Goal: Task Accomplishment & Management: Manage account settings

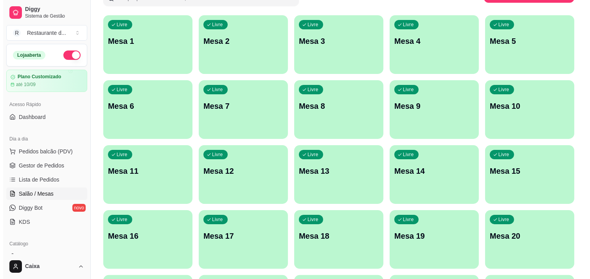
scroll to position [87, 0]
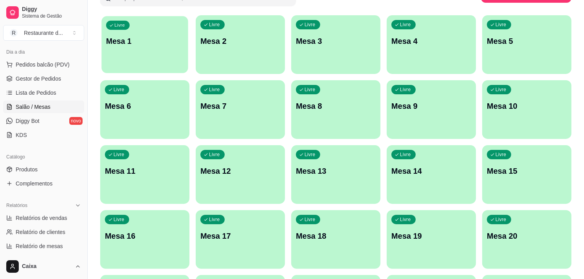
click at [144, 44] on p "Mesa 1" at bounding box center [144, 41] width 77 height 11
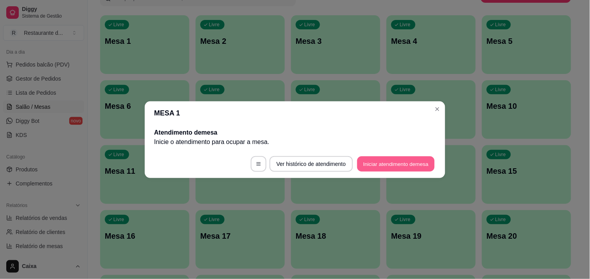
click at [386, 167] on button "Iniciar atendimento de mesa" at bounding box center [395, 163] width 77 height 15
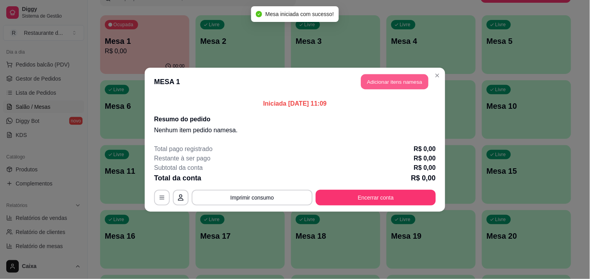
click at [409, 81] on button "Adicionar itens na mesa" at bounding box center [394, 81] width 67 height 15
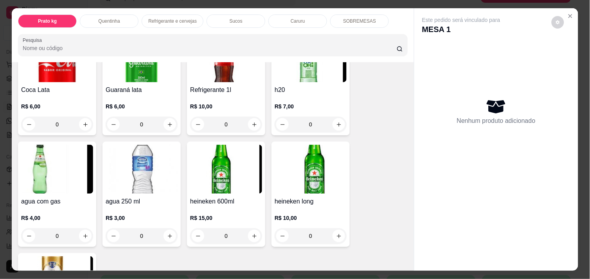
scroll to position [435, 0]
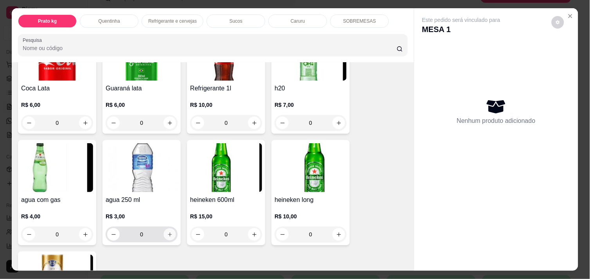
click at [169, 232] on icon "increase-product-quantity" at bounding box center [170, 235] width 6 height 6
type input "1"
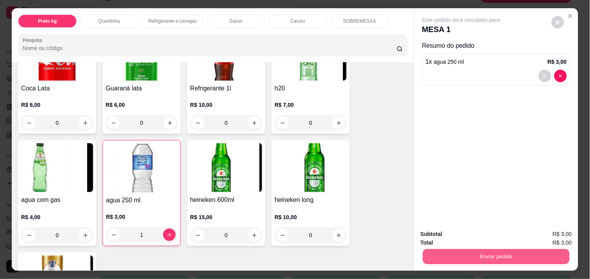
click at [461, 255] on button "Enviar pedido" at bounding box center [496, 256] width 147 height 15
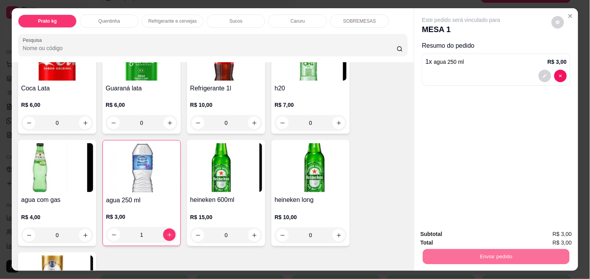
click at [479, 231] on button "Não registrar e enviar pedido" at bounding box center [470, 234] width 79 height 14
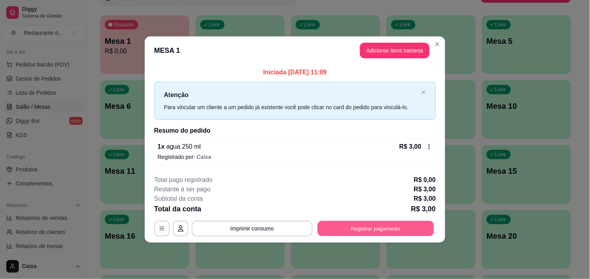
click at [398, 228] on button "Registrar pagamento" at bounding box center [376, 228] width 117 height 15
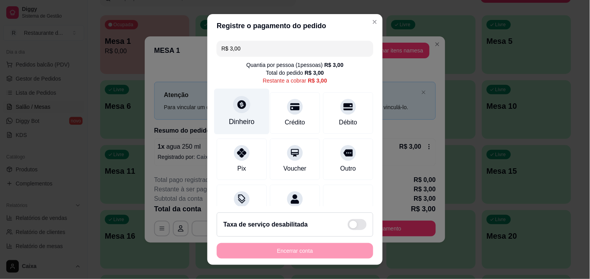
click at [237, 108] on icon at bounding box center [242, 104] width 10 height 10
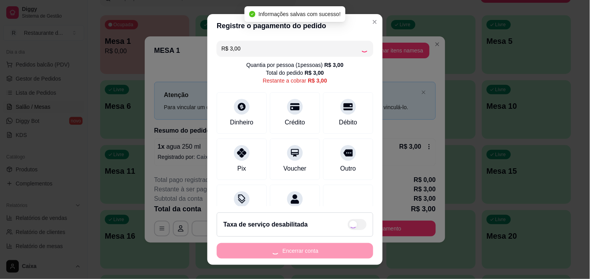
type input "R$ 0,00"
click at [354, 173] on div "R$ 0,00 Quantia por pessoa ( 1 pessoas) R$ 3,00 Total do pedido R$ 3,00 Restant…" at bounding box center [294, 122] width 175 height 169
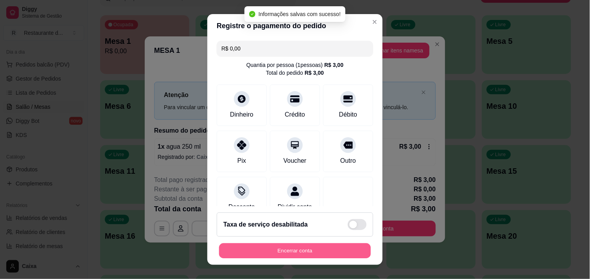
click at [300, 245] on button "Encerrar conta" at bounding box center [295, 250] width 152 height 15
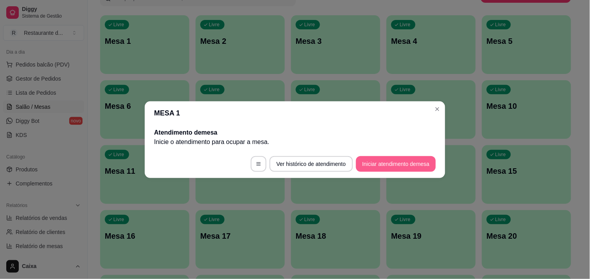
click at [388, 167] on button "Iniciar atendimento de mesa" at bounding box center [396, 164] width 80 height 16
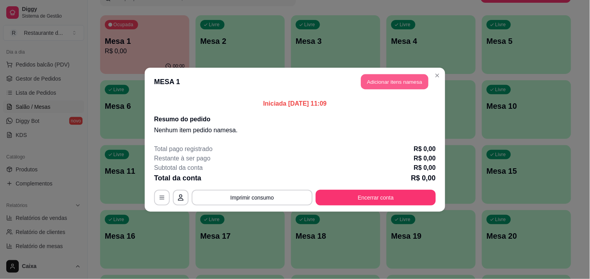
click at [387, 81] on button "Adicionar itens na mesa" at bounding box center [394, 81] width 67 height 15
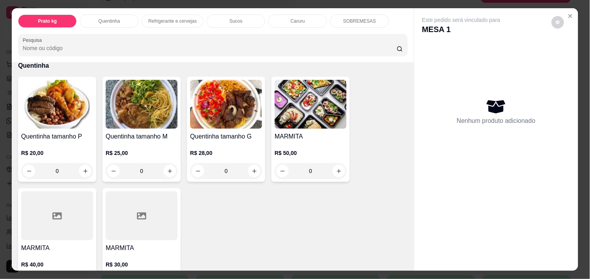
scroll to position [174, 0]
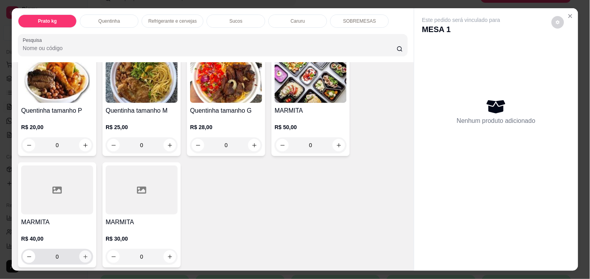
click at [83, 254] on icon "increase-product-quantity" at bounding box center [86, 257] width 6 height 6
type input "1"
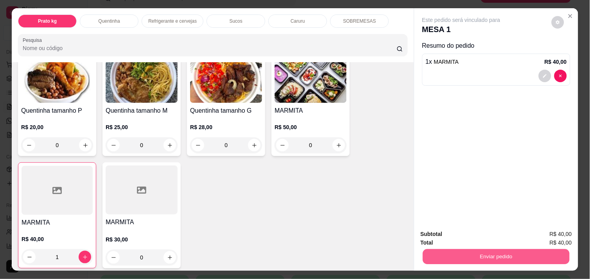
click at [451, 256] on button "Enviar pedido" at bounding box center [496, 256] width 147 height 15
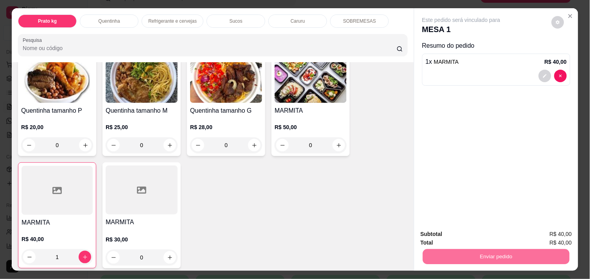
click at [446, 239] on button "Não registrar e enviar pedido" at bounding box center [470, 234] width 79 height 14
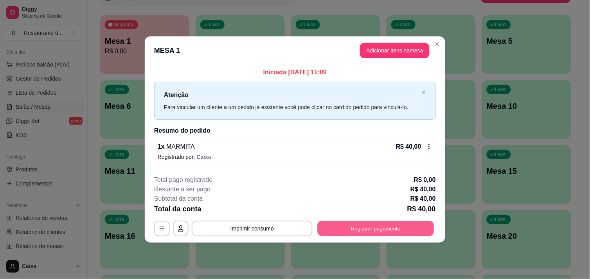
click at [393, 229] on button "Registrar pagamento" at bounding box center [376, 228] width 117 height 15
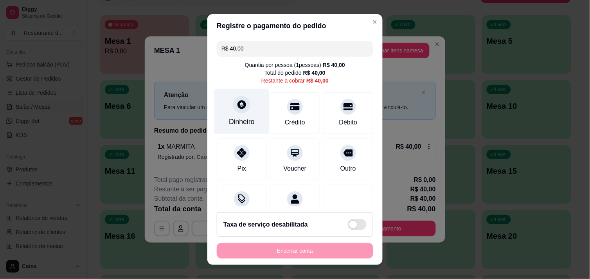
click at [235, 115] on div "Dinheiro" at bounding box center [241, 111] width 55 height 46
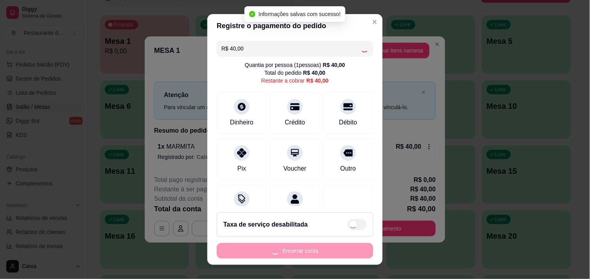
type input "R$ 0,00"
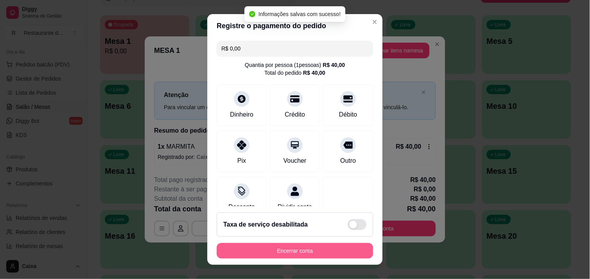
click at [299, 255] on button "Encerrar conta" at bounding box center [295, 251] width 157 height 16
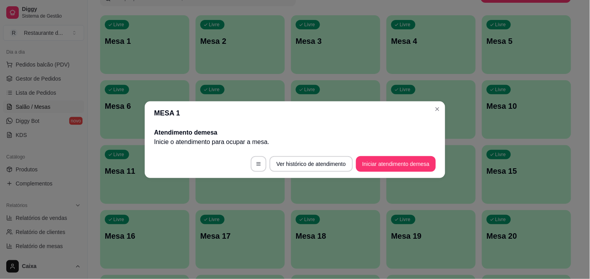
click at [380, 172] on footer "Ver histórico de atendimento Iniciar atendimento de mesa" at bounding box center [295, 164] width 301 height 28
click at [381, 164] on button "Iniciar atendimento de mesa" at bounding box center [395, 163] width 77 height 15
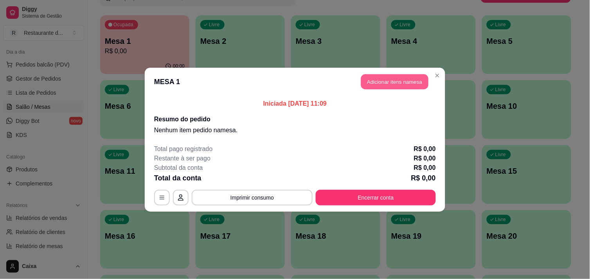
click at [418, 82] on button "Adicionar itens na mesa" at bounding box center [394, 81] width 67 height 15
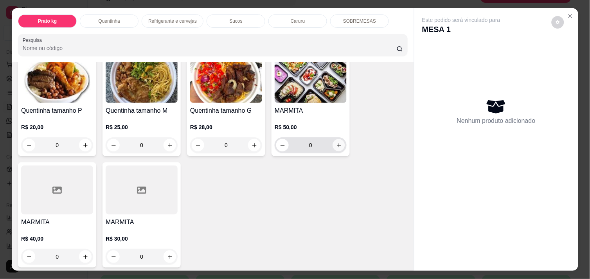
click at [337, 142] on icon "increase-product-quantity" at bounding box center [339, 145] width 6 height 6
type input "1"
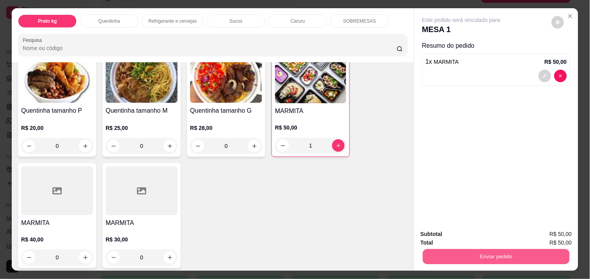
click at [476, 249] on button "Enviar pedido" at bounding box center [496, 256] width 147 height 15
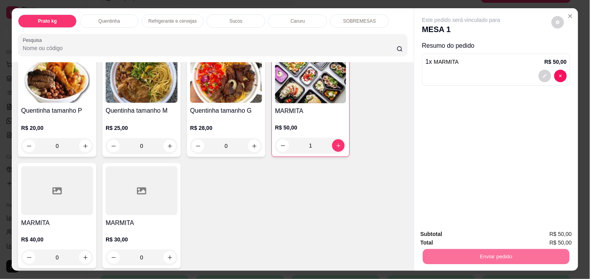
click at [468, 232] on button "Não registrar e enviar pedido" at bounding box center [470, 234] width 79 height 14
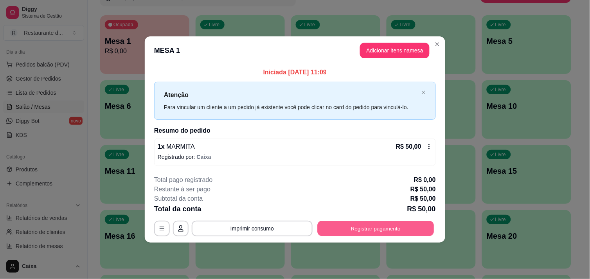
click at [387, 225] on button "Registrar pagamento" at bounding box center [376, 228] width 117 height 15
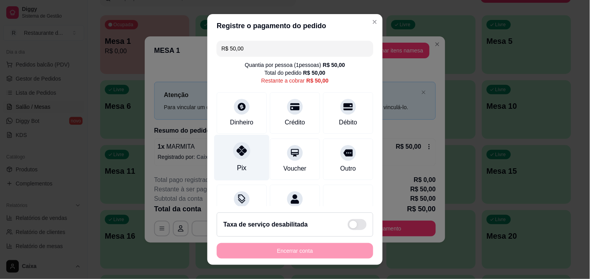
click at [238, 163] on div "Pix" at bounding box center [241, 168] width 9 height 10
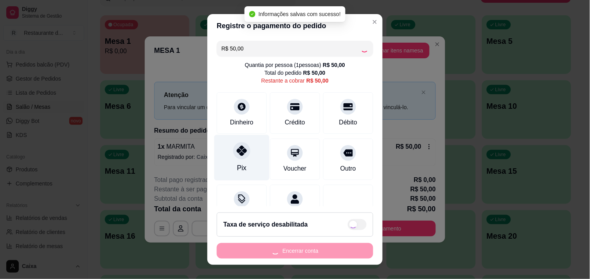
type input "R$ 0,00"
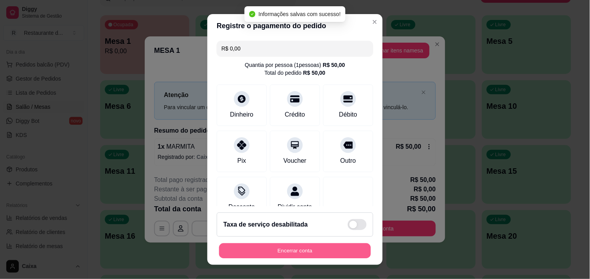
click at [274, 244] on button "Encerrar conta" at bounding box center [295, 250] width 152 height 15
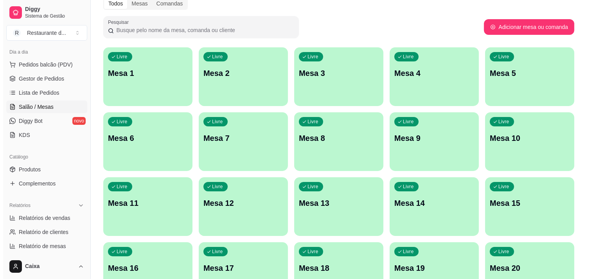
scroll to position [29, 0]
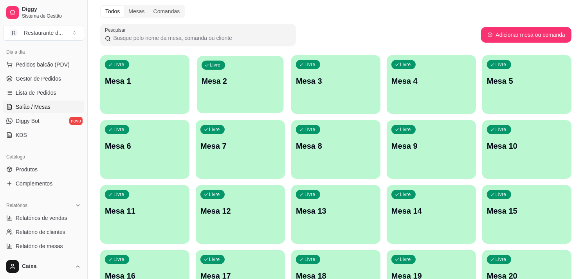
click at [243, 76] on p "Mesa 2" at bounding box center [240, 81] width 77 height 11
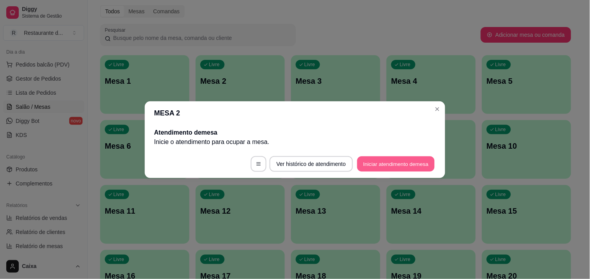
click at [370, 168] on button "Iniciar atendimento de mesa" at bounding box center [395, 163] width 77 height 15
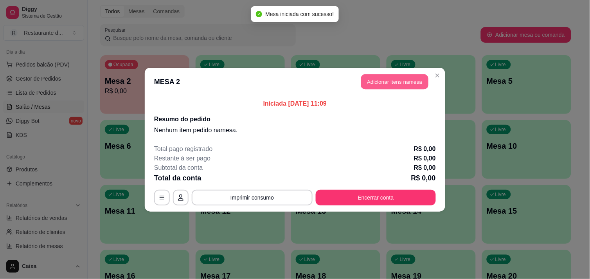
click at [405, 79] on button "Adicionar itens na mesa" at bounding box center [394, 81] width 67 height 15
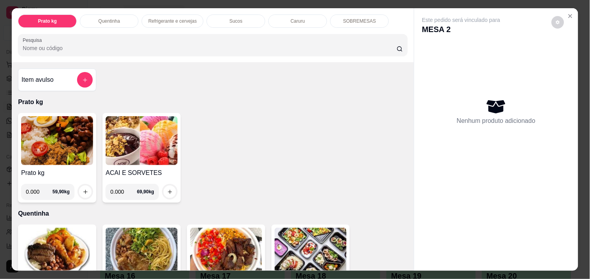
click at [36, 188] on input "0.000" at bounding box center [39, 192] width 27 height 16
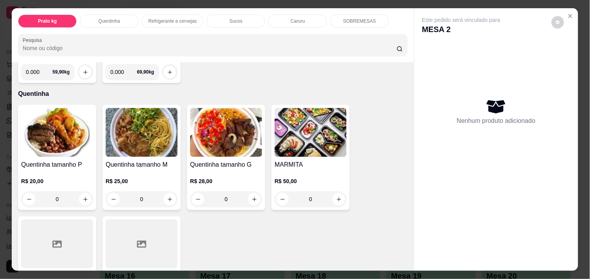
scroll to position [122, 0]
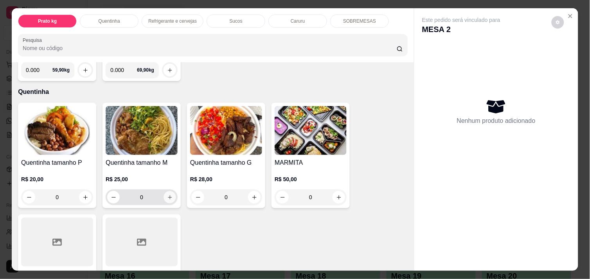
click at [167, 195] on icon "increase-product-quantity" at bounding box center [170, 198] width 6 height 6
type input "1"
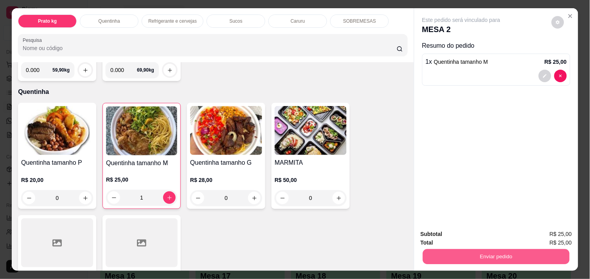
click at [515, 251] on button "Enviar pedido" at bounding box center [496, 256] width 147 height 15
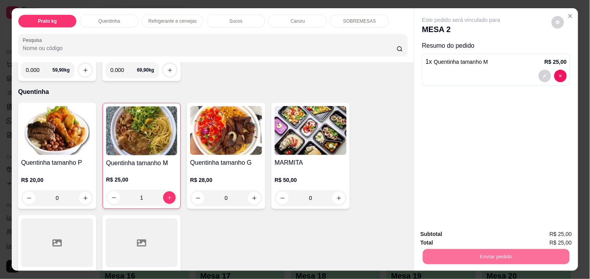
click at [499, 236] on button "Não registrar e enviar pedido" at bounding box center [470, 234] width 79 height 14
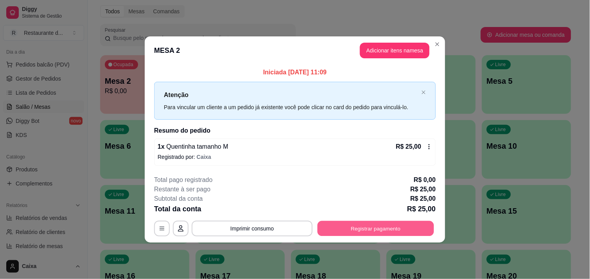
click at [378, 226] on button "Registrar pagamento" at bounding box center [376, 228] width 117 height 15
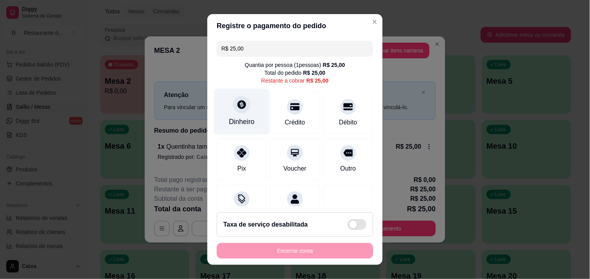
click at [225, 106] on div "Dinheiro" at bounding box center [241, 111] width 55 height 46
click at [225, 106] on header "Precisa de troco?" at bounding box center [295, 98] width 177 height 23
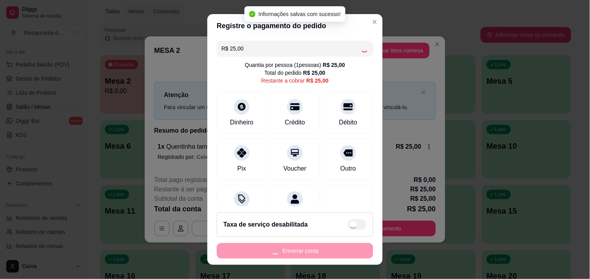
type input "R$ 0,00"
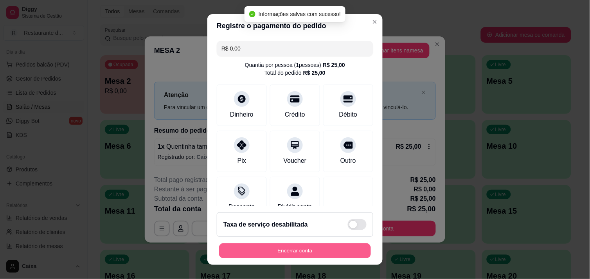
click at [306, 244] on button "Encerrar conta" at bounding box center [295, 250] width 152 height 15
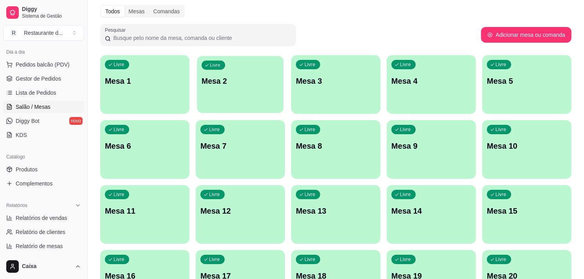
click at [245, 72] on div "Livre Mesa 2" at bounding box center [240, 80] width 86 height 48
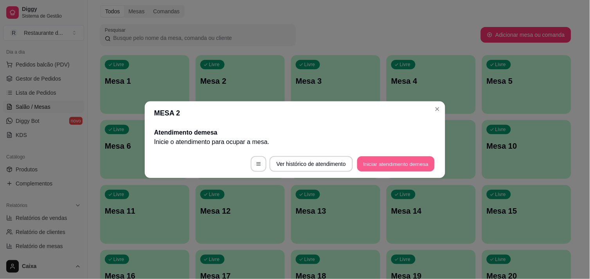
click at [375, 159] on button "Iniciar atendimento de mesa" at bounding box center [395, 163] width 77 height 15
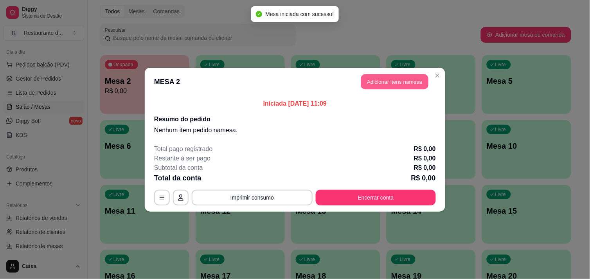
click at [404, 79] on button "Adicionar itens na mesa" at bounding box center [394, 81] width 67 height 15
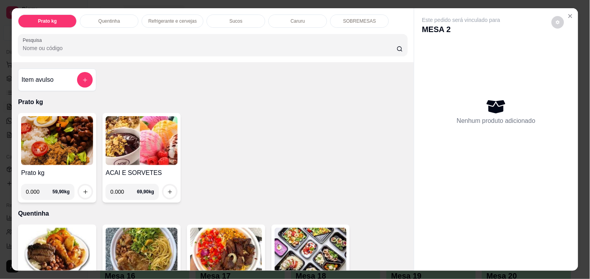
click at [37, 190] on input "0.000" at bounding box center [39, 192] width 27 height 16
type input "0.448"
click at [83, 189] on icon "increase-product-quantity" at bounding box center [86, 192] width 6 height 6
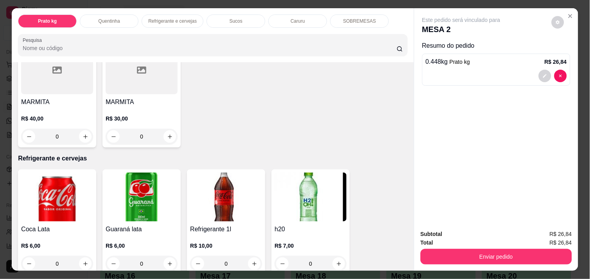
scroll to position [295, 0]
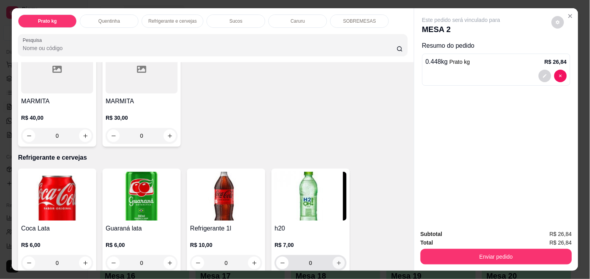
click at [337, 257] on button "increase-product-quantity" at bounding box center [339, 263] width 12 height 12
type input "1"
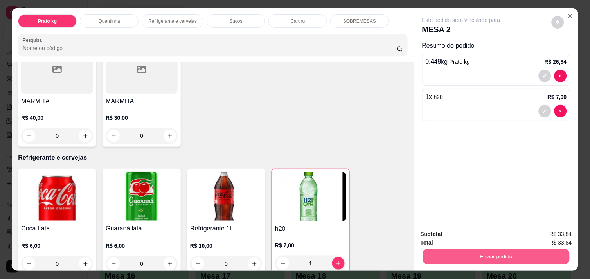
click at [486, 254] on button "Enviar pedido" at bounding box center [496, 256] width 147 height 15
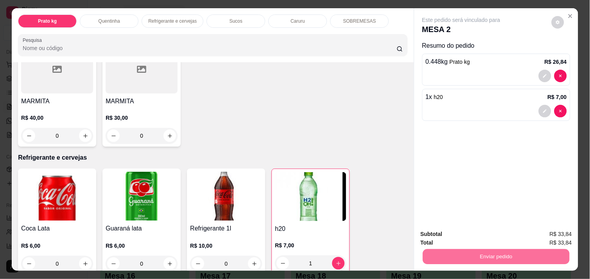
click at [476, 234] on button "Não registrar e enviar pedido" at bounding box center [470, 234] width 79 height 14
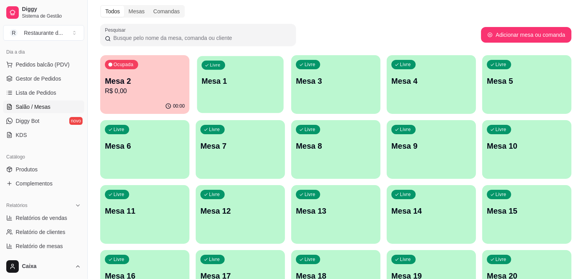
click at [249, 95] on div "Livre Mesa 1" at bounding box center [240, 80] width 86 height 48
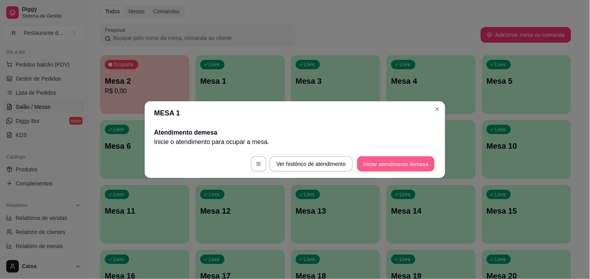
click at [380, 162] on button "Iniciar atendimento de mesa" at bounding box center [395, 163] width 77 height 15
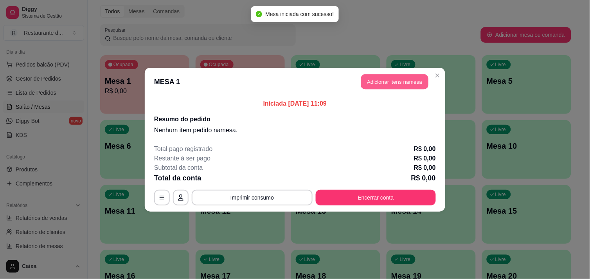
click at [378, 83] on button "Adicionar itens na mesa" at bounding box center [394, 81] width 67 height 15
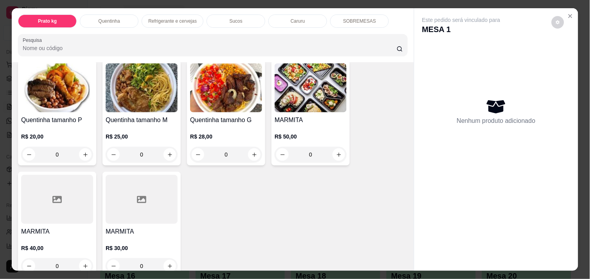
scroll to position [174, 0]
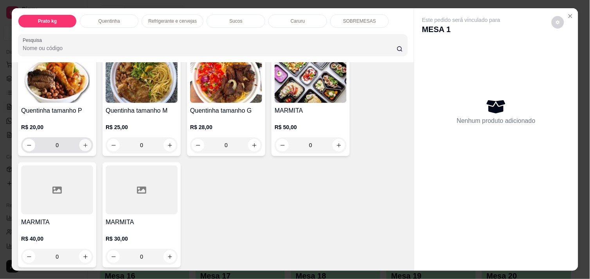
click at [83, 142] on icon "increase-product-quantity" at bounding box center [86, 145] width 6 height 6
type input "1"
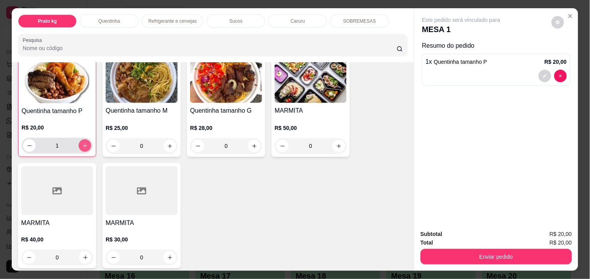
scroll to position [174, 0]
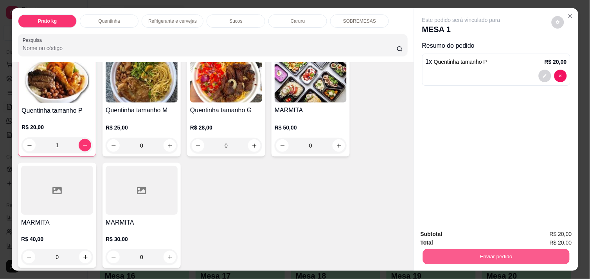
click at [459, 249] on button "Enviar pedido" at bounding box center [496, 256] width 147 height 15
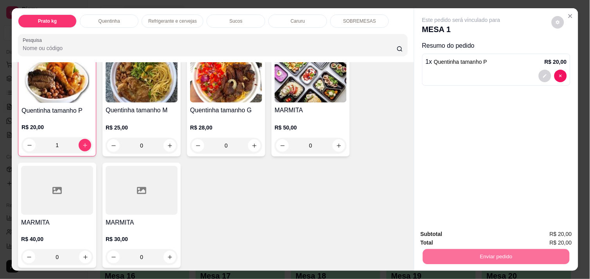
click at [462, 235] on button "Não registrar e enviar pedido" at bounding box center [470, 234] width 81 height 15
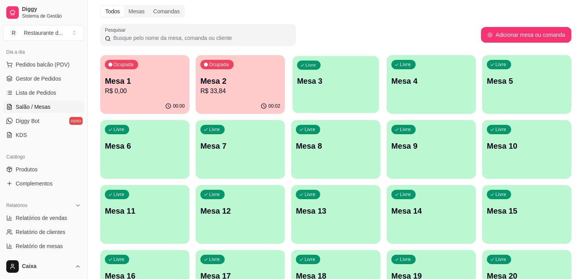
click at [369, 86] on div "Livre Mesa 3" at bounding box center [335, 80] width 86 height 48
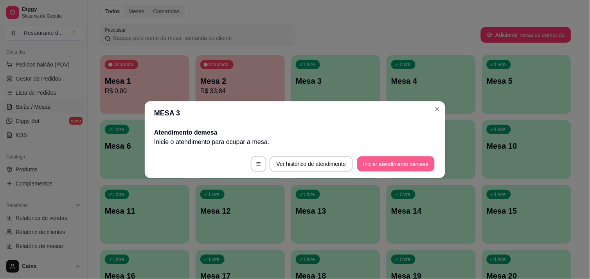
click at [402, 159] on button "Iniciar atendimento de mesa" at bounding box center [395, 163] width 77 height 15
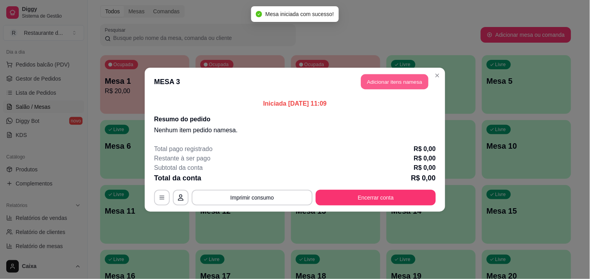
click at [394, 81] on button "Adicionar itens na mesa" at bounding box center [394, 81] width 67 height 15
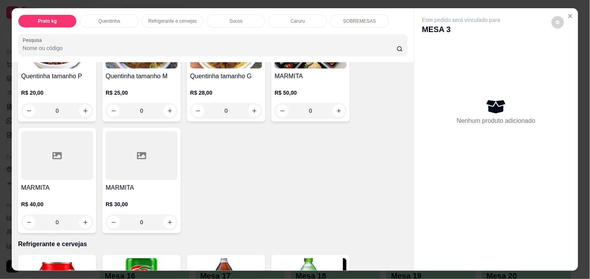
scroll to position [209, 0]
click at [169, 216] on button "increase-product-quantity" at bounding box center [170, 222] width 13 height 13
type input "1"
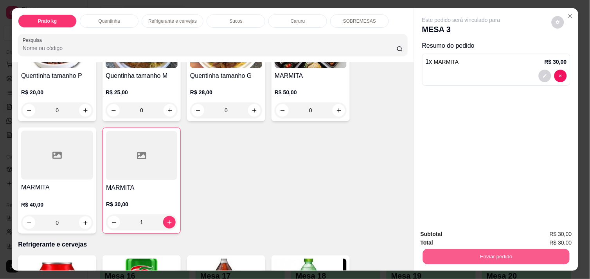
click at [461, 253] on button "Enviar pedido" at bounding box center [496, 256] width 147 height 15
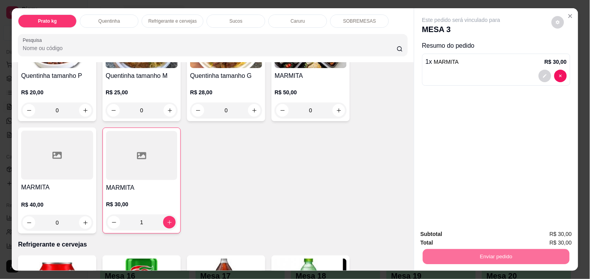
click at [460, 231] on button "Não registrar e enviar pedido" at bounding box center [470, 234] width 79 height 14
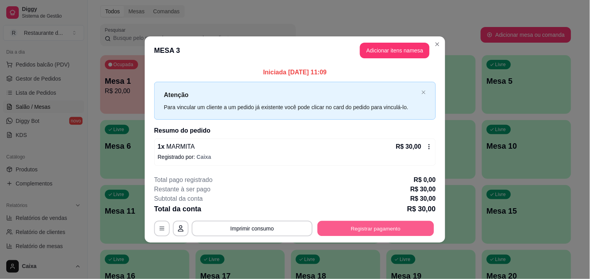
click at [373, 234] on button "Registrar pagamento" at bounding box center [376, 228] width 117 height 15
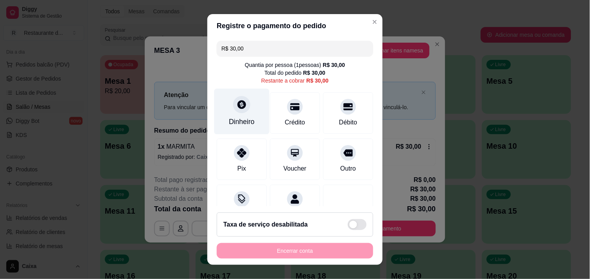
click at [226, 104] on div "Dinheiro" at bounding box center [241, 111] width 55 height 46
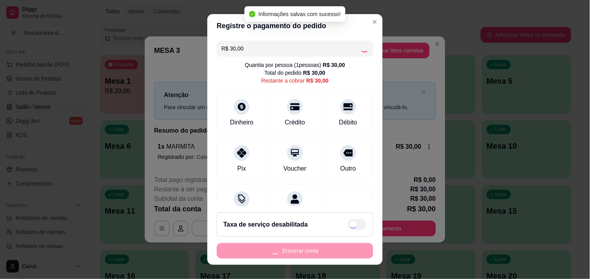
type input "R$ 0,00"
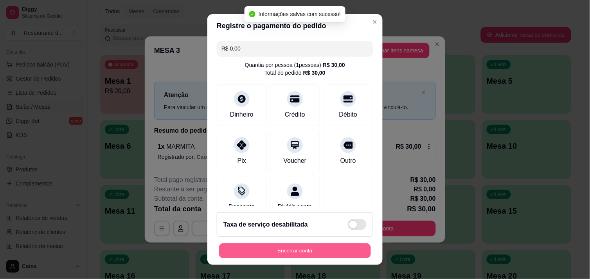
click at [330, 245] on button "Encerrar conta" at bounding box center [295, 250] width 152 height 15
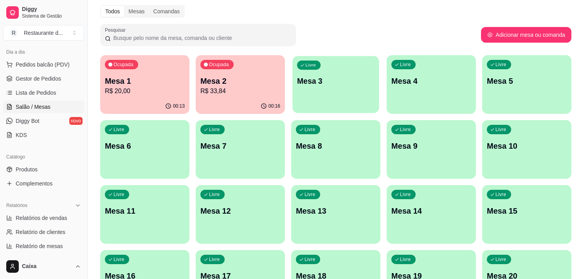
click at [337, 99] on div "Livre Mesa 3" at bounding box center [335, 80] width 86 height 48
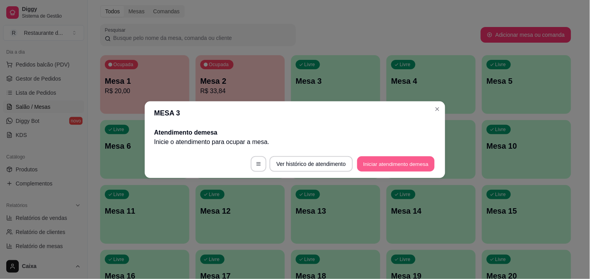
click at [387, 160] on button "Iniciar atendimento de mesa" at bounding box center [395, 163] width 77 height 15
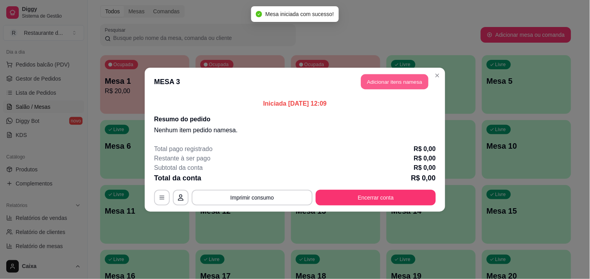
click at [380, 81] on button "Adicionar itens na mesa" at bounding box center [394, 81] width 67 height 15
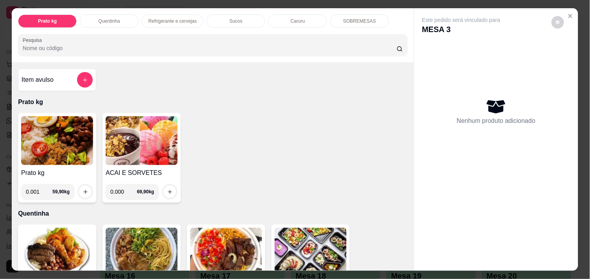
click at [41, 185] on input "0.001" at bounding box center [39, 192] width 27 height 16
type input "0.832"
click at [85, 189] on button "increase-product-quantity" at bounding box center [85, 192] width 12 height 12
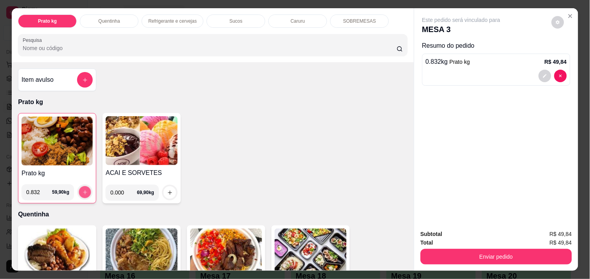
click at [85, 189] on button "increase-product-quantity" at bounding box center [85, 192] width 12 height 12
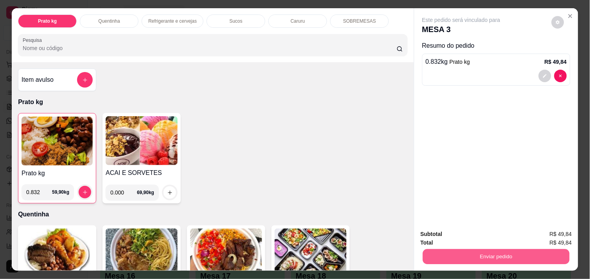
click at [448, 250] on button "Enviar pedido" at bounding box center [496, 256] width 147 height 15
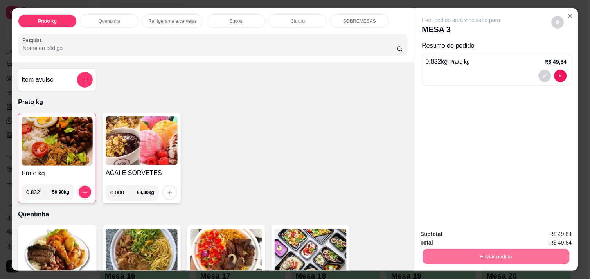
click at [445, 237] on button "Não registrar e enviar pedido" at bounding box center [470, 234] width 79 height 14
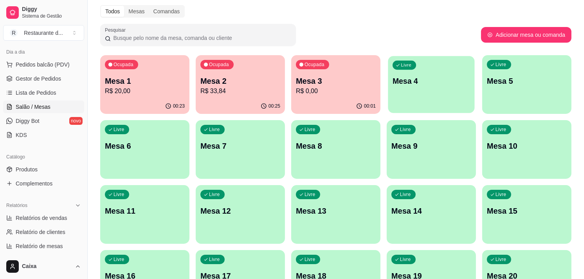
click at [439, 88] on div "Livre Mesa 4" at bounding box center [431, 80] width 86 height 48
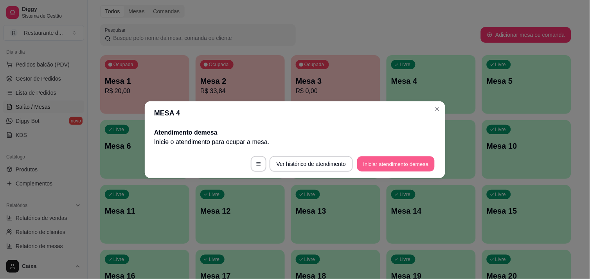
click at [402, 162] on button "Iniciar atendimento de mesa" at bounding box center [395, 163] width 77 height 15
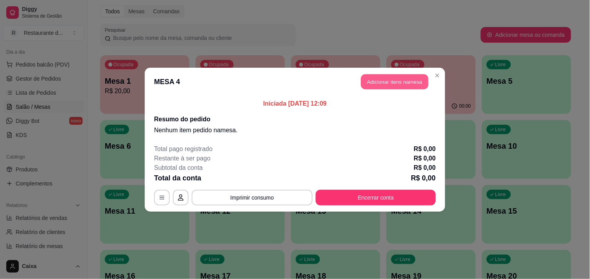
click at [386, 83] on button "Adicionar itens na mesa" at bounding box center [394, 81] width 67 height 15
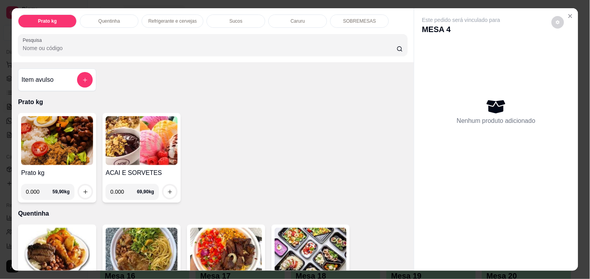
click at [38, 192] on input "0.000" at bounding box center [39, 192] width 27 height 16
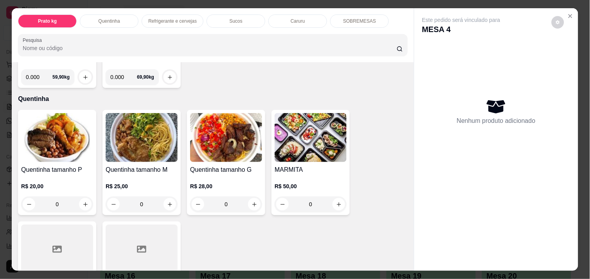
scroll to position [122, 0]
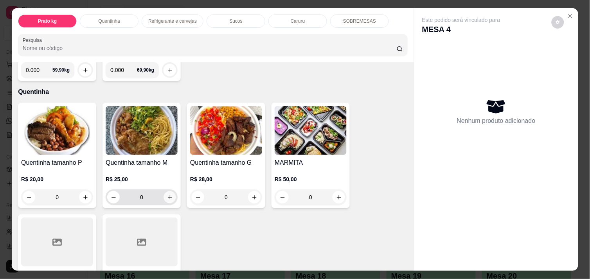
click at [167, 195] on icon "increase-product-quantity" at bounding box center [170, 198] width 6 height 6
type input "1"
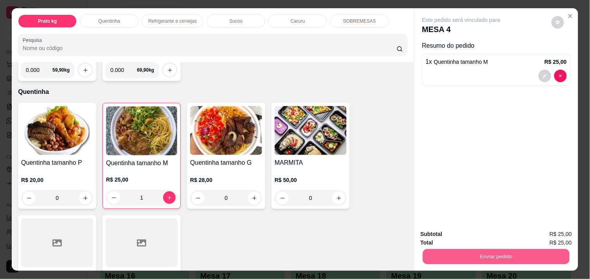
click at [498, 253] on button "Enviar pedido" at bounding box center [496, 256] width 147 height 15
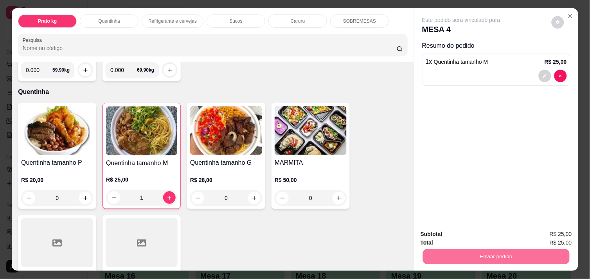
click at [477, 232] on button "Não registrar e enviar pedido" at bounding box center [470, 234] width 79 height 14
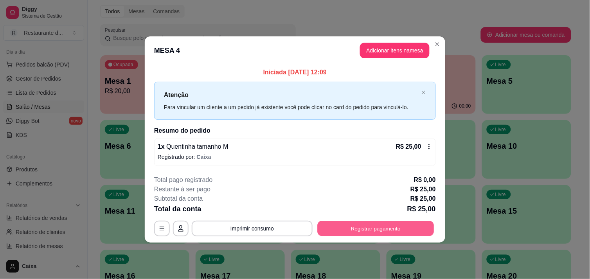
click at [386, 227] on button "Registrar pagamento" at bounding box center [376, 228] width 117 height 15
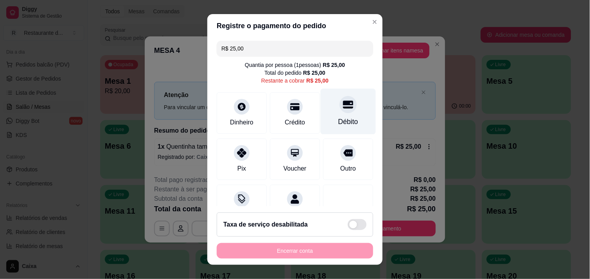
click at [343, 108] on icon at bounding box center [348, 104] width 10 height 10
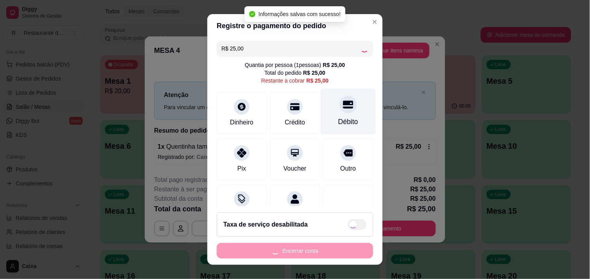
type input "R$ 0,00"
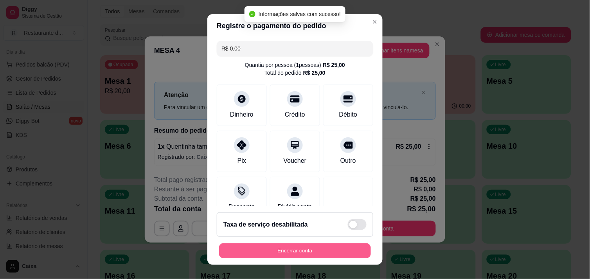
click at [298, 244] on button "Encerrar conta" at bounding box center [295, 250] width 152 height 15
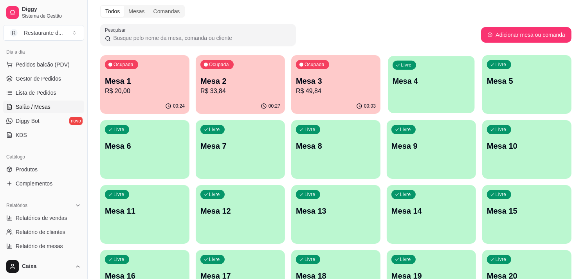
click at [419, 94] on div "Livre Mesa 4" at bounding box center [431, 80] width 86 height 48
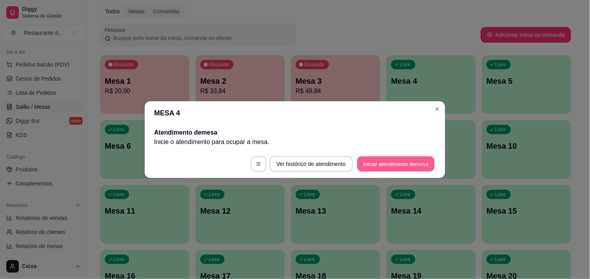
click at [374, 159] on button "Iniciar atendimento de mesa" at bounding box center [395, 163] width 77 height 15
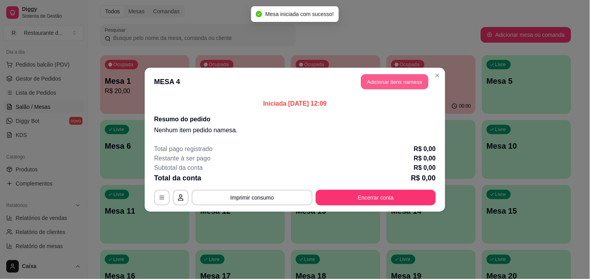
click at [392, 80] on button "Adicionar itens na mesa" at bounding box center [394, 81] width 67 height 15
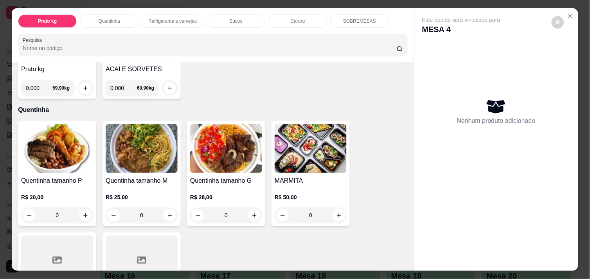
scroll to position [104, 0]
click at [83, 213] on icon "increase-product-quantity" at bounding box center [86, 215] width 6 height 6
type input "1"
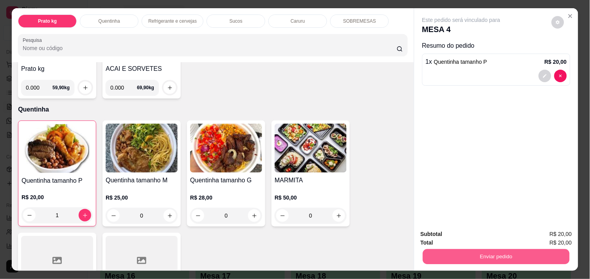
click at [490, 255] on button "Enviar pedido" at bounding box center [496, 256] width 147 height 15
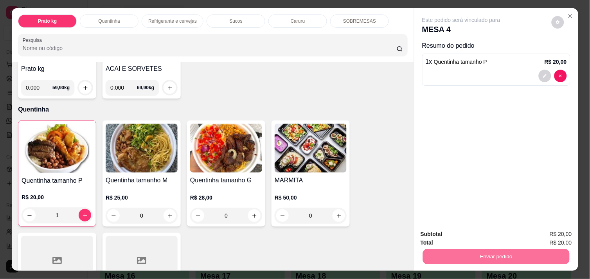
click at [474, 233] on button "Não registrar e enviar pedido" at bounding box center [470, 234] width 79 height 14
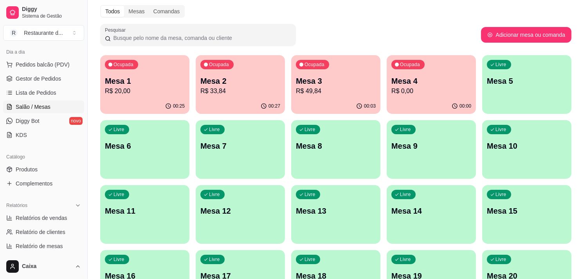
click at [519, 73] on div "Livre Mesa 5" at bounding box center [526, 79] width 89 height 49
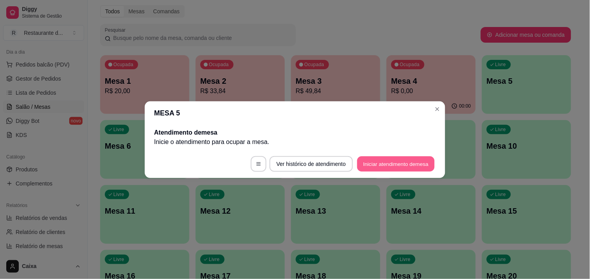
click at [398, 163] on button "Iniciar atendimento de mesa" at bounding box center [395, 163] width 77 height 15
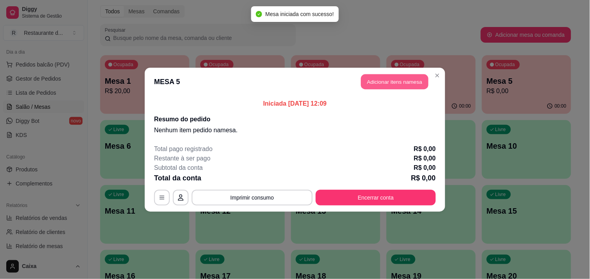
click at [392, 87] on button "Adicionar itens na mesa" at bounding box center [394, 81] width 67 height 15
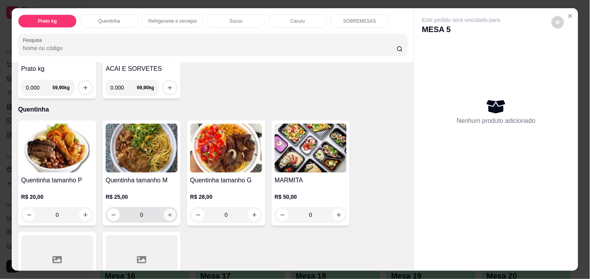
click at [167, 212] on icon "increase-product-quantity" at bounding box center [170, 215] width 6 height 6
type input "1"
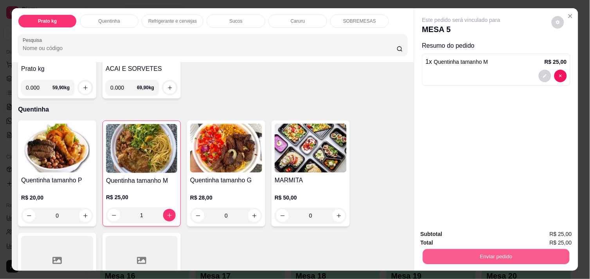
click at [499, 251] on button "Enviar pedido" at bounding box center [496, 256] width 147 height 15
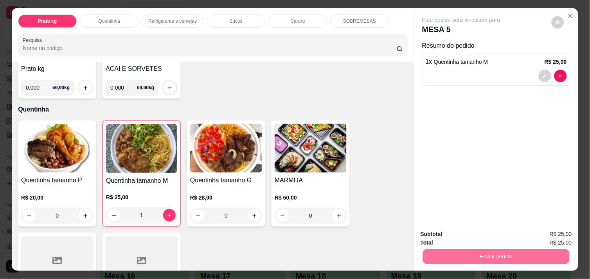
click at [477, 236] on button "Não registrar e enviar pedido" at bounding box center [470, 234] width 79 height 14
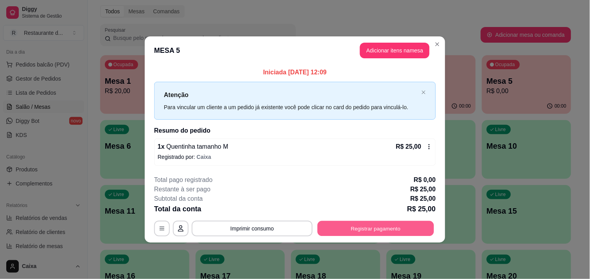
click at [376, 229] on button "Registrar pagamento" at bounding box center [376, 228] width 117 height 15
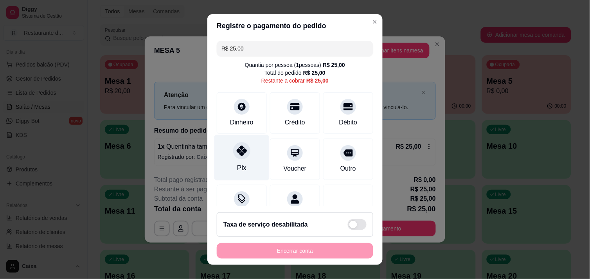
click at [239, 159] on div "Pix" at bounding box center [241, 158] width 55 height 46
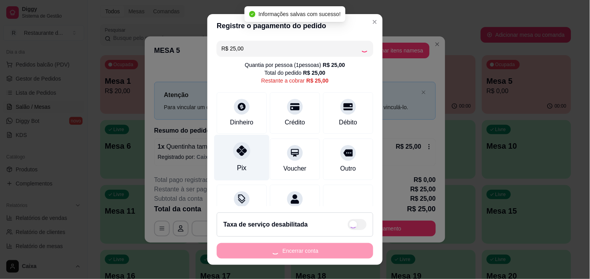
type input "R$ 0,00"
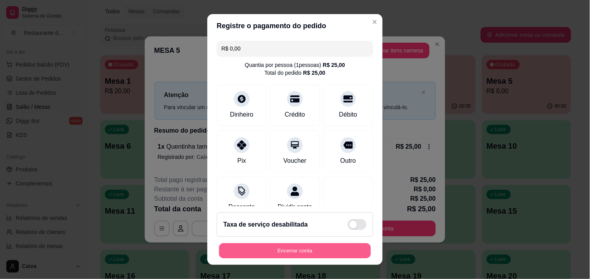
click at [296, 249] on button "Encerrar conta" at bounding box center [295, 250] width 152 height 15
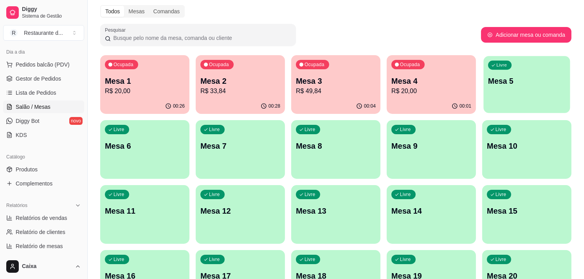
click at [509, 89] on div "Livre Mesa 5" at bounding box center [526, 80] width 86 height 48
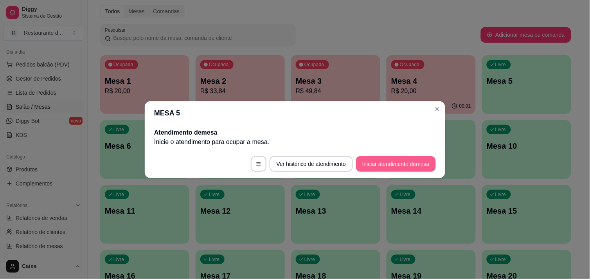
click at [410, 160] on button "Iniciar atendimento de mesa" at bounding box center [396, 164] width 80 height 16
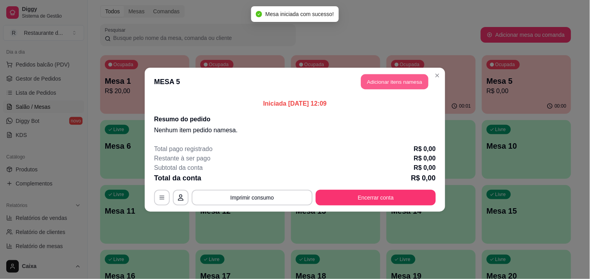
click at [384, 81] on button "Adicionar itens na mesa" at bounding box center [394, 81] width 67 height 15
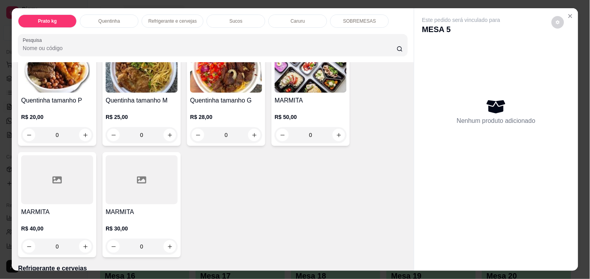
scroll to position [191, 0]
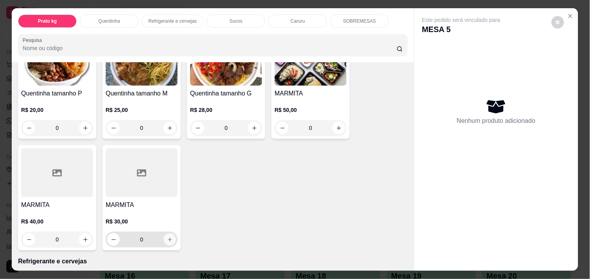
click at [168, 238] on icon "increase-product-quantity" at bounding box center [170, 240] width 4 height 4
type input "1"
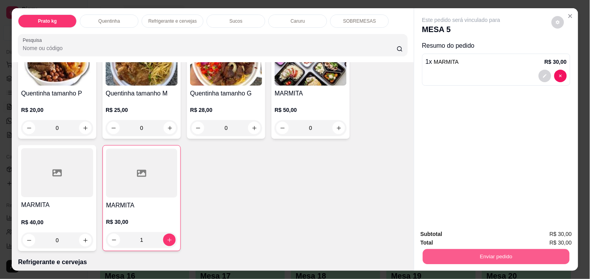
click at [431, 249] on button "Enviar pedido" at bounding box center [496, 256] width 147 height 15
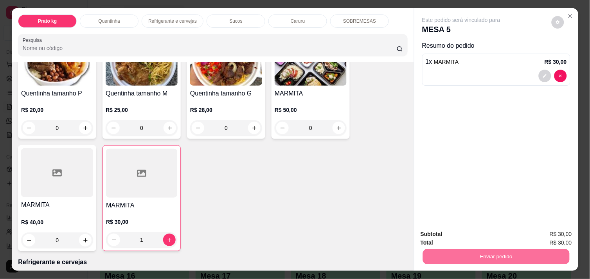
click at [445, 232] on button "Não registrar e enviar pedido" at bounding box center [470, 234] width 79 height 14
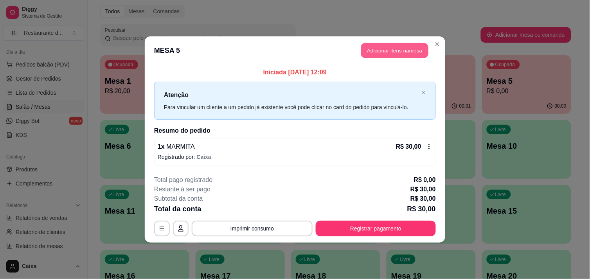
click at [384, 54] on button "Adicionar itens na mesa" at bounding box center [394, 50] width 67 height 15
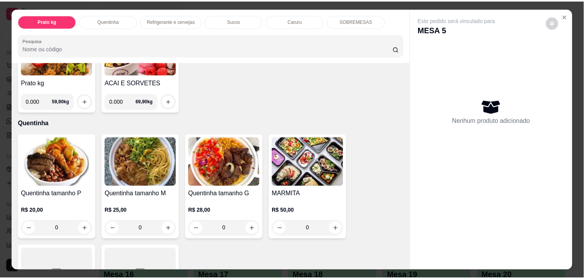
scroll to position [104, 0]
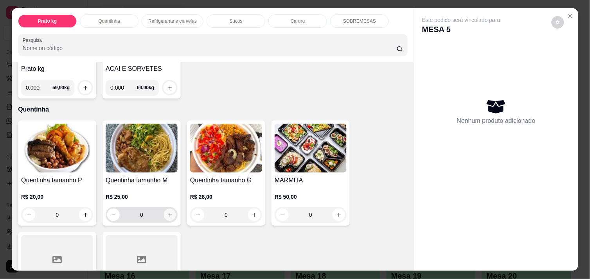
click at [167, 212] on icon "increase-product-quantity" at bounding box center [170, 215] width 6 height 6
type input "1"
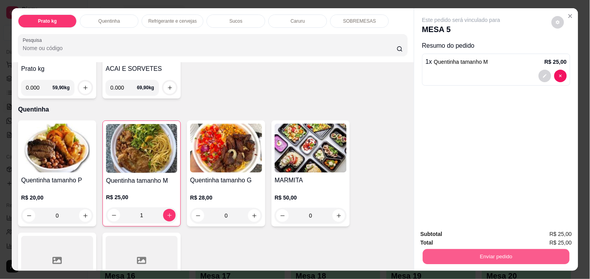
click at [497, 252] on button "Enviar pedido" at bounding box center [496, 256] width 147 height 15
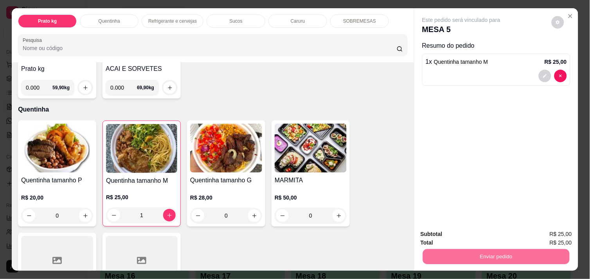
click at [483, 236] on button "Não registrar e enviar pedido" at bounding box center [470, 234] width 79 height 14
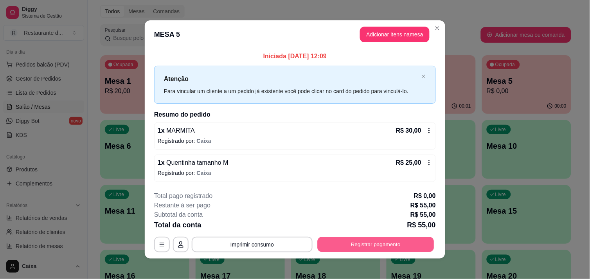
click at [400, 239] on button "Registrar pagamento" at bounding box center [376, 244] width 117 height 15
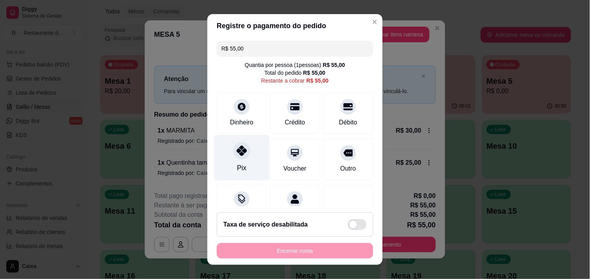
click at [242, 151] on div at bounding box center [241, 150] width 17 height 17
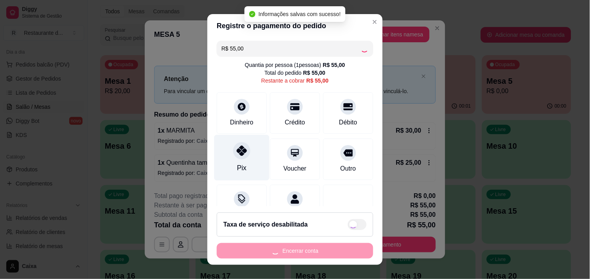
type input "R$ 0,00"
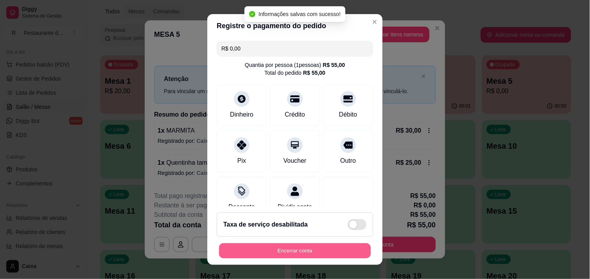
click at [300, 247] on button "Encerrar conta" at bounding box center [295, 250] width 152 height 15
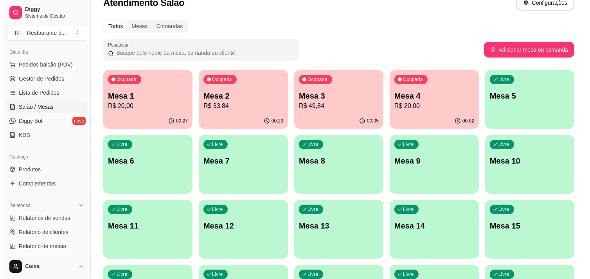
scroll to position [13, 0]
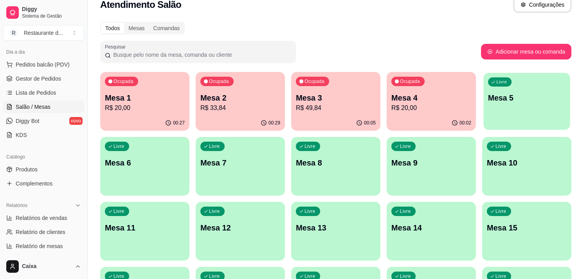
click at [526, 88] on div "Livre Mesa 5" at bounding box center [526, 97] width 86 height 48
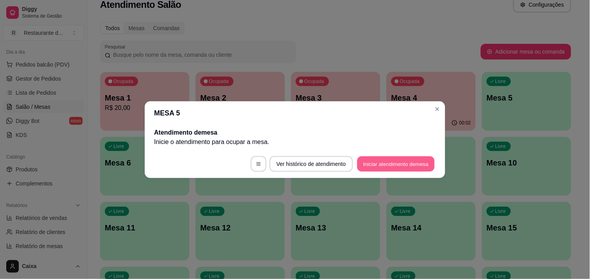
click at [401, 166] on button "Iniciar atendimento de mesa" at bounding box center [395, 163] width 77 height 15
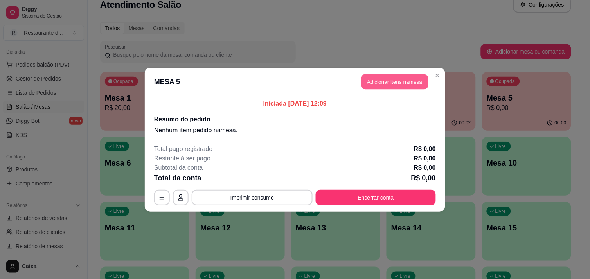
click at [388, 84] on button "Adicionar itens na mesa" at bounding box center [394, 81] width 67 height 15
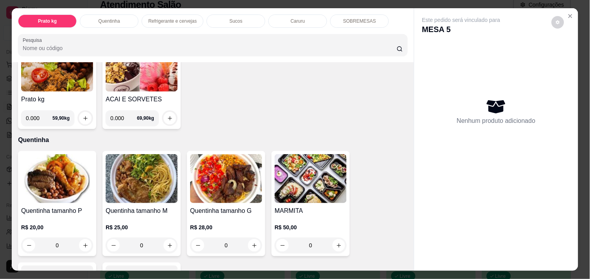
scroll to position [104, 0]
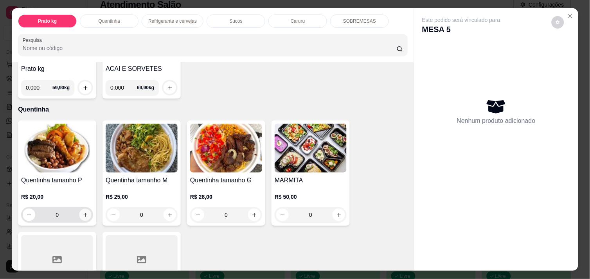
click at [84, 213] on icon "increase-product-quantity" at bounding box center [86, 215] width 6 height 6
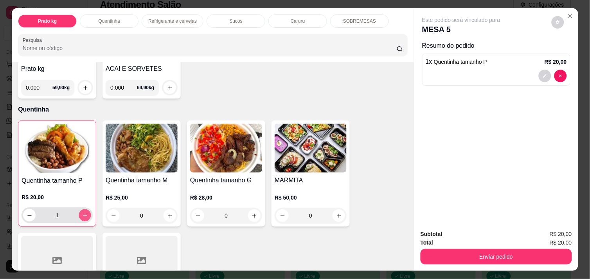
click at [84, 213] on icon "increase-product-quantity" at bounding box center [85, 216] width 6 height 6
type input "2"
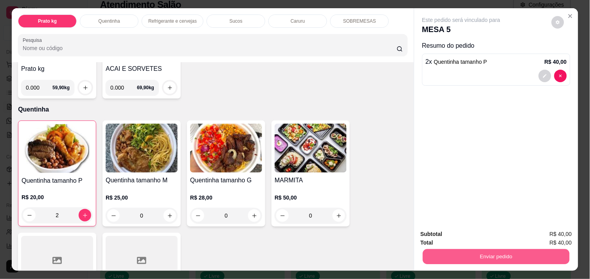
click at [440, 256] on button "Enviar pedido" at bounding box center [496, 256] width 147 height 15
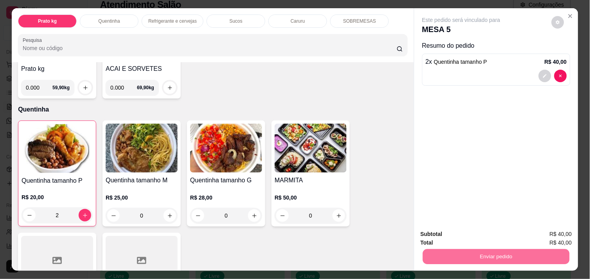
click at [448, 233] on button "Não registrar e enviar pedido" at bounding box center [470, 234] width 79 height 14
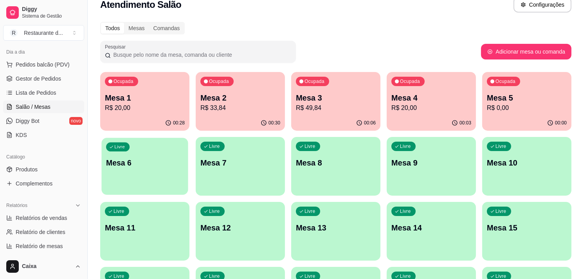
click at [152, 178] on div "Livre Mesa 6" at bounding box center [144, 162] width 86 height 48
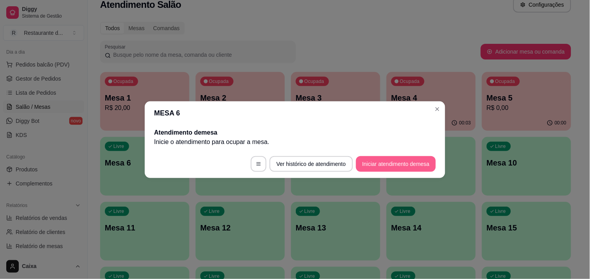
drag, startPoint x: 152, startPoint y: 178, endPoint x: 417, endPoint y: 165, distance: 265.3
click at [417, 165] on footer "Ver histórico de atendimento Iniciar atendimento de mesa" at bounding box center [295, 164] width 301 height 28
click at [417, 165] on button "Iniciar atendimento de mesa" at bounding box center [395, 163] width 77 height 15
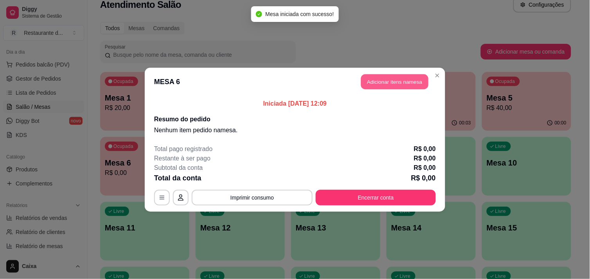
click at [414, 83] on button "Adicionar itens na mesa" at bounding box center [394, 81] width 67 height 15
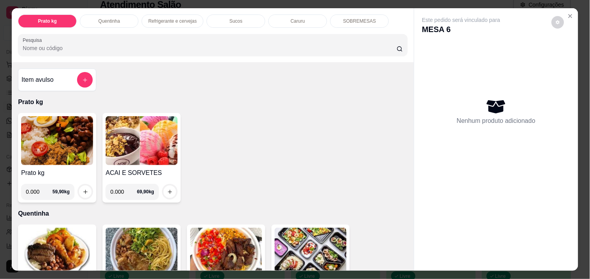
click at [38, 189] on input "0.000" at bounding box center [39, 192] width 27 height 16
type input "0.414"
click at [85, 188] on button "increase-product-quantity" at bounding box center [85, 192] width 12 height 12
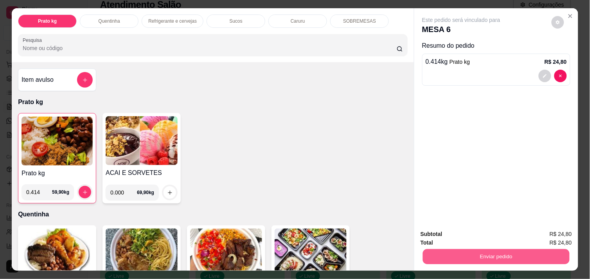
click at [460, 256] on button "Enviar pedido" at bounding box center [496, 256] width 147 height 15
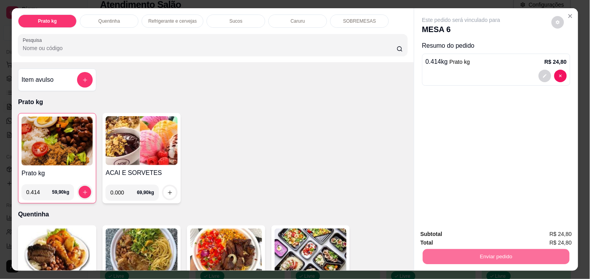
click at [414, 260] on div "Subtotal R$ 24,80 Total R$ 24,80 Enviar pedido" at bounding box center [496, 246] width 164 height 47
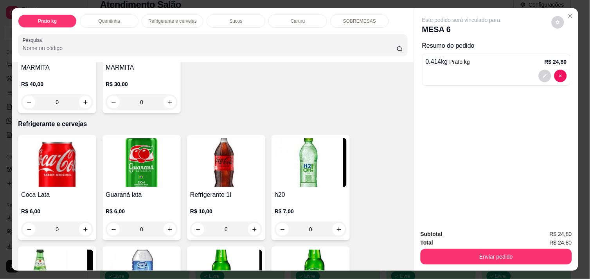
scroll to position [330, 0]
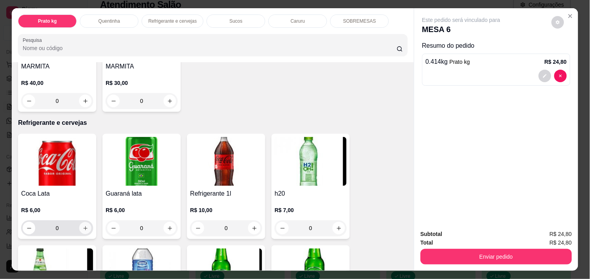
click at [83, 225] on icon "increase-product-quantity" at bounding box center [86, 228] width 6 height 6
type input "1"
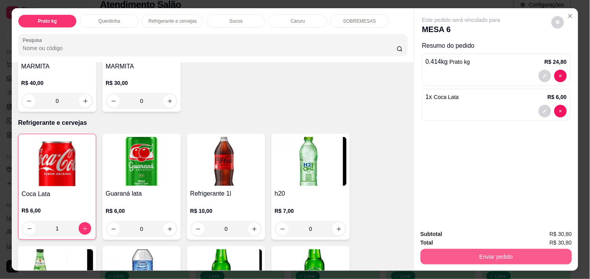
click at [455, 252] on button "Enviar pedido" at bounding box center [496, 257] width 151 height 16
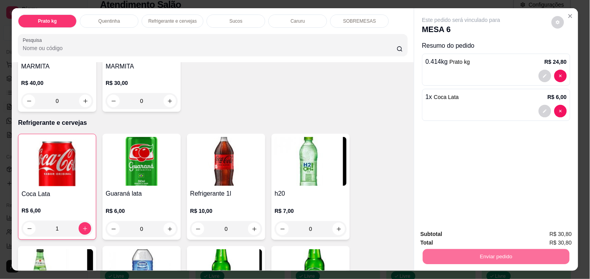
click at [457, 232] on button "Não registrar e enviar pedido" at bounding box center [470, 234] width 79 height 14
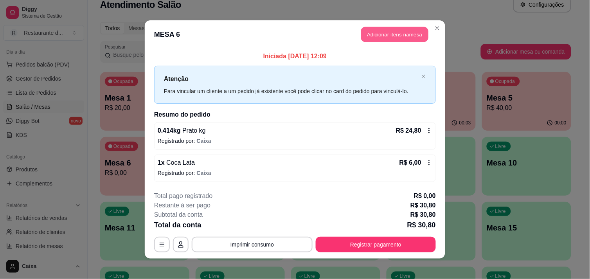
click at [406, 38] on button "Adicionar itens na mesa" at bounding box center [394, 34] width 67 height 15
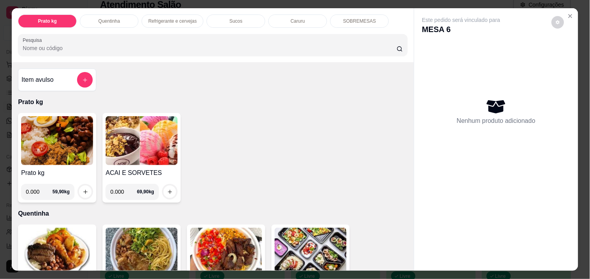
click at [39, 189] on input "0.000" at bounding box center [39, 192] width 27 height 16
type input "0.404"
click at [83, 189] on icon "increase-product-quantity" at bounding box center [86, 192] width 6 height 6
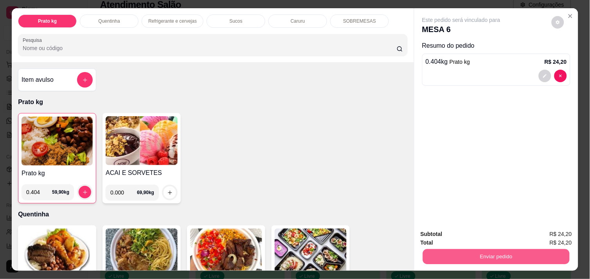
click at [487, 249] on button "Enviar pedido" at bounding box center [496, 256] width 147 height 15
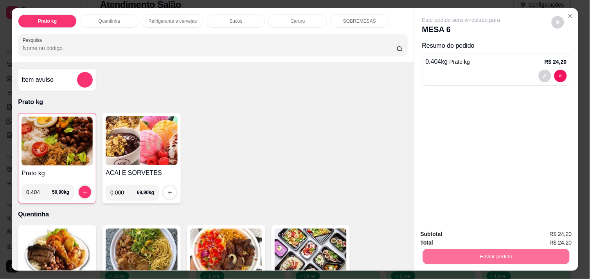
click at [476, 238] on button "Não registrar e enviar pedido" at bounding box center [470, 234] width 79 height 14
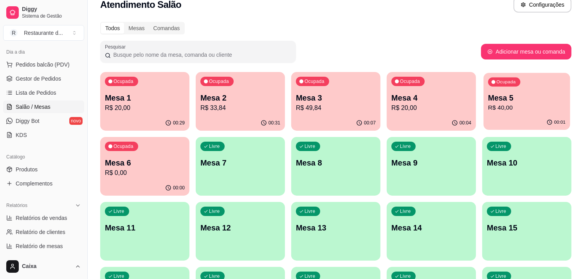
click at [519, 103] on div "Mesa 5 R$ 40,00" at bounding box center [526, 103] width 77 height 20
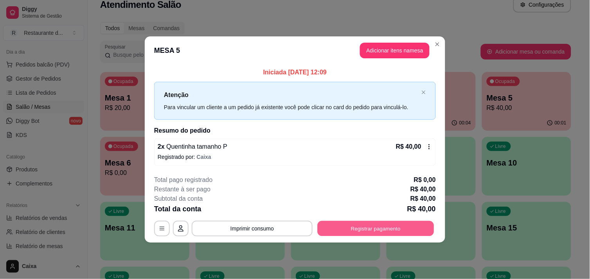
click at [377, 223] on button "Registrar pagamento" at bounding box center [376, 228] width 117 height 15
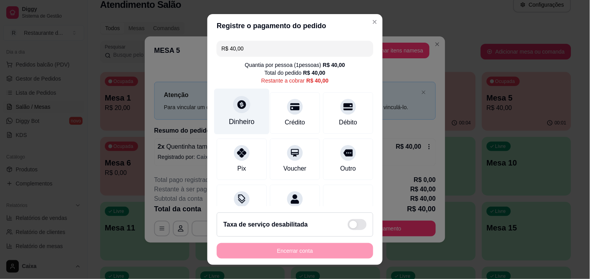
click at [245, 111] on div "Dinheiro" at bounding box center [241, 111] width 55 height 46
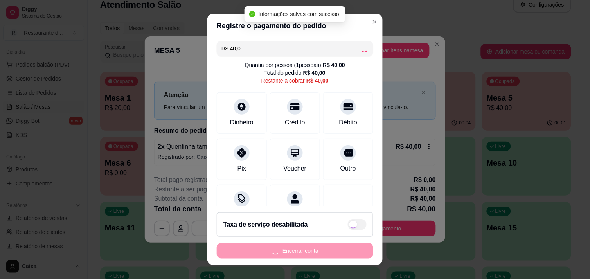
type input "R$ 0,00"
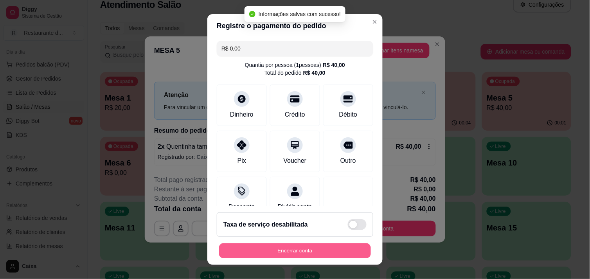
click at [291, 246] on button "Encerrar conta" at bounding box center [295, 250] width 152 height 15
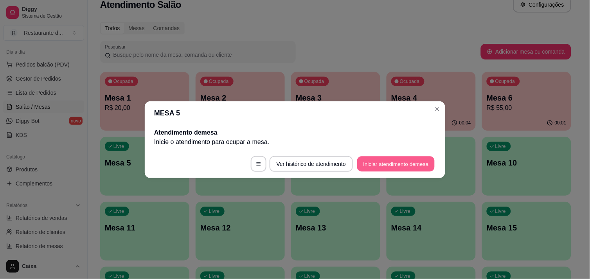
click at [395, 166] on button "Iniciar atendimento de mesa" at bounding box center [395, 163] width 77 height 15
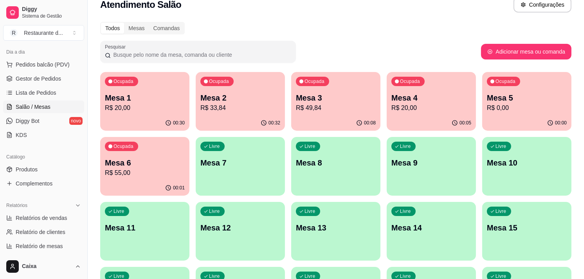
click at [539, 115] on div "00:00" at bounding box center [526, 122] width 89 height 15
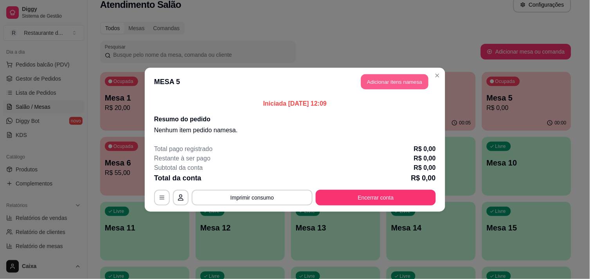
click at [389, 83] on button "Adicionar itens na mesa" at bounding box center [394, 81] width 67 height 15
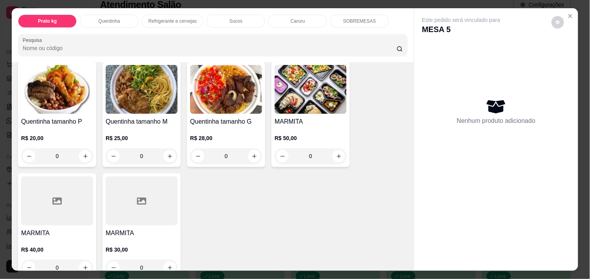
scroll to position [174, 0]
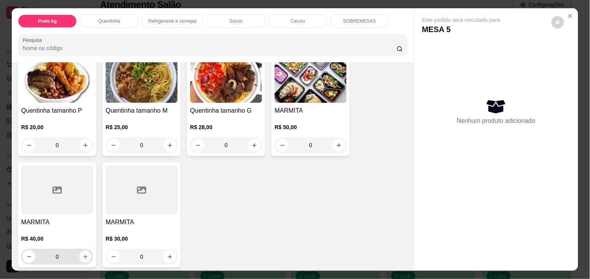
click at [83, 254] on icon "increase-product-quantity" at bounding box center [86, 257] width 6 height 6
type input "1"
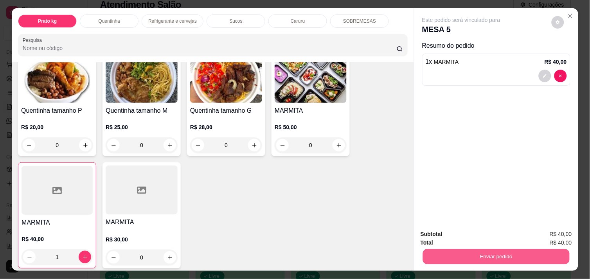
click at [471, 249] on button "Enviar pedido" at bounding box center [496, 256] width 147 height 15
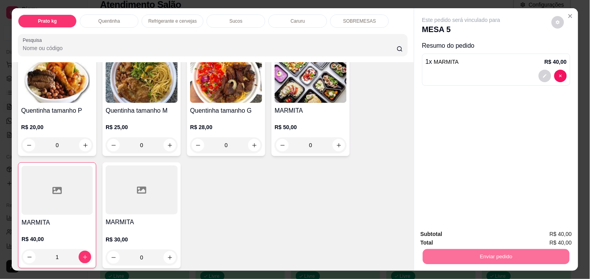
click at [453, 231] on button "Não registrar e enviar pedido" at bounding box center [470, 234] width 79 height 14
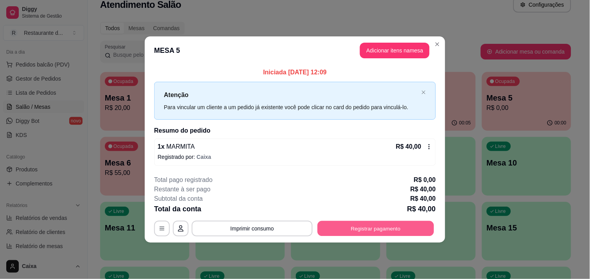
click at [376, 230] on button "Registrar pagamento" at bounding box center [376, 228] width 117 height 15
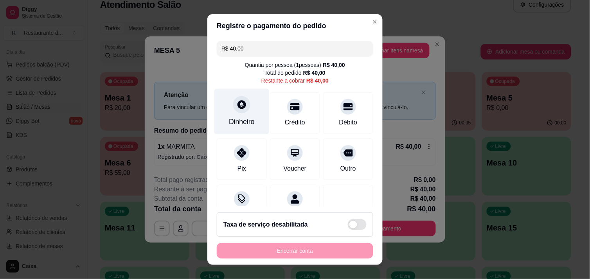
click at [237, 103] on icon at bounding box center [242, 104] width 10 height 10
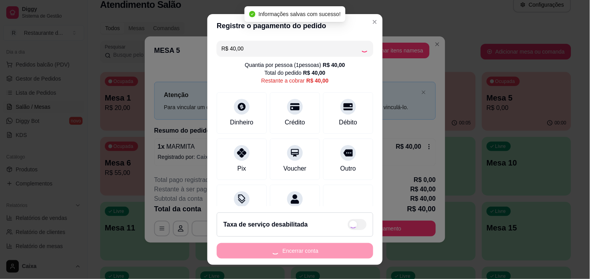
type input "R$ 0,00"
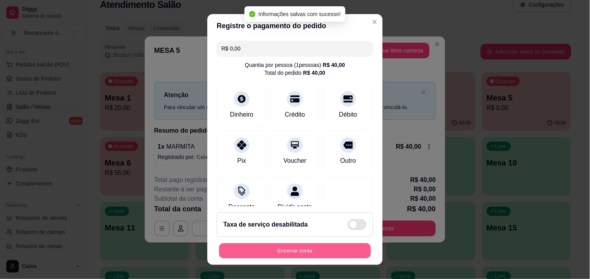
click at [313, 255] on button "Encerrar conta" at bounding box center [295, 250] width 152 height 15
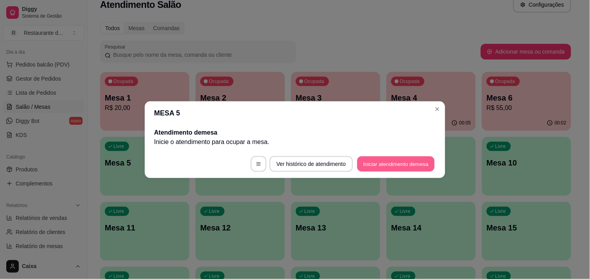
click at [389, 161] on button "Iniciar atendimento de mesa" at bounding box center [395, 163] width 77 height 15
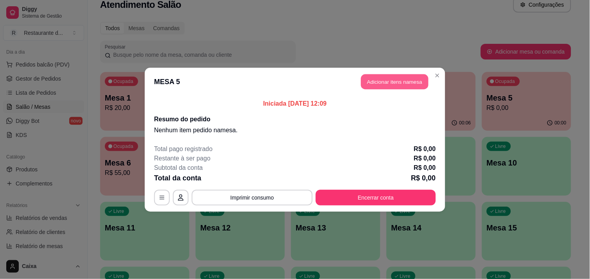
click at [416, 81] on button "Adicionar itens na mesa" at bounding box center [394, 81] width 67 height 15
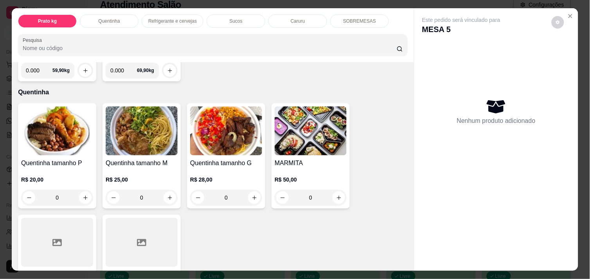
scroll to position [122, 0]
click at [82, 191] on button "increase-product-quantity" at bounding box center [85, 197] width 12 height 12
type input "1"
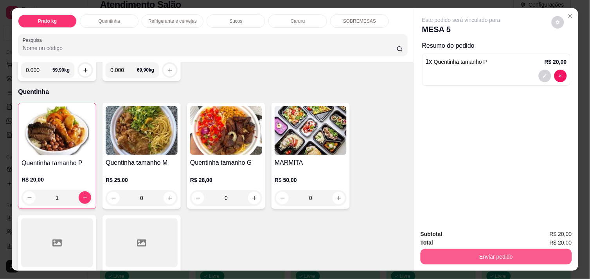
click at [486, 252] on button "Enviar pedido" at bounding box center [496, 257] width 151 height 16
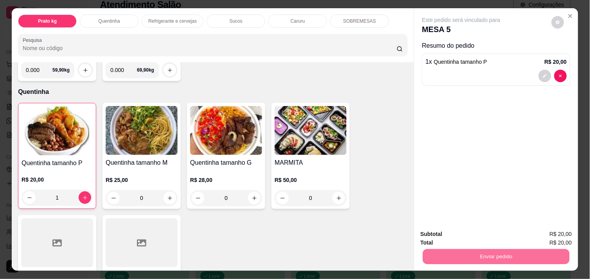
click at [460, 237] on button "Não registrar e enviar pedido" at bounding box center [470, 234] width 79 height 14
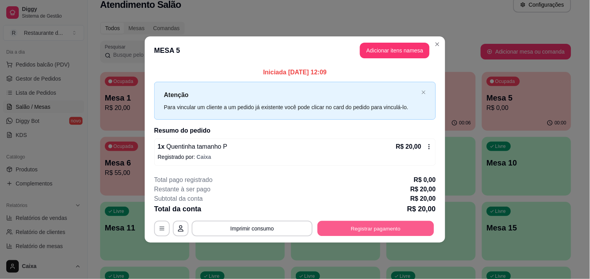
click at [369, 225] on button "Registrar pagamento" at bounding box center [376, 228] width 117 height 15
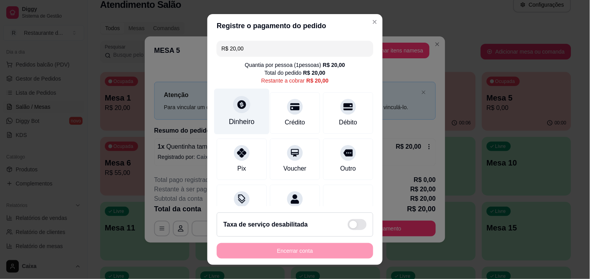
click at [240, 110] on div at bounding box center [241, 104] width 17 height 17
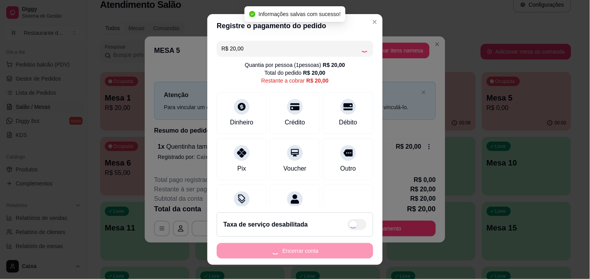
type input "R$ 0,00"
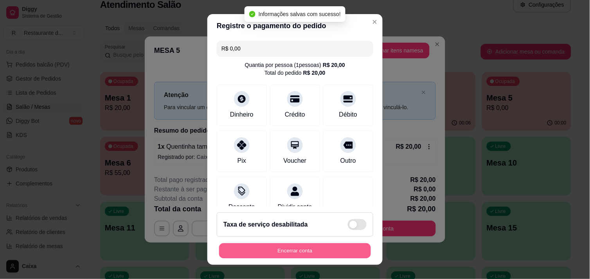
click at [316, 245] on button "Encerrar conta" at bounding box center [295, 250] width 152 height 15
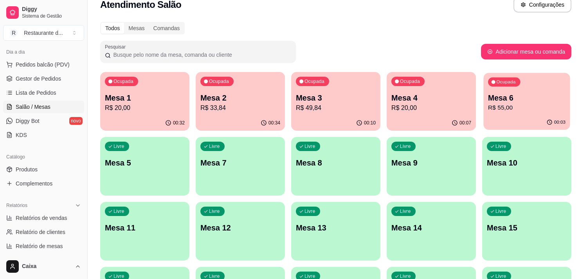
click at [523, 109] on p "R$ 55,00" at bounding box center [526, 107] width 77 height 9
click at [149, 160] on p "Mesa 5" at bounding box center [144, 163] width 77 height 11
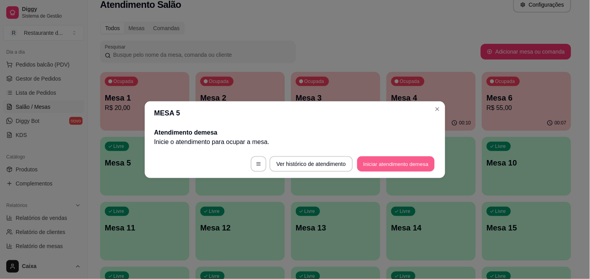
click at [409, 164] on button "Iniciar atendimento de mesa" at bounding box center [395, 163] width 77 height 15
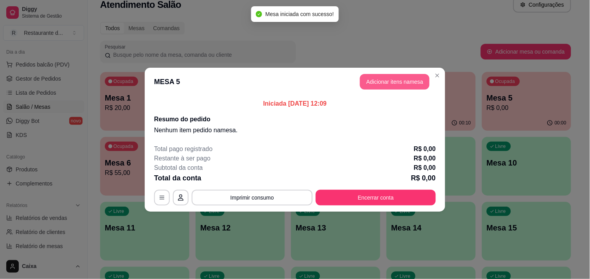
click at [394, 75] on button "Adicionar itens na mesa" at bounding box center [395, 82] width 70 height 16
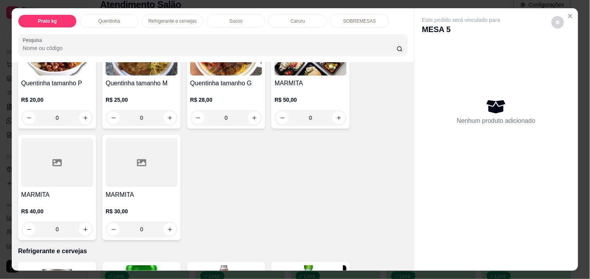
scroll to position [209, 0]
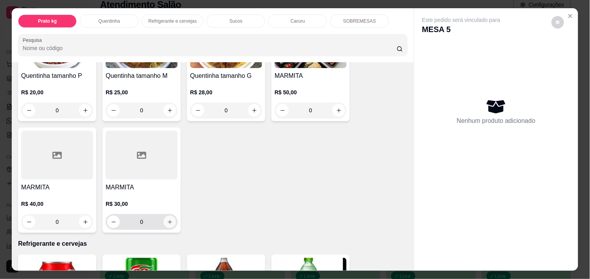
click at [168, 216] on button "increase-product-quantity" at bounding box center [170, 222] width 13 height 13
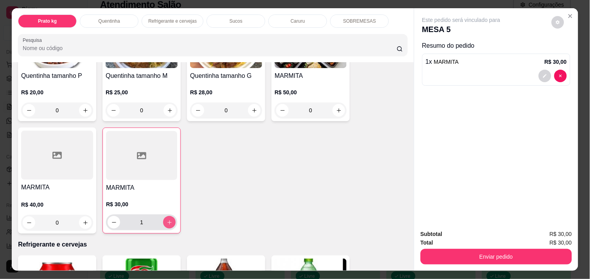
type input "1"
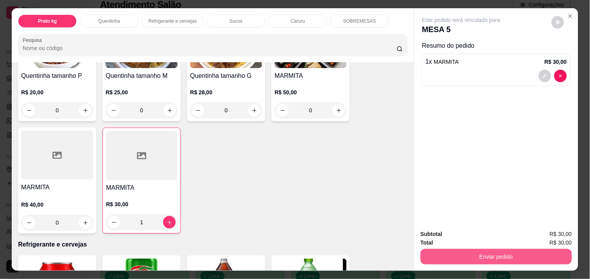
click at [491, 251] on button "Enviar pedido" at bounding box center [496, 257] width 151 height 16
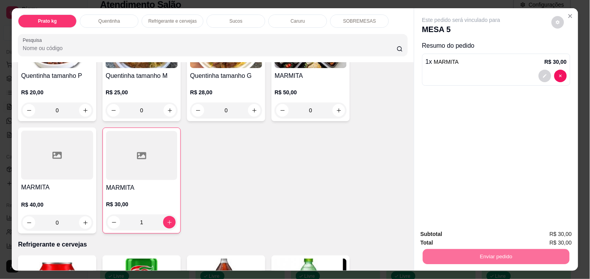
click at [479, 235] on button "Não registrar e enviar pedido" at bounding box center [470, 234] width 79 height 14
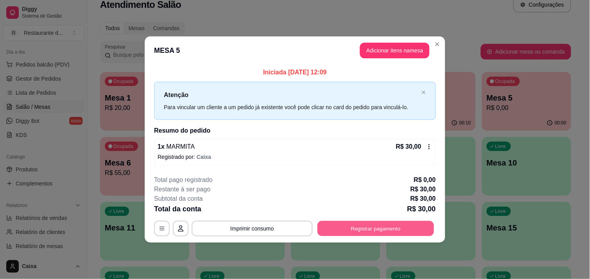
click at [374, 229] on button "Registrar pagamento" at bounding box center [376, 228] width 117 height 15
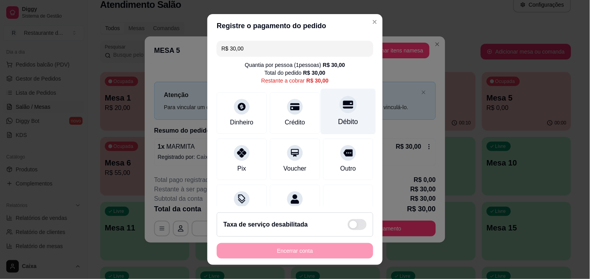
click at [343, 106] on icon at bounding box center [348, 104] width 10 height 10
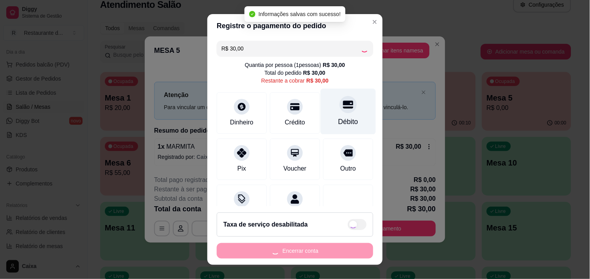
type input "R$ 0,00"
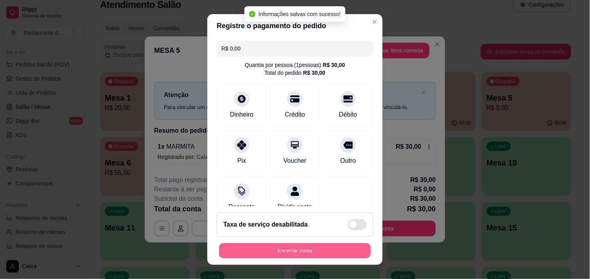
click at [303, 254] on button "Encerrar conta" at bounding box center [295, 250] width 152 height 15
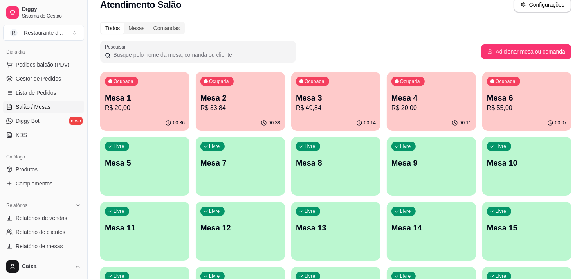
click at [159, 168] on div "Livre Mesa 5" at bounding box center [144, 161] width 89 height 49
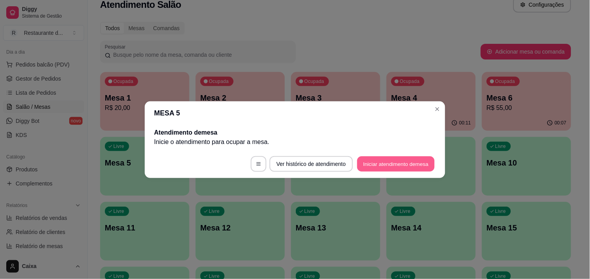
click at [408, 162] on button "Iniciar atendimento de mesa" at bounding box center [395, 163] width 77 height 15
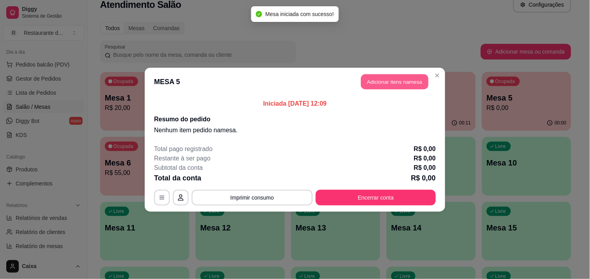
click at [389, 82] on button "Adicionar itens na mesa" at bounding box center [394, 81] width 67 height 15
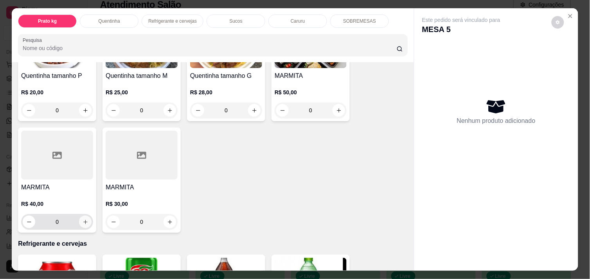
click at [83, 220] on icon "increase-product-quantity" at bounding box center [85, 222] width 4 height 4
type input "1"
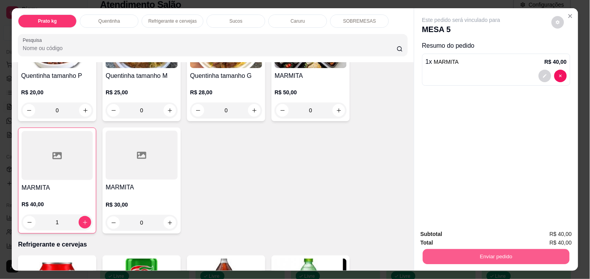
click at [441, 249] on button "Enviar pedido" at bounding box center [496, 256] width 147 height 15
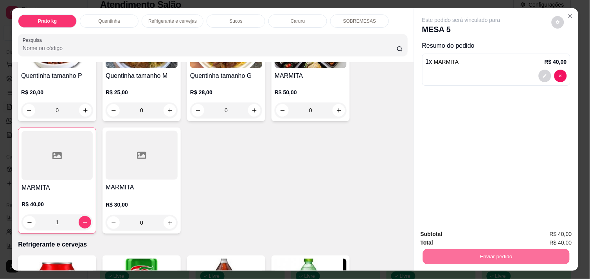
click at [451, 230] on button "Não registrar e enviar pedido" at bounding box center [470, 234] width 79 height 14
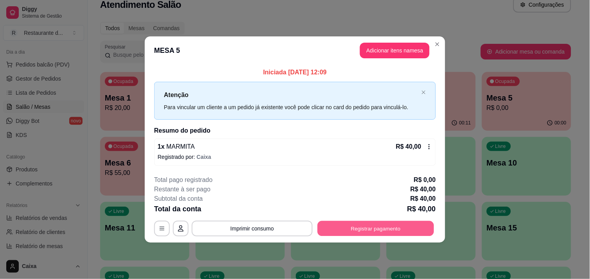
click at [382, 226] on button "Registrar pagamento" at bounding box center [376, 228] width 117 height 15
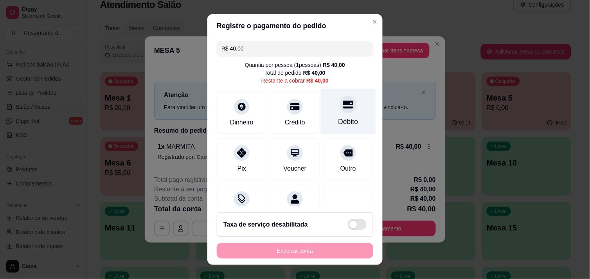
click at [343, 102] on icon at bounding box center [348, 105] width 10 height 8
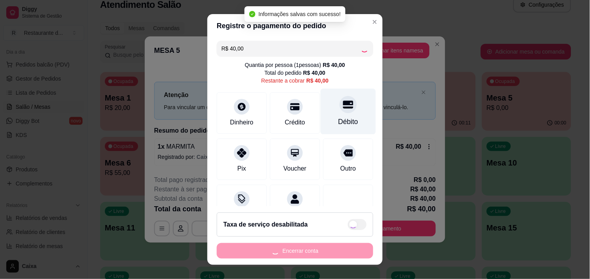
type input "R$ 0,00"
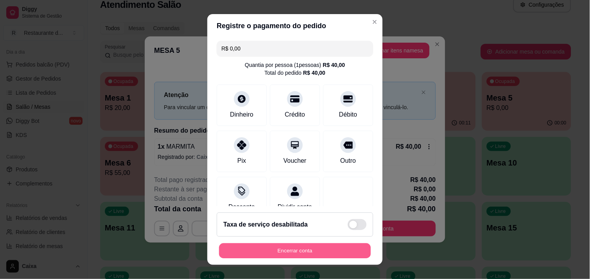
click at [283, 247] on button "Encerrar conta" at bounding box center [295, 250] width 152 height 15
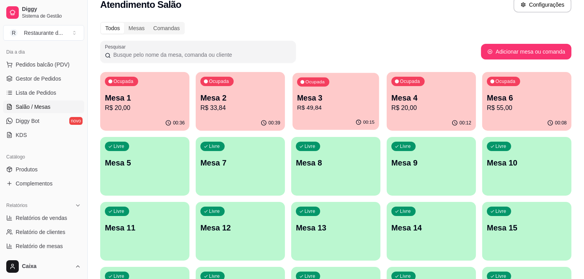
click at [311, 93] on p "Mesa 3" at bounding box center [335, 98] width 77 height 11
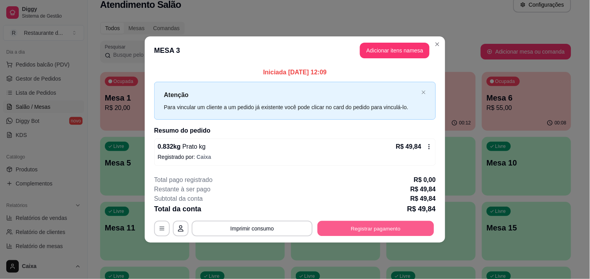
click at [386, 224] on button "Registrar pagamento" at bounding box center [376, 228] width 117 height 15
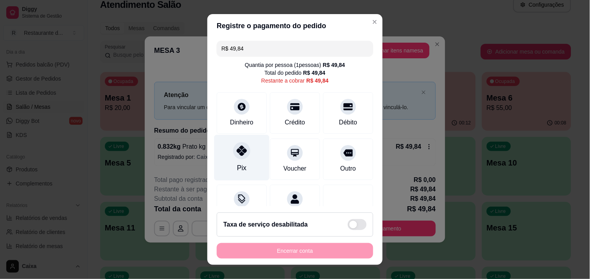
click at [250, 161] on div "Pix" at bounding box center [241, 158] width 55 height 46
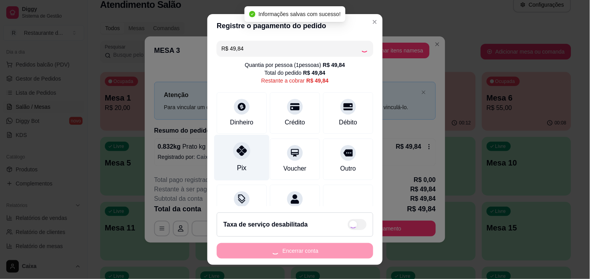
type input "R$ 0,00"
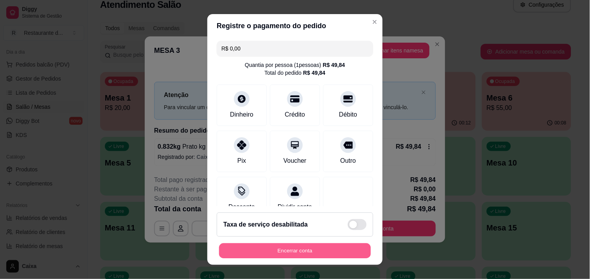
click at [289, 251] on button "Encerrar conta" at bounding box center [295, 250] width 152 height 15
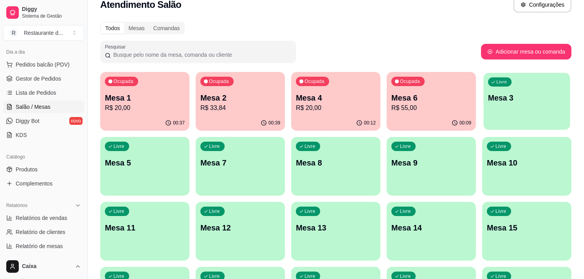
click at [518, 119] on div "Livre Mesa 3" at bounding box center [526, 97] width 86 height 48
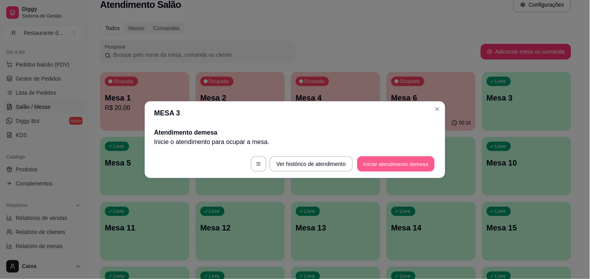
click at [410, 162] on button "Iniciar atendimento de mesa" at bounding box center [395, 163] width 77 height 15
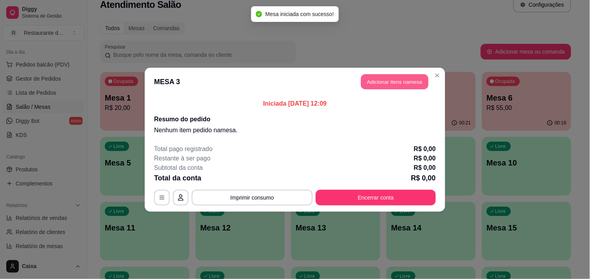
click at [393, 84] on button "Adicionar itens na mesa" at bounding box center [394, 81] width 67 height 15
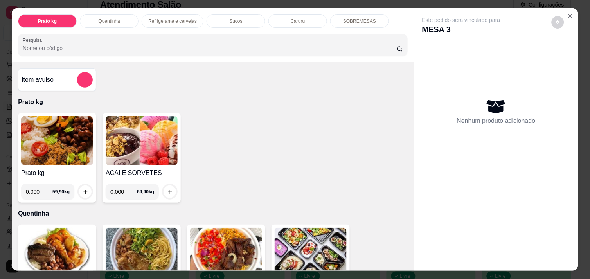
click at [39, 189] on input "0.000" at bounding box center [39, 192] width 27 height 16
type input "0.524"
click at [83, 189] on icon "increase-product-quantity" at bounding box center [86, 192] width 6 height 6
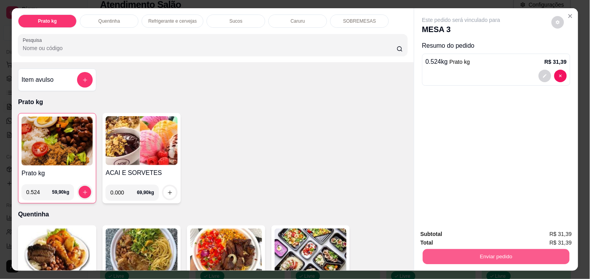
click at [473, 250] on button "Enviar pedido" at bounding box center [496, 256] width 147 height 15
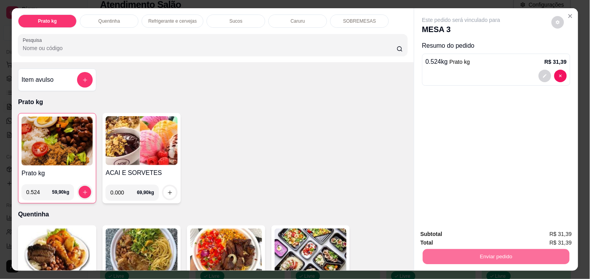
click at [469, 239] on button "Não registrar e enviar pedido" at bounding box center [470, 234] width 79 height 14
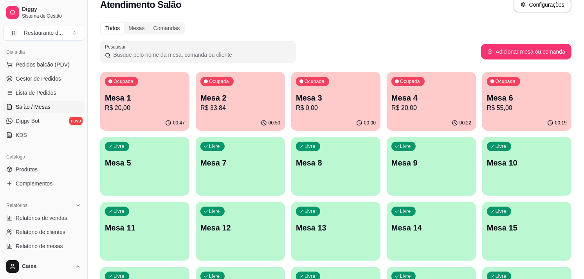
click at [528, 111] on p "R$ 55,00" at bounding box center [527, 107] width 80 height 9
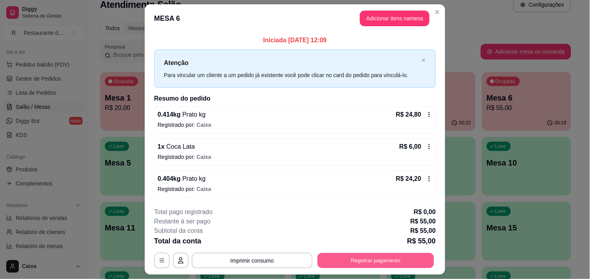
click at [369, 263] on button "Registrar pagamento" at bounding box center [376, 260] width 117 height 15
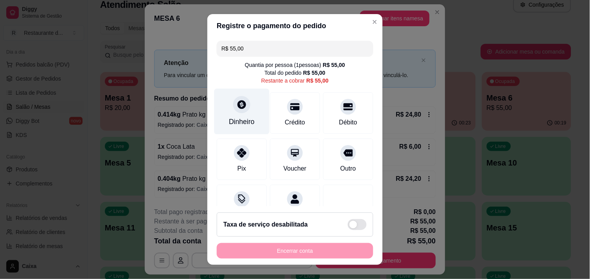
click at [236, 110] on div at bounding box center [241, 104] width 17 height 17
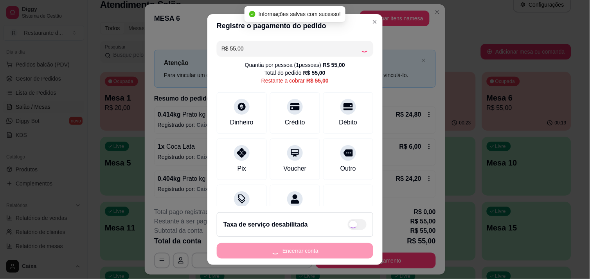
type input "R$ 0,00"
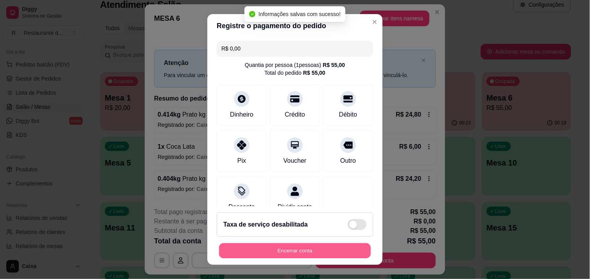
click at [313, 249] on button "Encerrar conta" at bounding box center [295, 250] width 152 height 15
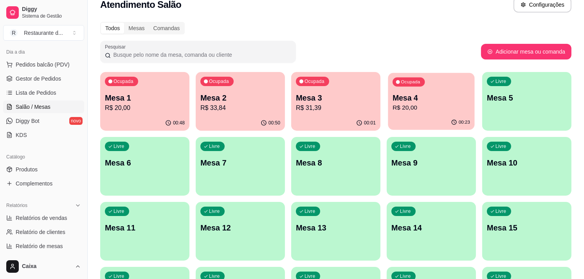
click at [424, 104] on p "R$ 20,00" at bounding box center [431, 107] width 77 height 9
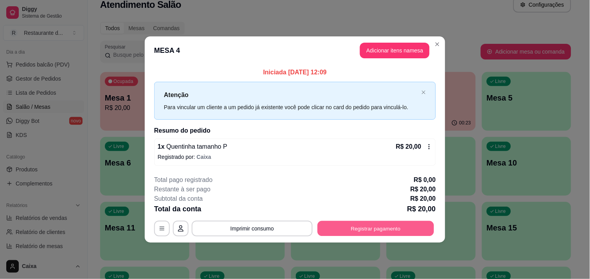
click at [382, 232] on button "Registrar pagamento" at bounding box center [376, 228] width 117 height 15
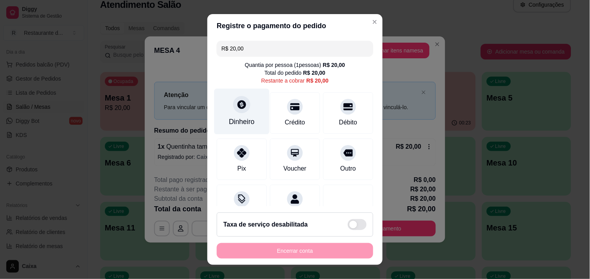
click at [243, 107] on div at bounding box center [241, 104] width 17 height 17
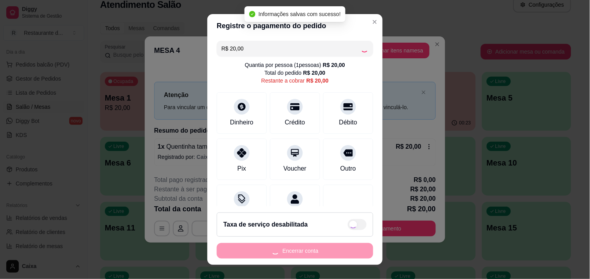
type input "R$ 0,00"
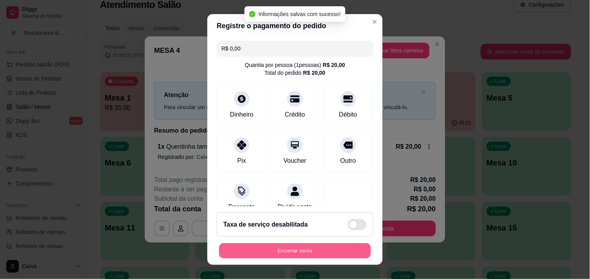
click at [311, 252] on button "Encerrar conta" at bounding box center [295, 250] width 152 height 15
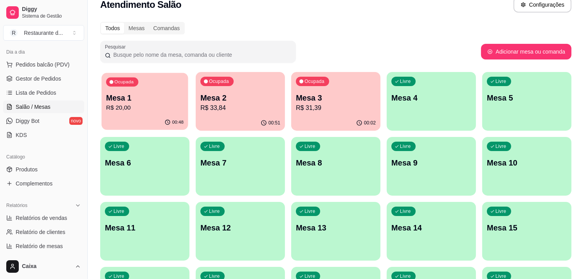
click at [148, 81] on div "Ocupada Mesa 1 R$ 20,00" at bounding box center [144, 94] width 86 height 42
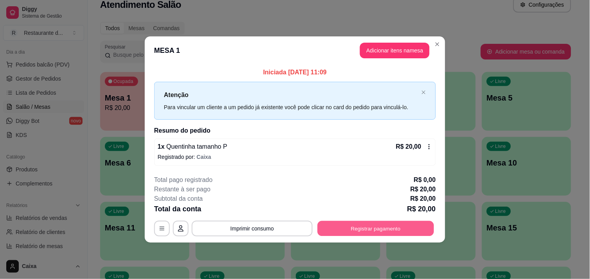
click at [371, 235] on button "Registrar pagamento" at bounding box center [376, 228] width 117 height 15
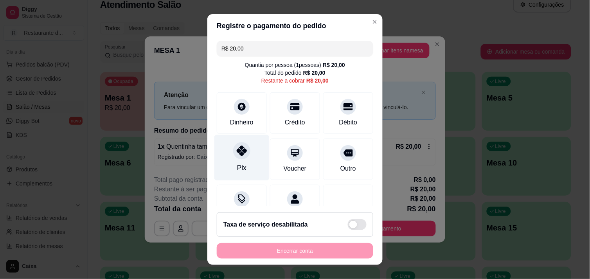
click at [239, 148] on icon at bounding box center [242, 151] width 10 height 10
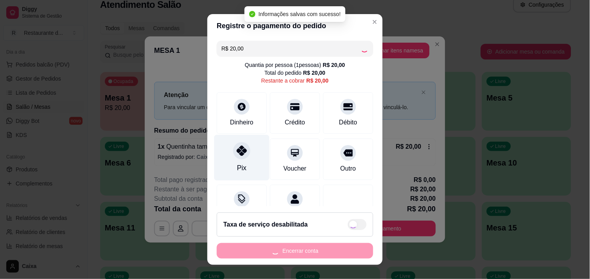
type input "R$ 0,00"
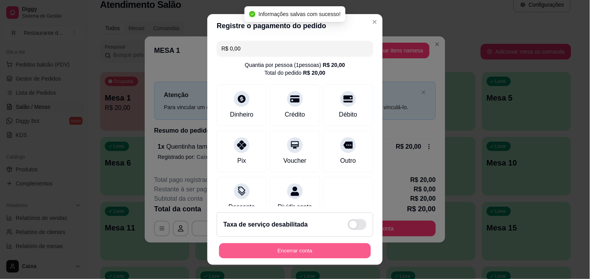
click at [297, 246] on button "Encerrar conta" at bounding box center [295, 250] width 152 height 15
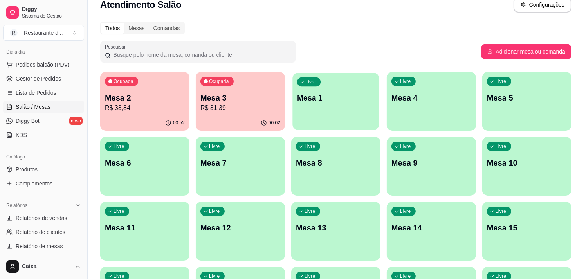
click at [330, 105] on div "Livre Mesa 1" at bounding box center [335, 97] width 86 height 48
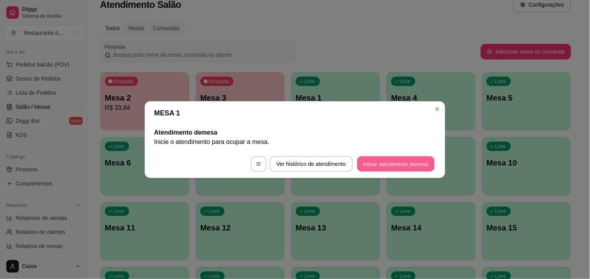
click at [373, 162] on button "Iniciar atendimento de mesa" at bounding box center [395, 163] width 77 height 15
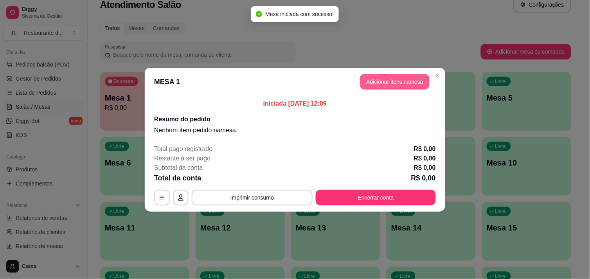
click at [382, 76] on button "Adicionar itens na mesa" at bounding box center [395, 82] width 70 height 16
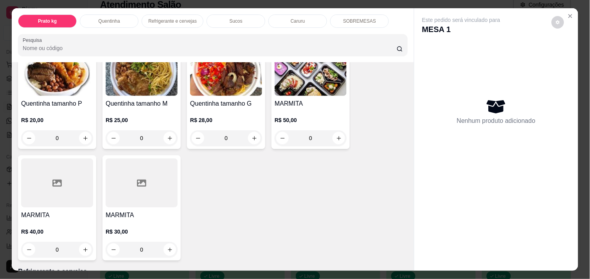
scroll to position [191, 0]
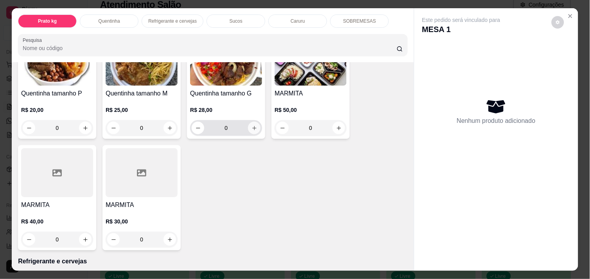
click at [252, 125] on icon "increase-product-quantity" at bounding box center [255, 128] width 6 height 6
type input "1"
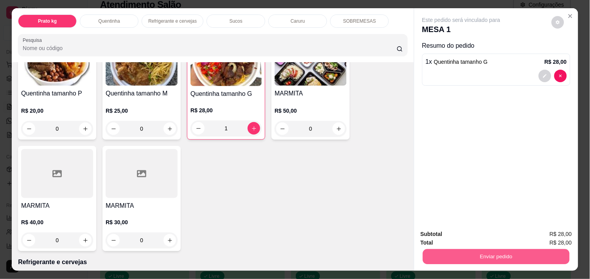
click at [460, 250] on button "Enviar pedido" at bounding box center [496, 256] width 147 height 15
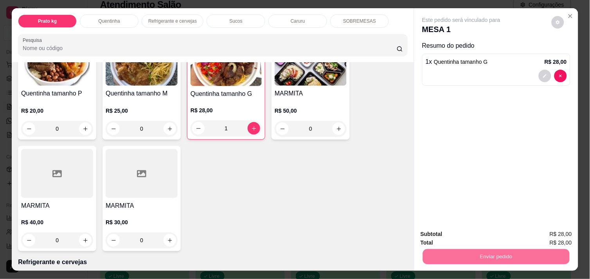
click at [452, 233] on button "Não registrar e enviar pedido" at bounding box center [470, 234] width 79 height 14
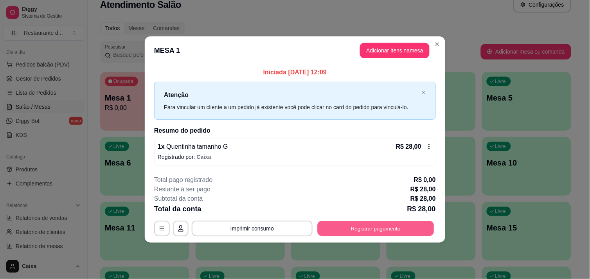
click at [386, 225] on button "Registrar pagamento" at bounding box center [376, 228] width 117 height 15
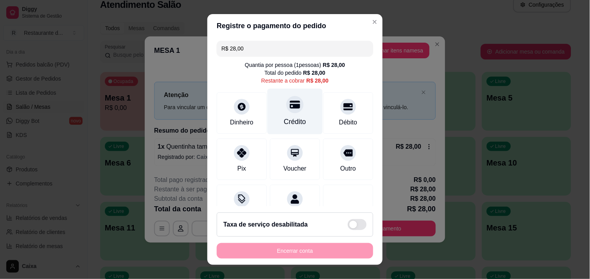
click at [293, 103] on div at bounding box center [294, 104] width 17 height 17
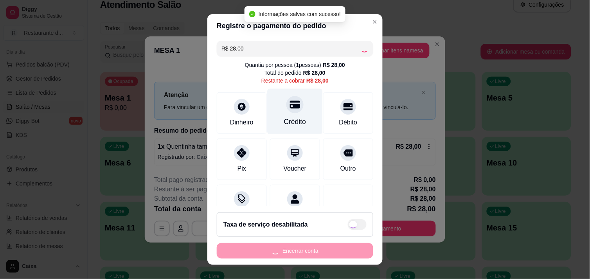
type input "R$ 0,00"
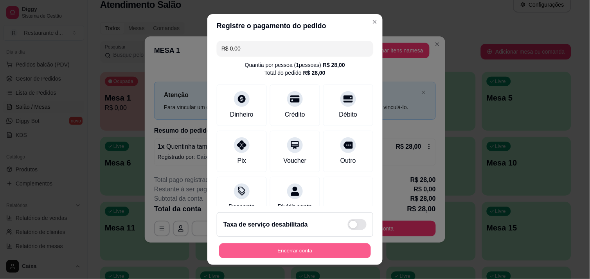
click at [283, 245] on button "Encerrar conta" at bounding box center [295, 250] width 152 height 15
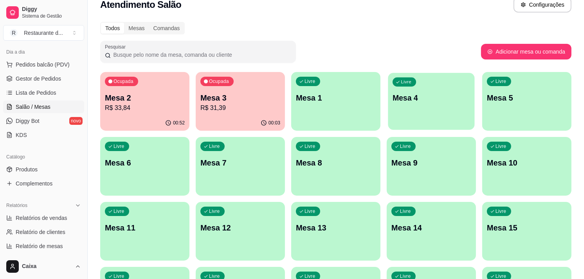
click at [447, 101] on p "Mesa 4" at bounding box center [431, 98] width 77 height 11
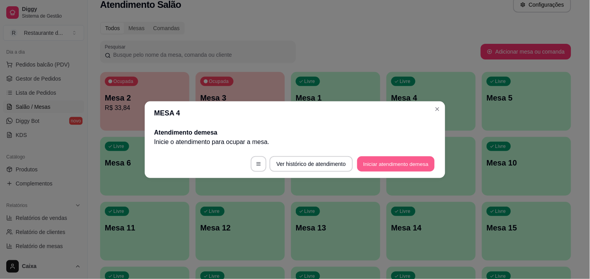
click at [394, 162] on button "Iniciar atendimento de mesa" at bounding box center [395, 163] width 77 height 15
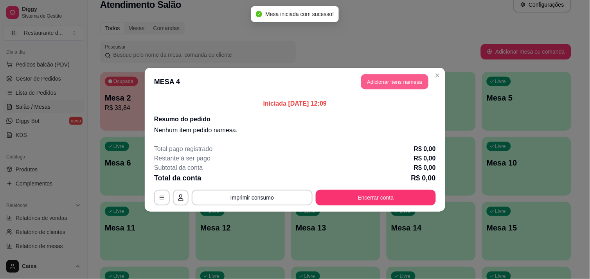
click at [391, 81] on button "Adicionar itens na mesa" at bounding box center [394, 81] width 67 height 15
click at [391, 81] on div "Item avulso Prato kg Prato kg 0.000 59,90 kg ACAI E SORVETES 0.000 69,90 kg Que…" at bounding box center [212, 166] width 408 height 211
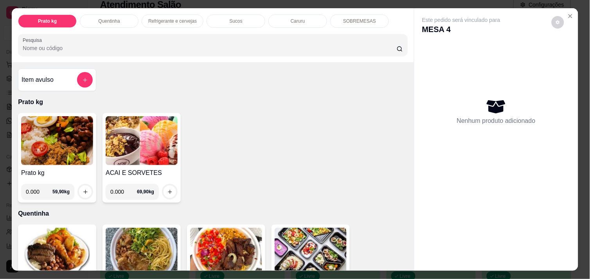
click at [40, 187] on input "0.000" at bounding box center [39, 192] width 27 height 16
type input "0.252"
click at [83, 189] on icon "increase-product-quantity" at bounding box center [86, 192] width 6 height 6
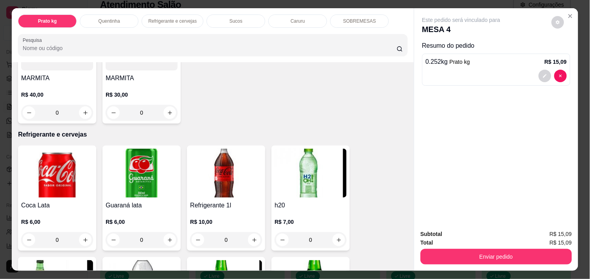
scroll to position [330, 0]
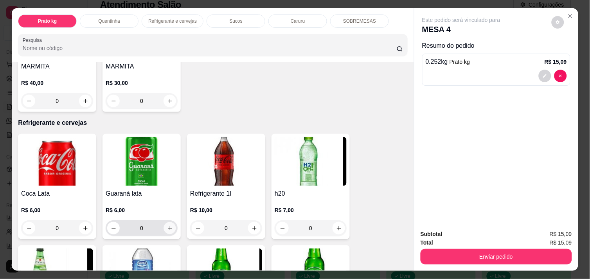
click at [167, 225] on icon "increase-product-quantity" at bounding box center [170, 228] width 6 height 6
type input "1"
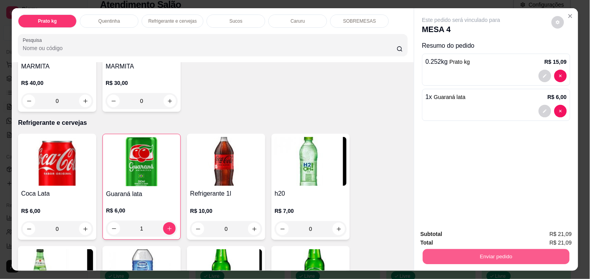
click at [464, 254] on button "Enviar pedido" at bounding box center [496, 256] width 147 height 15
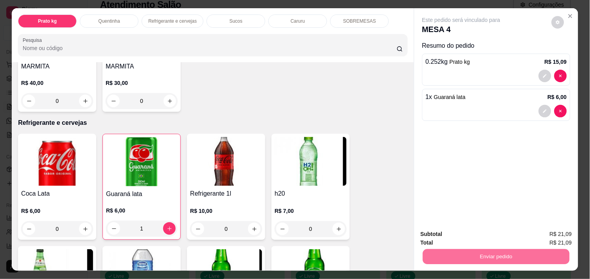
click at [460, 236] on button "Não registrar e enviar pedido" at bounding box center [470, 234] width 79 height 14
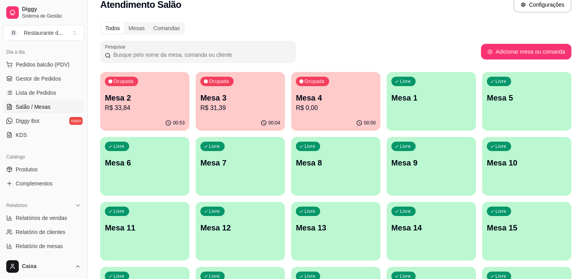
click at [145, 106] on p "R$ 33,84" at bounding box center [144, 107] width 77 height 9
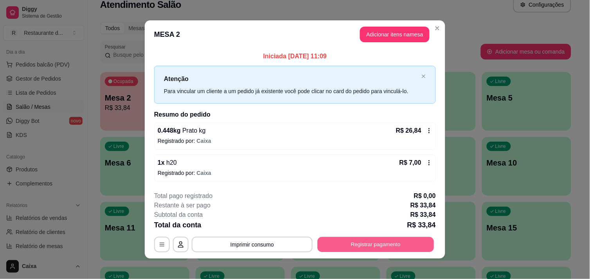
click at [338, 240] on button "Registrar pagamento" at bounding box center [376, 244] width 117 height 15
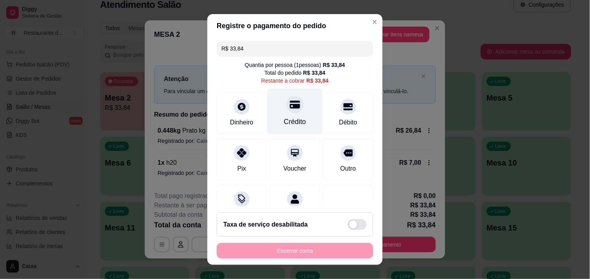
click at [286, 112] on div at bounding box center [294, 104] width 17 height 17
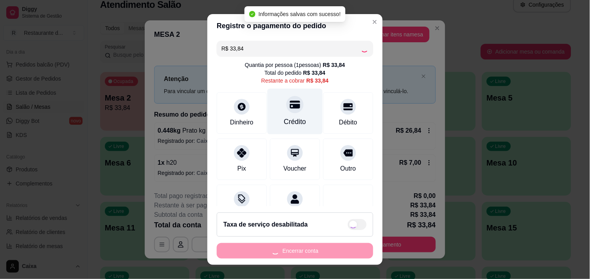
type input "R$ 0,00"
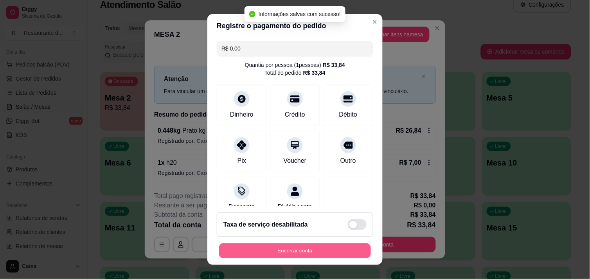
click at [283, 249] on button "Encerrar conta" at bounding box center [295, 250] width 152 height 15
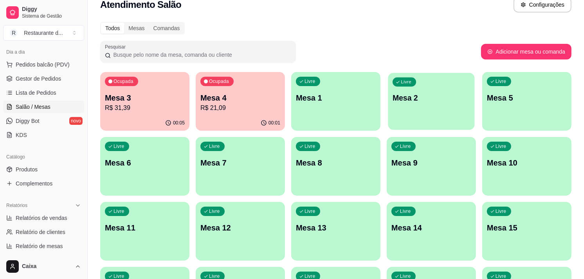
click at [416, 93] on p "Mesa 2" at bounding box center [431, 98] width 77 height 11
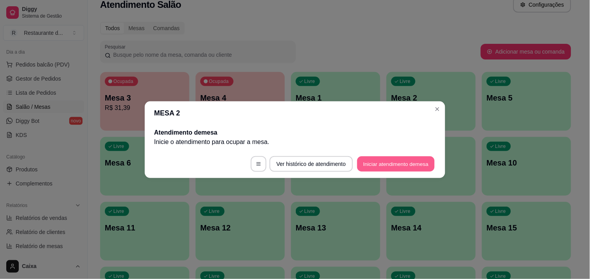
click at [413, 159] on button "Iniciar atendimento de mesa" at bounding box center [395, 163] width 77 height 15
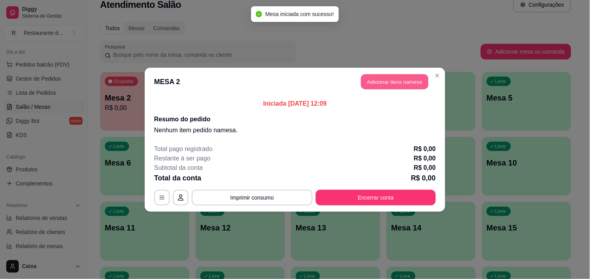
click at [404, 76] on button "Adicionar itens na mesa" at bounding box center [394, 81] width 67 height 15
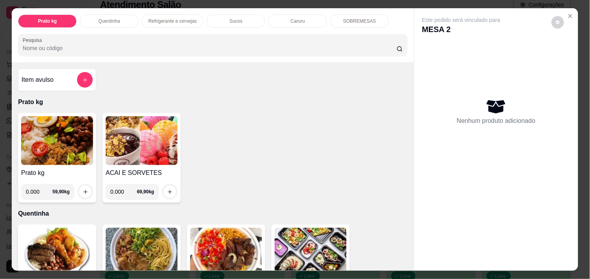
click at [41, 188] on input "0.000" at bounding box center [39, 192] width 27 height 16
type input "0.602"
click at [80, 186] on button "increase-product-quantity" at bounding box center [85, 192] width 12 height 12
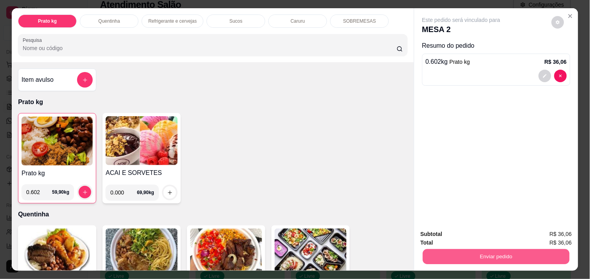
click at [458, 252] on button "Enviar pedido" at bounding box center [496, 256] width 147 height 15
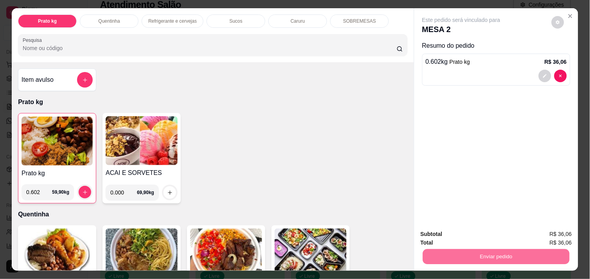
click at [448, 236] on button "Não registrar e enviar pedido" at bounding box center [470, 234] width 79 height 14
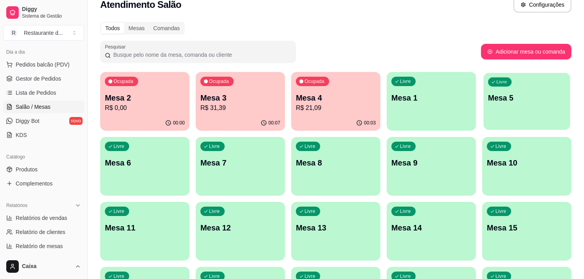
click at [529, 97] on p "Mesa 5" at bounding box center [526, 98] width 77 height 11
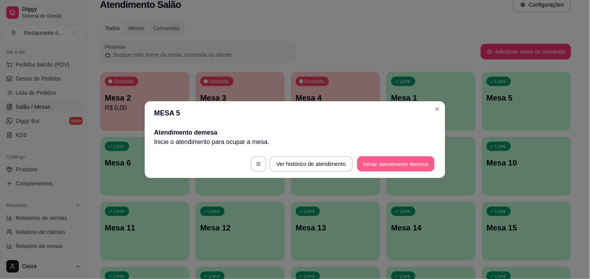
click at [404, 162] on button "Iniciar atendimento de mesa" at bounding box center [395, 163] width 77 height 15
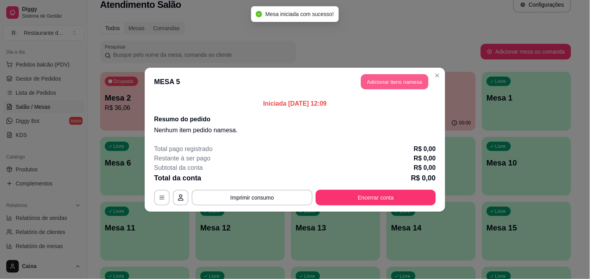
click at [397, 79] on button "Adicionar itens na mesa" at bounding box center [394, 81] width 67 height 15
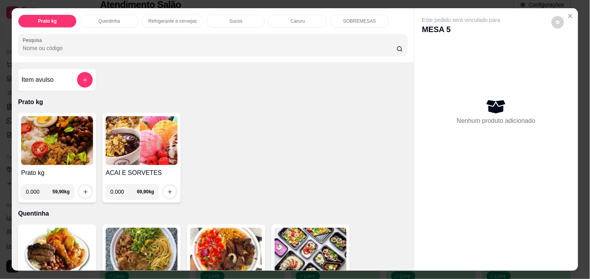
click at [37, 188] on input "0.000" at bounding box center [39, 192] width 27 height 16
type input "0.722"
click at [83, 189] on icon "increase-product-quantity" at bounding box center [86, 192] width 6 height 6
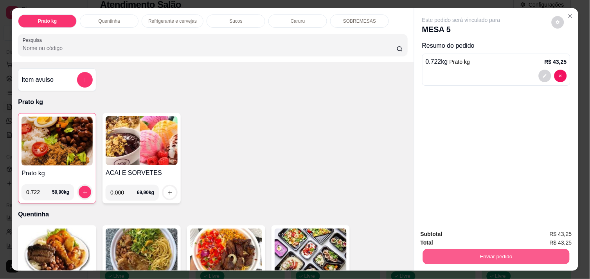
click at [475, 250] on button "Enviar pedido" at bounding box center [496, 256] width 147 height 15
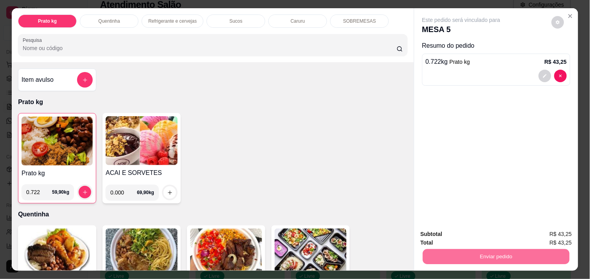
click at [447, 232] on button "Não registrar e enviar pedido" at bounding box center [470, 234] width 79 height 14
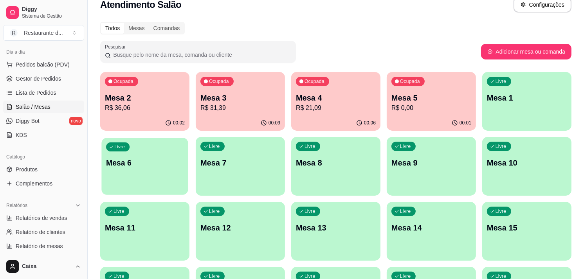
click at [147, 153] on div "Livre Mesa 6" at bounding box center [144, 162] width 86 height 48
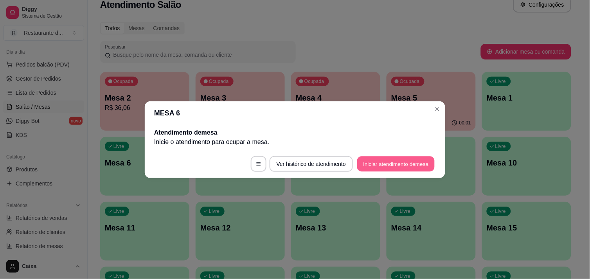
click at [402, 162] on button "Iniciar atendimento de mesa" at bounding box center [395, 163] width 77 height 15
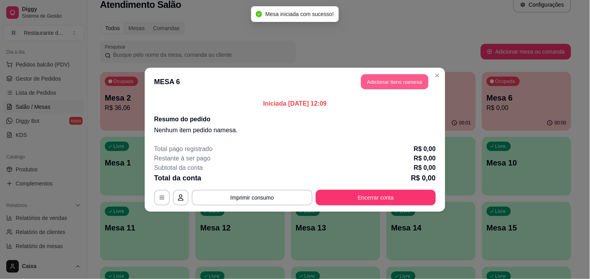
click at [389, 77] on button "Adicionar itens na mesa" at bounding box center [394, 81] width 67 height 15
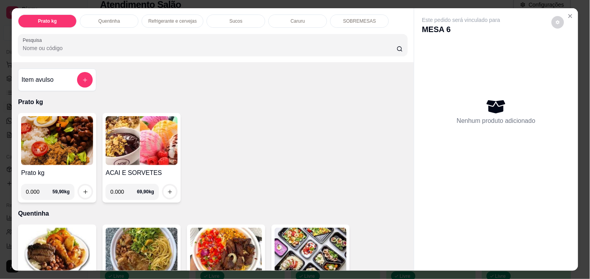
click at [38, 186] on input "0.000" at bounding box center [39, 192] width 27 height 16
type input "0.410"
click at [83, 189] on icon "increase-product-quantity" at bounding box center [86, 192] width 6 height 6
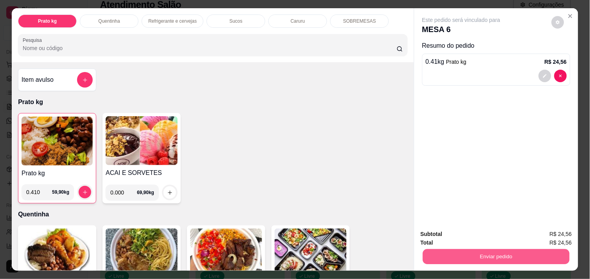
click at [497, 249] on button "Enviar pedido" at bounding box center [496, 256] width 147 height 15
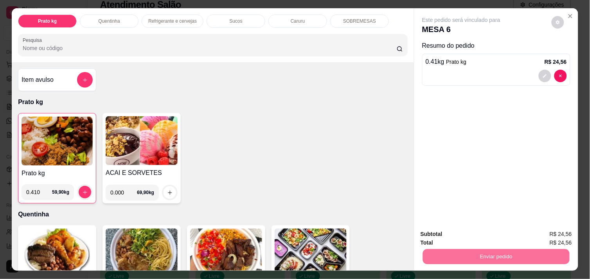
click at [483, 233] on button "Não registrar e enviar pedido" at bounding box center [470, 234] width 79 height 14
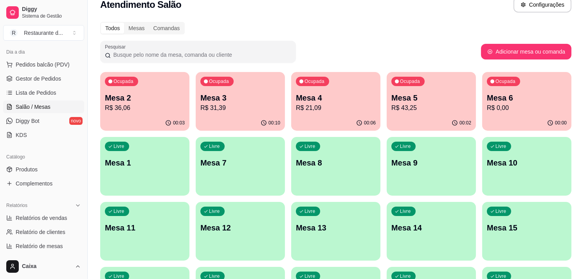
click at [174, 157] on div "Livre Mesa 1" at bounding box center [144, 161] width 89 height 49
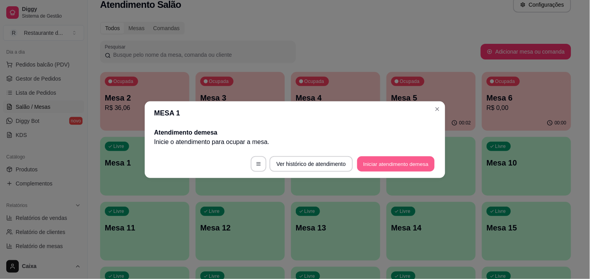
click at [407, 166] on button "Iniciar atendimento de mesa" at bounding box center [395, 163] width 77 height 15
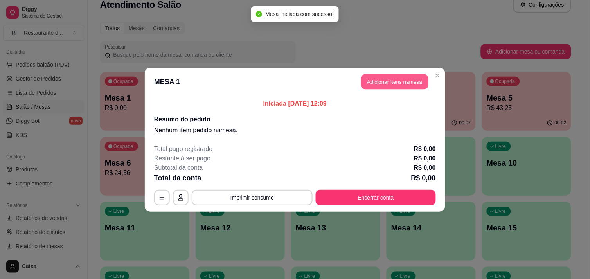
click at [403, 84] on button "Adicionar itens na mesa" at bounding box center [394, 81] width 67 height 15
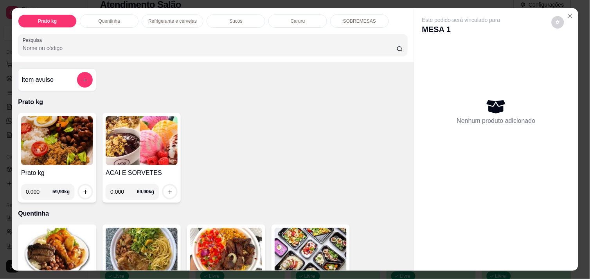
click at [34, 188] on input "0.000" at bounding box center [39, 192] width 27 height 16
type input "0.498"
click at [83, 189] on icon "increase-product-quantity" at bounding box center [86, 192] width 6 height 6
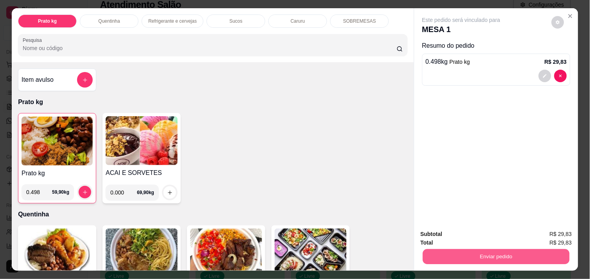
click at [531, 252] on button "Enviar pedido" at bounding box center [496, 256] width 147 height 15
click at [521, 254] on button "Enviar pedido" at bounding box center [496, 256] width 147 height 15
click at [504, 254] on button "Enviar pedido" at bounding box center [496, 256] width 147 height 15
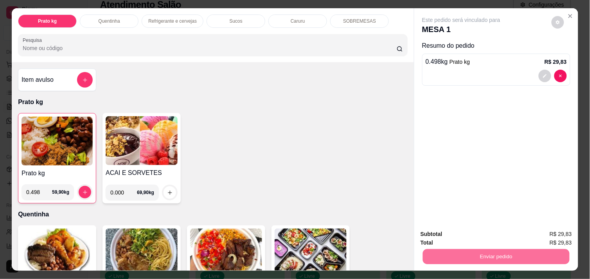
click at [483, 232] on button "Não registrar e enviar pedido" at bounding box center [470, 234] width 79 height 14
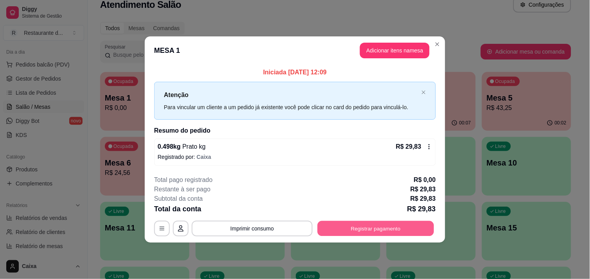
click at [396, 229] on button "Registrar pagamento" at bounding box center [376, 228] width 117 height 15
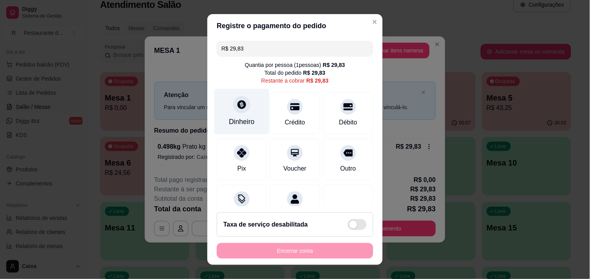
click at [232, 112] on div "Dinheiro" at bounding box center [241, 111] width 55 height 46
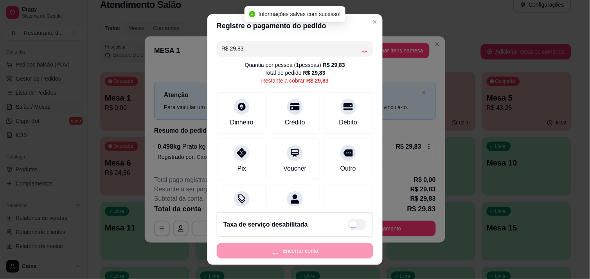
type input "R$ 0,00"
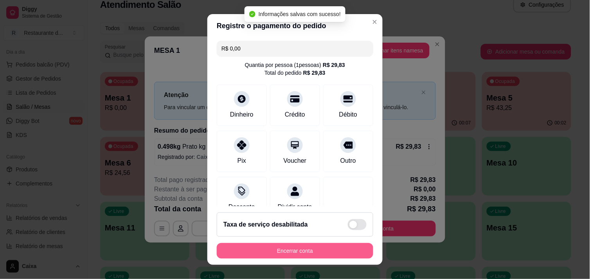
click at [306, 247] on button "Encerrar conta" at bounding box center [295, 251] width 157 height 16
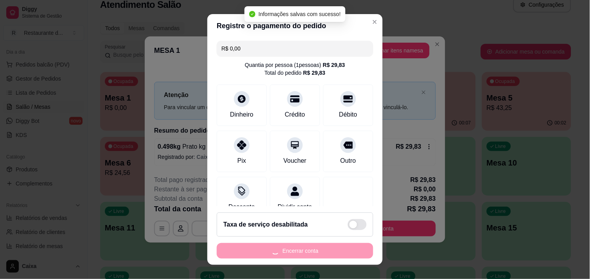
click at [306, 247] on div "Encerrar conta" at bounding box center [295, 251] width 157 height 16
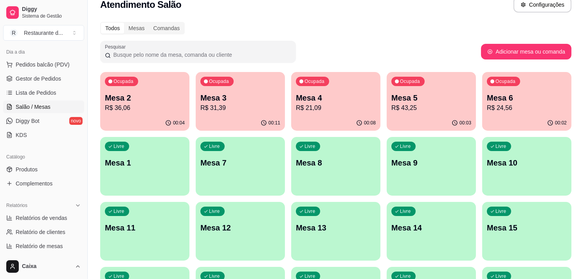
click at [321, 42] on div "Pesquisar" at bounding box center [290, 52] width 381 height 22
click at [338, 123] on div "00:08" at bounding box center [335, 122] width 89 height 15
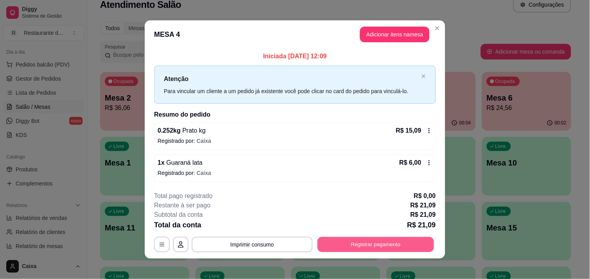
click at [360, 243] on button "Registrar pagamento" at bounding box center [376, 244] width 117 height 15
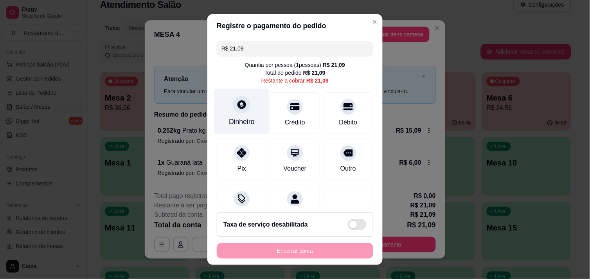
click at [251, 114] on div "Dinheiro" at bounding box center [241, 111] width 55 height 46
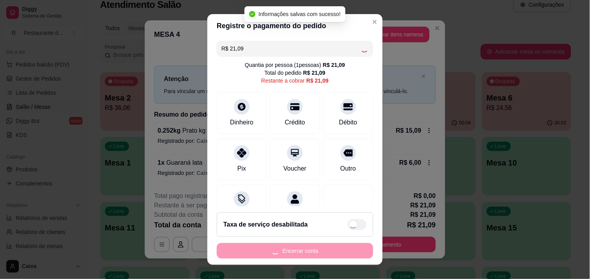
type input "R$ 0,00"
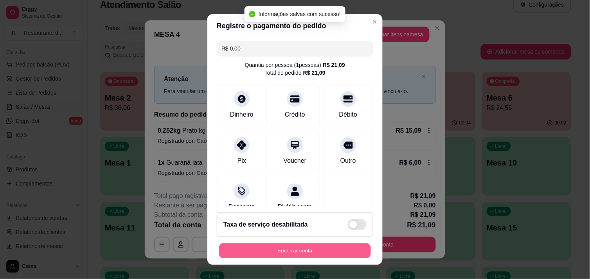
click at [298, 253] on button "Encerrar conta" at bounding box center [295, 250] width 152 height 15
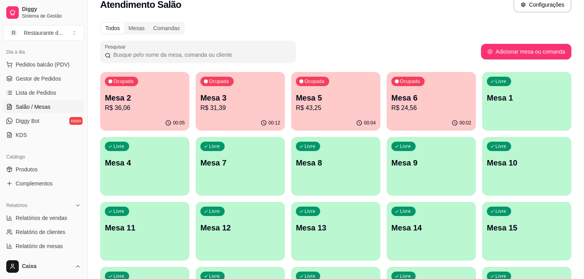
click at [163, 146] on div "Livre Mesa 4" at bounding box center [144, 161] width 89 height 49
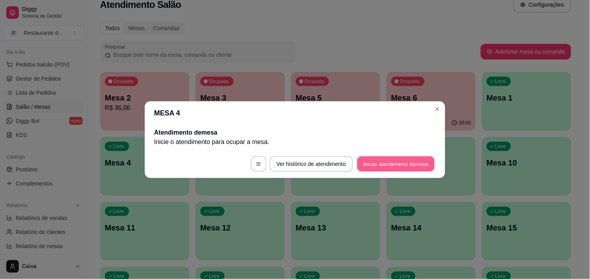
click at [370, 168] on button "Iniciar atendimento de mesa" at bounding box center [395, 163] width 77 height 15
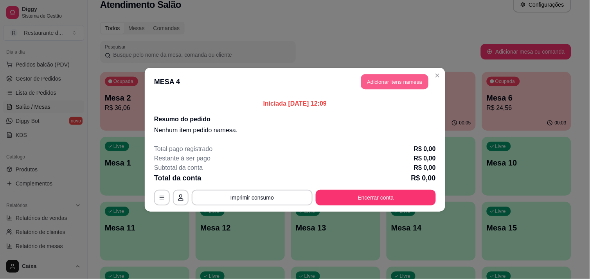
click at [389, 74] on button "Adicionar itens na mesa" at bounding box center [394, 81] width 67 height 15
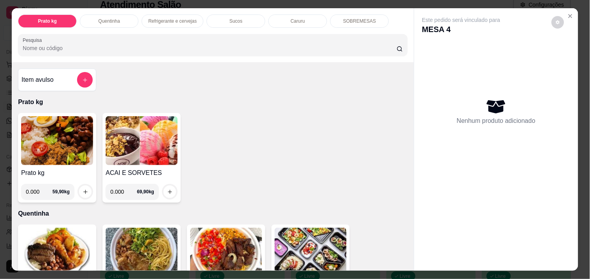
click at [40, 187] on input "0.000" at bounding box center [39, 192] width 27 height 16
type input "0.386"
click at [83, 189] on icon "increase-product-quantity" at bounding box center [86, 192] width 6 height 6
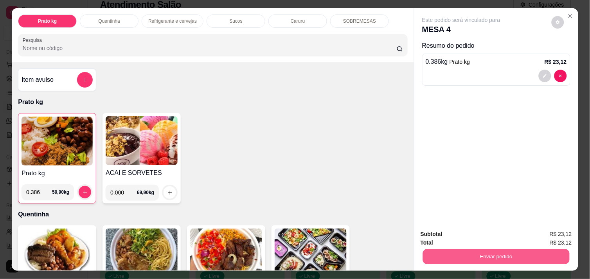
click at [481, 253] on button "Enviar pedido" at bounding box center [496, 256] width 147 height 15
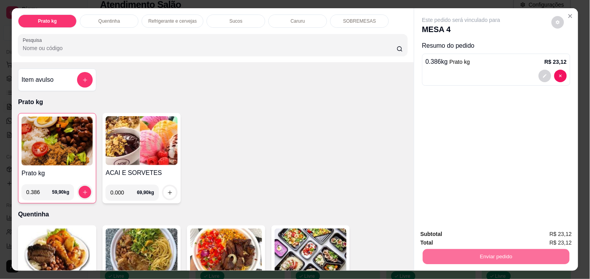
click at [467, 234] on button "Não registrar e enviar pedido" at bounding box center [470, 234] width 79 height 14
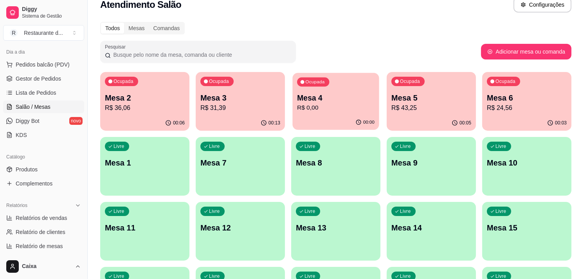
click at [349, 100] on p "Mesa 4" at bounding box center [335, 98] width 77 height 11
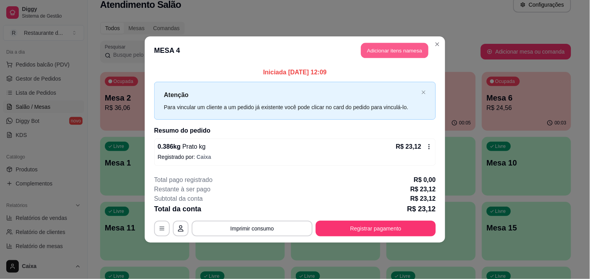
click at [378, 47] on button "Adicionar itens na mesa" at bounding box center [394, 50] width 67 height 15
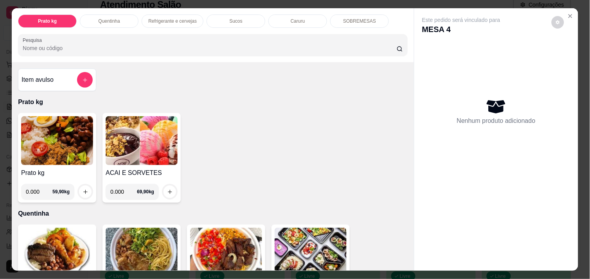
click at [36, 188] on input "0.000" at bounding box center [39, 192] width 27 height 16
type input "0.372"
click at [83, 189] on icon "increase-product-quantity" at bounding box center [86, 192] width 6 height 6
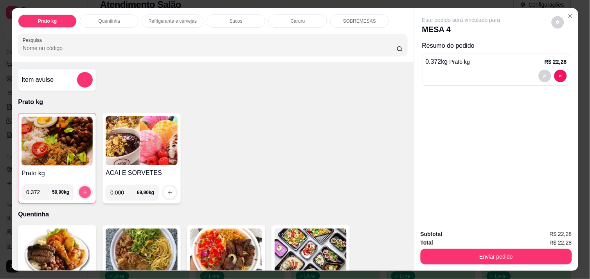
click at [83, 189] on icon "increase-product-quantity" at bounding box center [85, 192] width 6 height 6
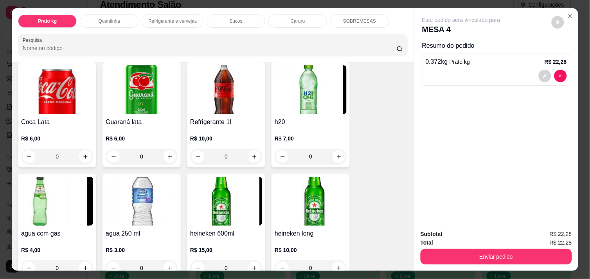
scroll to position [417, 0]
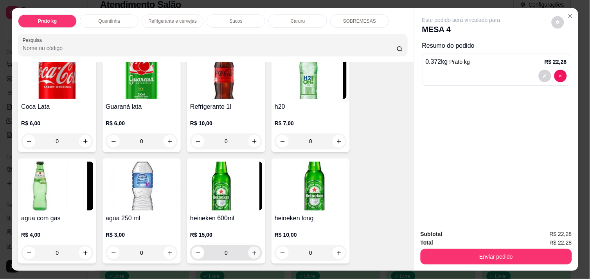
click at [252, 250] on icon "increase-product-quantity" at bounding box center [255, 253] width 6 height 6
type input "1"
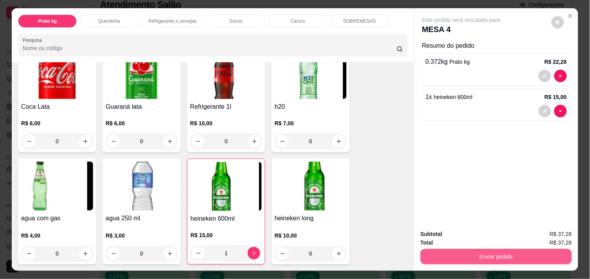
click at [469, 253] on button "Enviar pedido" at bounding box center [496, 257] width 151 height 16
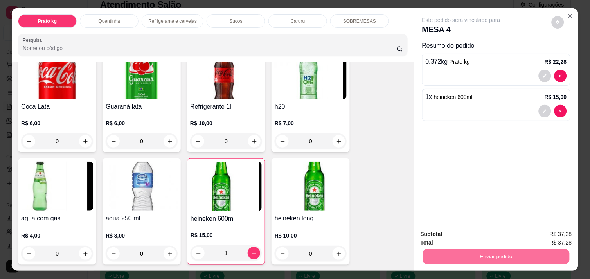
click at [470, 235] on button "Não registrar e enviar pedido" at bounding box center [470, 234] width 79 height 14
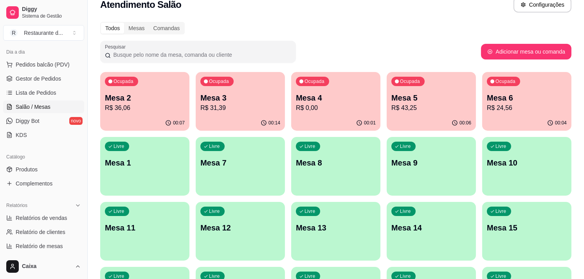
click at [159, 185] on div "Livre Mesa 1" at bounding box center [144, 161] width 89 height 49
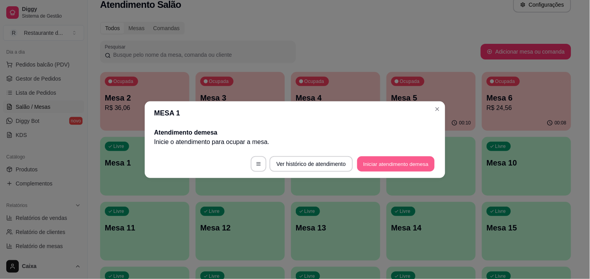
click at [377, 162] on button "Iniciar atendimento de mesa" at bounding box center [395, 163] width 77 height 15
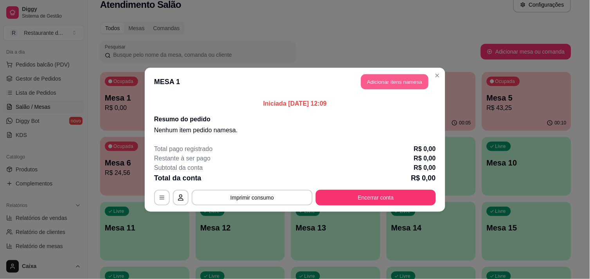
click at [399, 76] on button "Adicionar itens na mesa" at bounding box center [394, 81] width 67 height 15
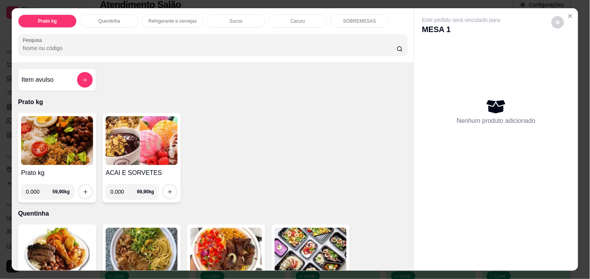
click at [38, 189] on input "0.000" at bounding box center [39, 192] width 27 height 16
type input "0.020"
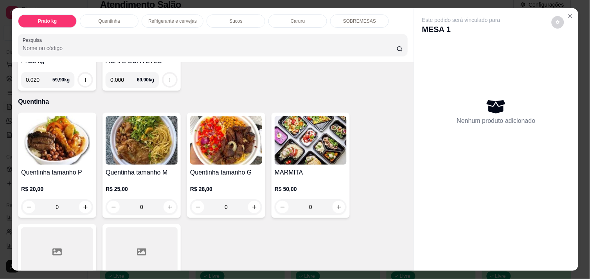
scroll to position [122, 0]
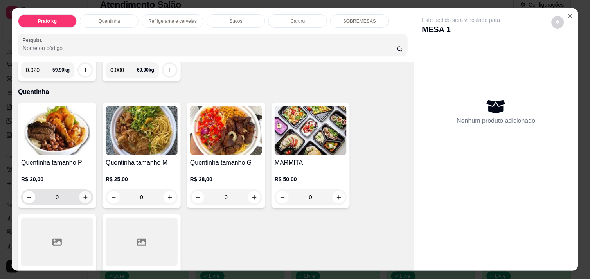
click at [83, 195] on icon "increase-product-quantity" at bounding box center [86, 198] width 6 height 6
type input "1"
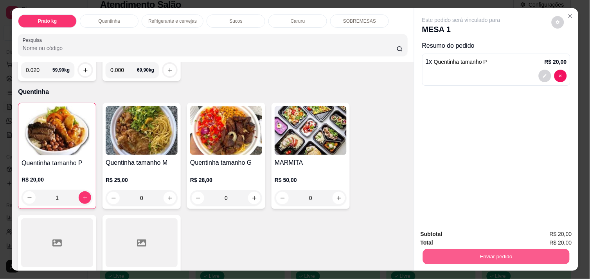
click at [436, 252] on button "Enviar pedido" at bounding box center [496, 256] width 147 height 15
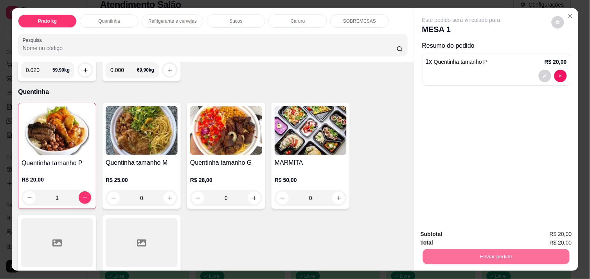
click at [445, 233] on button "Não registrar e enviar pedido" at bounding box center [470, 234] width 79 height 14
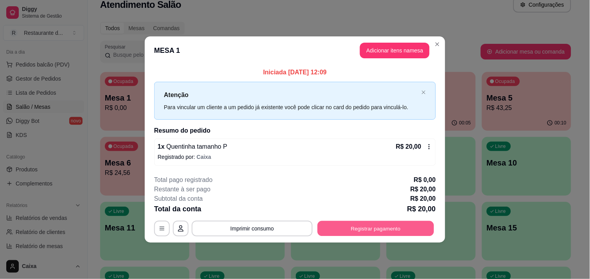
click at [346, 224] on button "Registrar pagamento" at bounding box center [376, 228] width 117 height 15
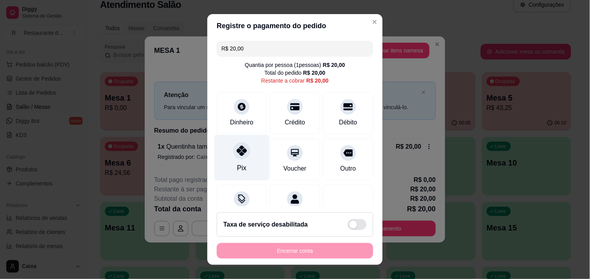
click at [237, 155] on icon at bounding box center [242, 151] width 10 height 10
type input "R$ 0,00"
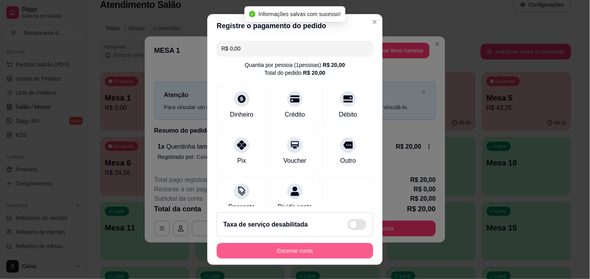
click at [279, 253] on button "Encerrar conta" at bounding box center [295, 251] width 157 height 16
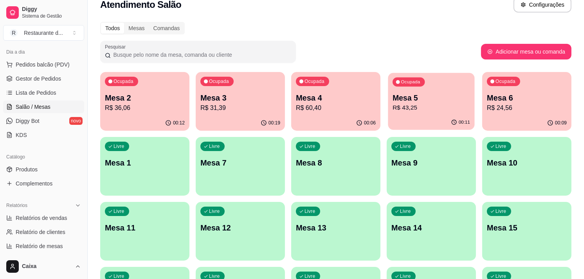
click at [444, 105] on p "R$ 43,25" at bounding box center [431, 107] width 77 height 9
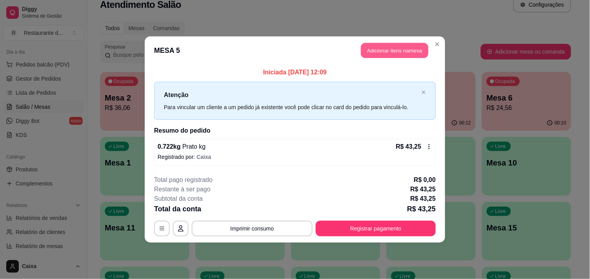
click at [390, 49] on button "Adicionar itens na mesa" at bounding box center [394, 50] width 67 height 15
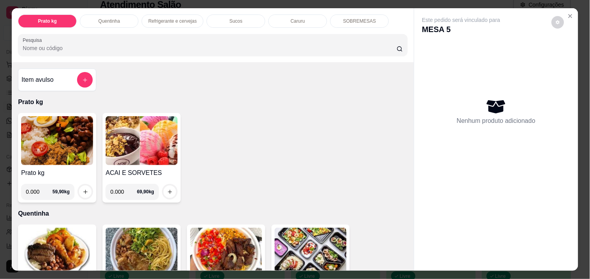
click at [414, 261] on div "Este pedido será vinculado para MESA 5 Nenhum produto adicionado" at bounding box center [496, 139] width 164 height 262
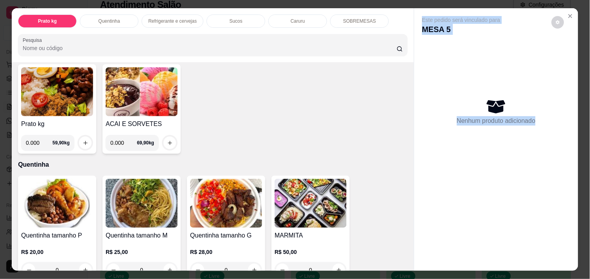
drag, startPoint x: 411, startPoint y: 261, endPoint x: 406, endPoint y: 262, distance: 5.0
click at [406, 262] on div "Prato kg Quentinha Refrigerante e cervejas Sucos Caruru SOBREMESAS Pesquisa Ite…" at bounding box center [295, 139] width 567 height 262
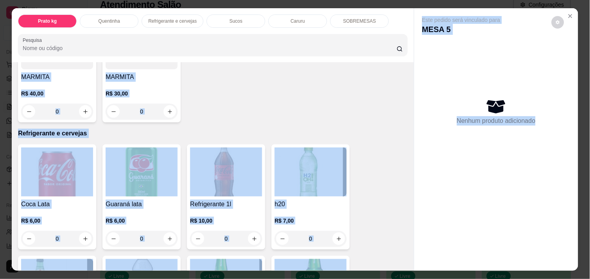
scroll to position [345, 0]
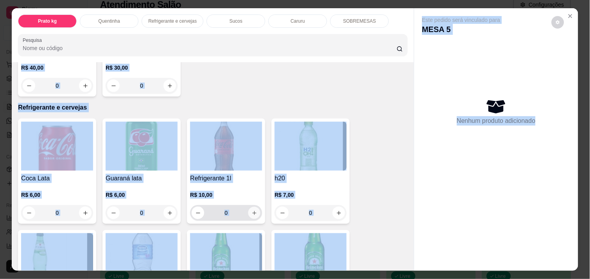
click at [252, 210] on icon "increase-product-quantity" at bounding box center [255, 213] width 6 height 6
type input "1"
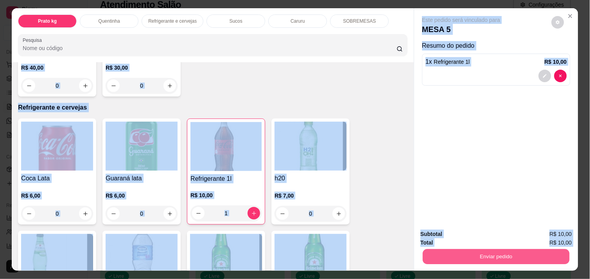
click at [471, 247] on div "Enviar pedido" at bounding box center [496, 256] width 151 height 18
click at [474, 249] on button "Enviar pedido" at bounding box center [496, 256] width 147 height 15
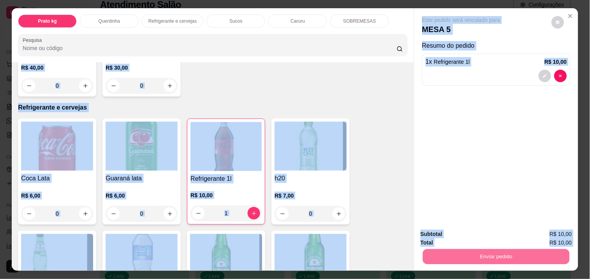
click at [467, 236] on button "Não registrar e enviar pedido" at bounding box center [470, 234] width 79 height 14
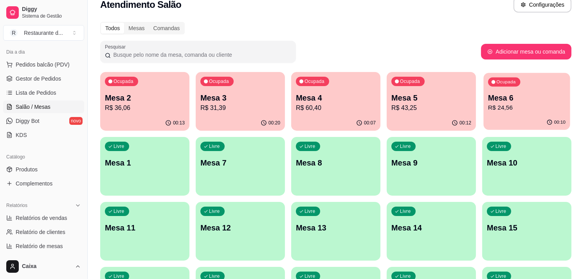
click at [514, 115] on div "00:10" at bounding box center [526, 122] width 86 height 15
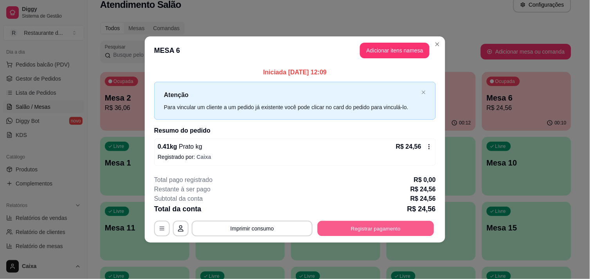
click at [394, 227] on button "Registrar pagamento" at bounding box center [376, 228] width 117 height 15
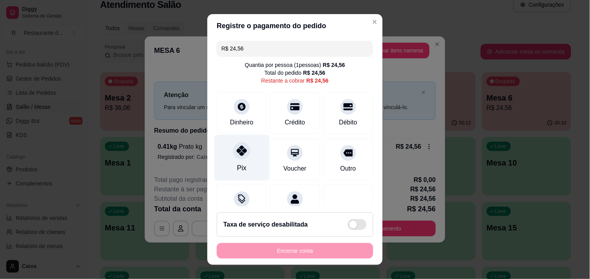
click at [239, 151] on icon at bounding box center [242, 151] width 10 height 10
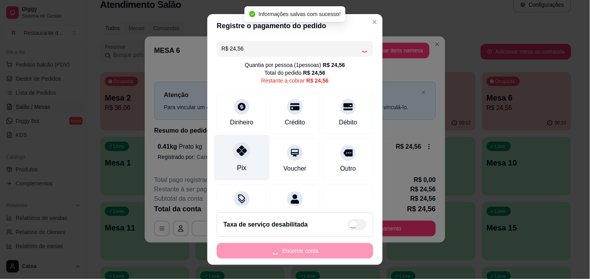
type input "R$ 0,00"
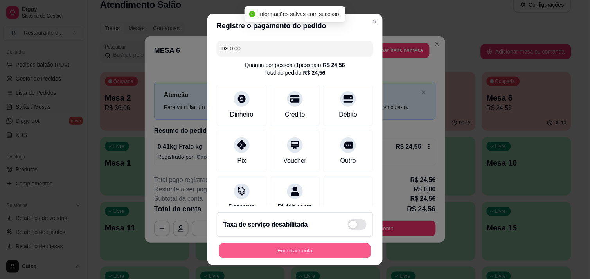
click at [314, 251] on button "Encerrar conta" at bounding box center [295, 250] width 152 height 15
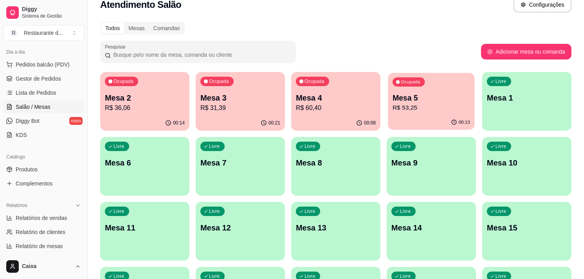
click at [441, 89] on div "Ocupada Mesa 5 R$ 53,25" at bounding box center [431, 94] width 86 height 42
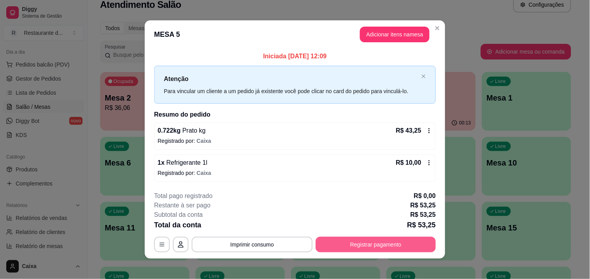
click at [362, 240] on button "Registrar pagamento" at bounding box center [376, 245] width 120 height 16
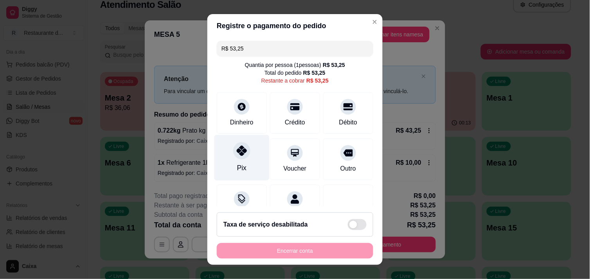
click at [233, 157] on div at bounding box center [241, 150] width 17 height 17
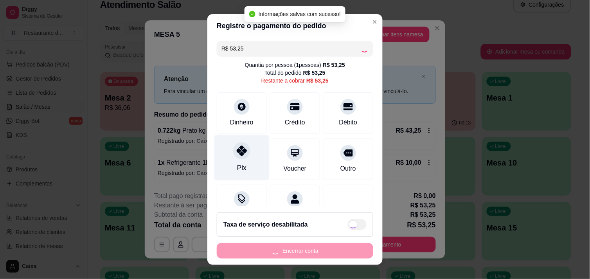
type input "R$ 0,00"
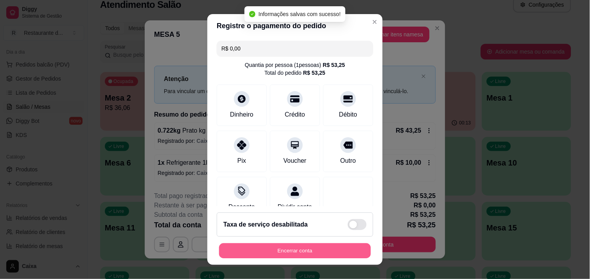
click at [321, 251] on button "Encerrar conta" at bounding box center [295, 250] width 152 height 15
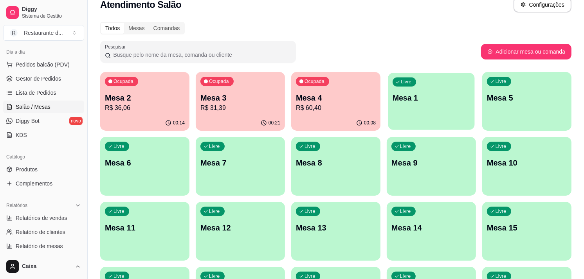
click at [423, 91] on div "Livre Mesa 1" at bounding box center [431, 97] width 86 height 48
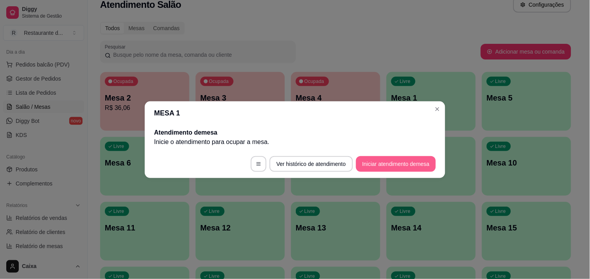
click at [389, 158] on button "Iniciar atendimento de mesa" at bounding box center [396, 164] width 80 height 16
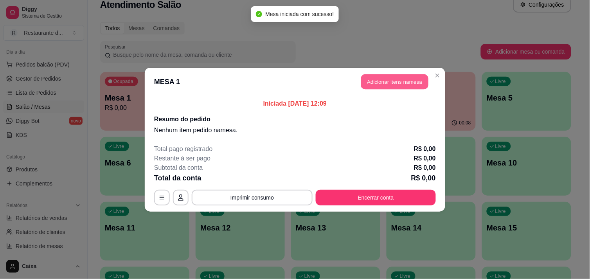
click at [386, 80] on button "Adicionar itens na mesa" at bounding box center [394, 81] width 67 height 15
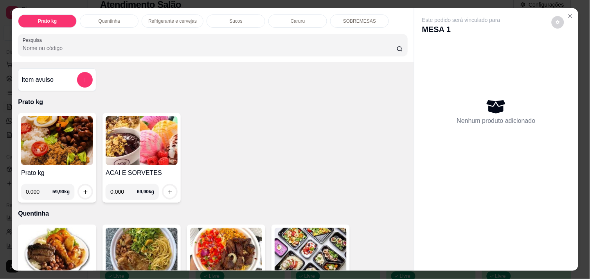
click at [40, 187] on input "0.000" at bounding box center [39, 192] width 27 height 16
type input "0.508"
click at [79, 188] on button "increase-product-quantity" at bounding box center [85, 192] width 12 height 12
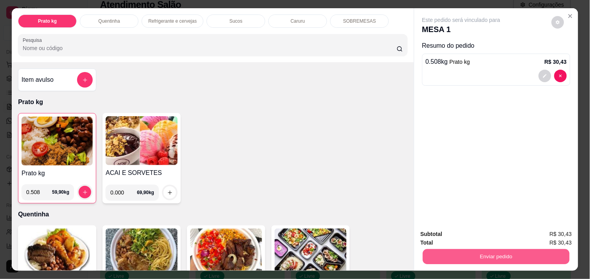
click at [470, 259] on button "Enviar pedido" at bounding box center [496, 256] width 147 height 15
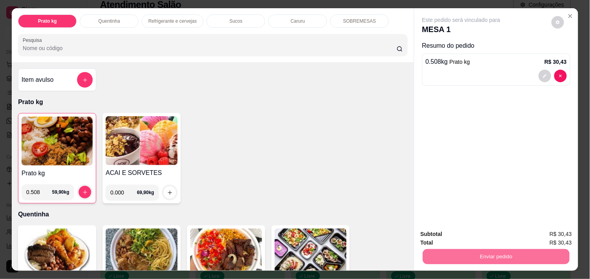
click at [459, 231] on button "Não registrar e enviar pedido" at bounding box center [470, 234] width 79 height 14
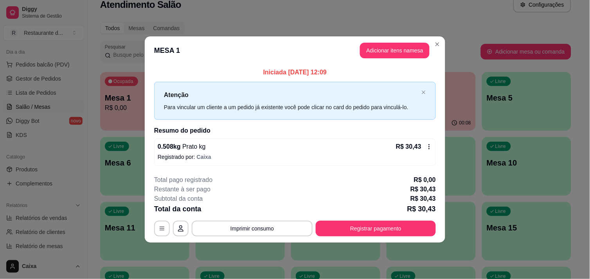
click at [429, 145] on icon at bounding box center [429, 147] width 6 height 6
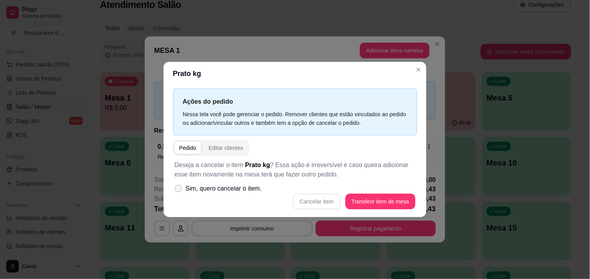
click at [178, 187] on icon at bounding box center [178, 188] width 6 height 4
click at [178, 190] on input "Sim, quero cancelar o item." at bounding box center [176, 192] width 5 height 5
checkbox input "true"
click at [325, 201] on button "Cancelar item" at bounding box center [317, 201] width 47 height 15
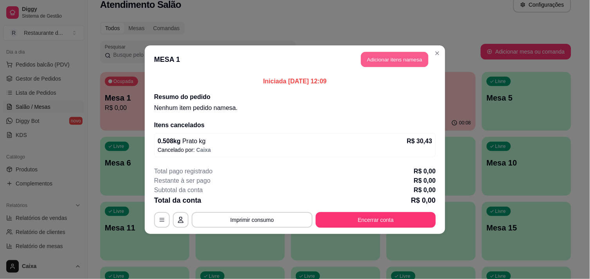
click at [389, 63] on button "Adicionar itens na mesa" at bounding box center [394, 59] width 67 height 15
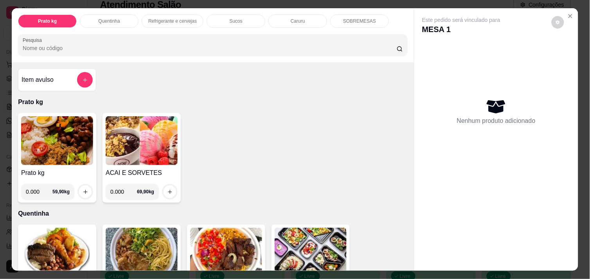
click at [36, 191] on input "0.000" at bounding box center [39, 192] width 27 height 16
type input "0.304"
click at [83, 189] on icon "increase-product-quantity" at bounding box center [86, 192] width 6 height 6
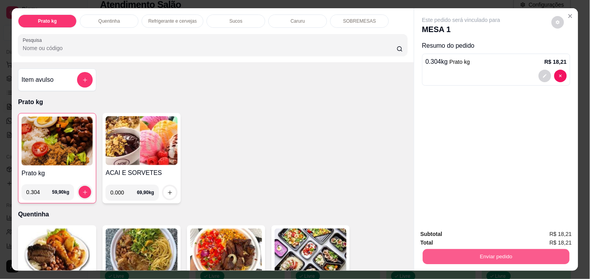
click at [470, 257] on button "Enviar pedido" at bounding box center [496, 256] width 147 height 15
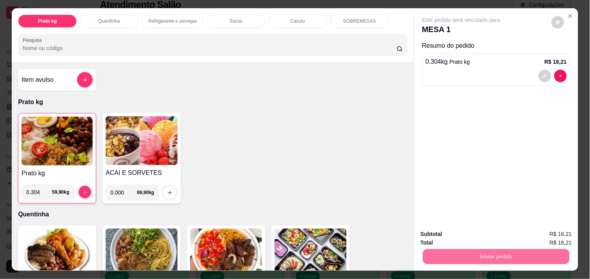
click at [470, 232] on button "Não registrar e enviar pedido" at bounding box center [470, 234] width 79 height 14
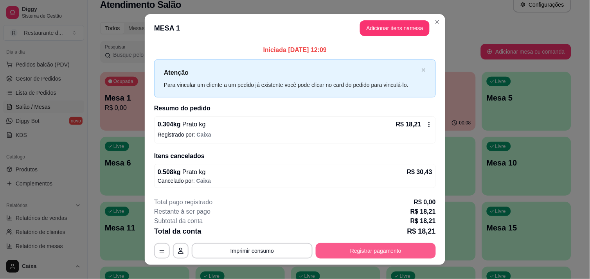
click at [380, 245] on button "Registrar pagamento" at bounding box center [376, 251] width 120 height 16
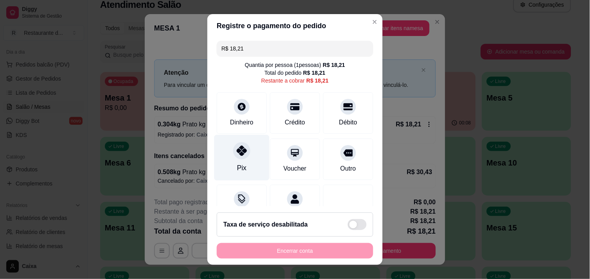
click at [237, 149] on icon at bounding box center [242, 151] width 10 height 10
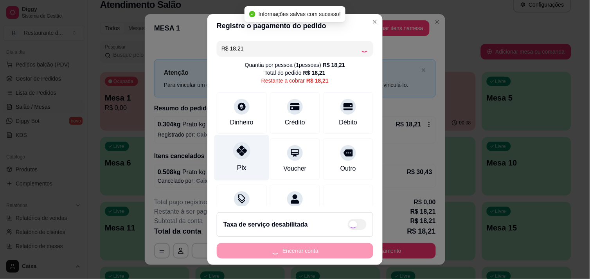
type input "R$ 0,00"
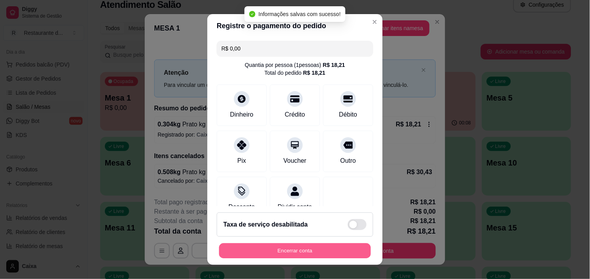
click at [284, 247] on button "Encerrar conta" at bounding box center [295, 250] width 152 height 15
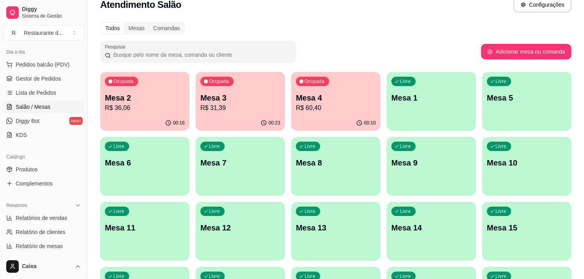
click at [249, 83] on div "Ocupada Mesa 3 R$ 31,39" at bounding box center [240, 94] width 86 height 42
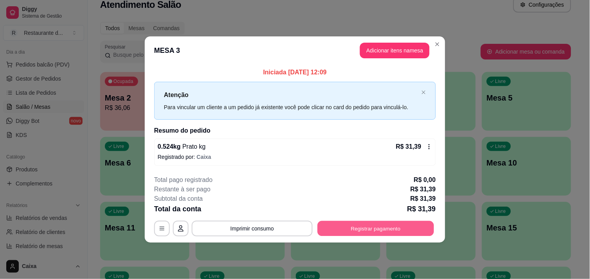
click at [362, 225] on button "Registrar pagamento" at bounding box center [376, 228] width 117 height 15
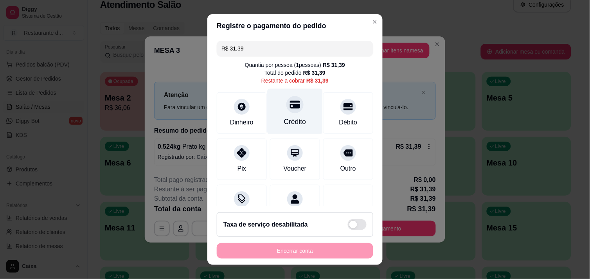
click at [290, 106] on icon at bounding box center [295, 104] width 10 height 10
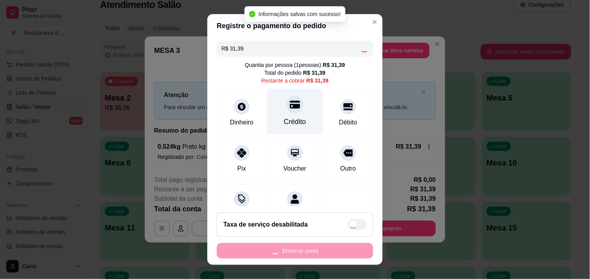
type input "R$ 0,00"
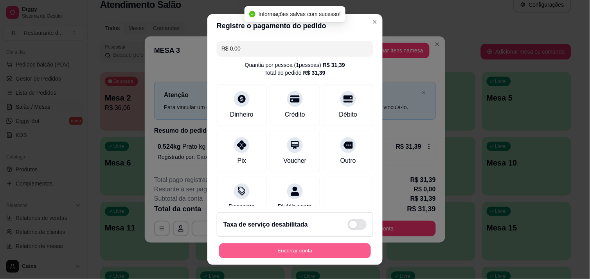
click at [304, 249] on button "Encerrar conta" at bounding box center [295, 250] width 152 height 15
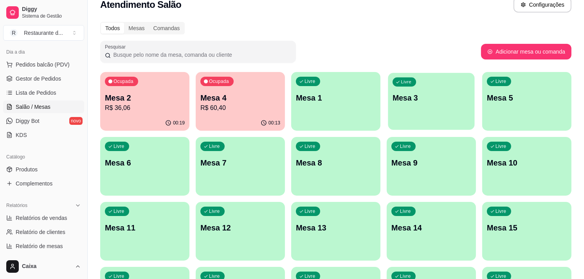
click at [447, 86] on div "Livre Mesa 3" at bounding box center [431, 97] width 86 height 48
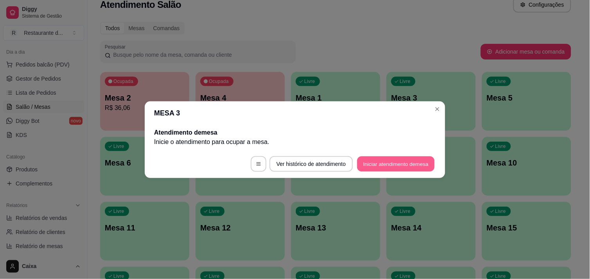
click at [398, 159] on button "Iniciar atendimento de mesa" at bounding box center [395, 163] width 77 height 15
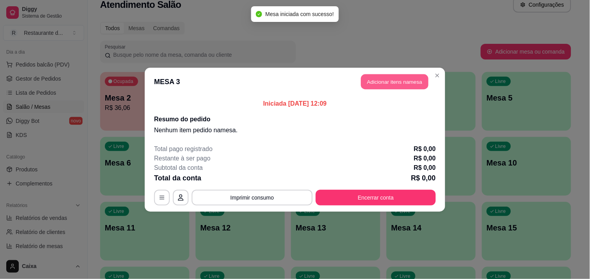
click at [389, 77] on button "Adicionar itens na mesa" at bounding box center [394, 81] width 67 height 15
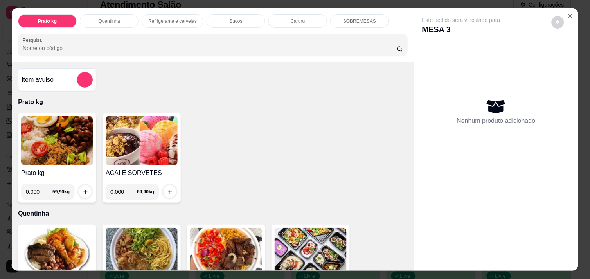
click at [38, 187] on input "0.000" at bounding box center [39, 192] width 27 height 16
type input "0.496"
click at [83, 190] on icon "increase-product-quantity" at bounding box center [85, 192] width 4 height 4
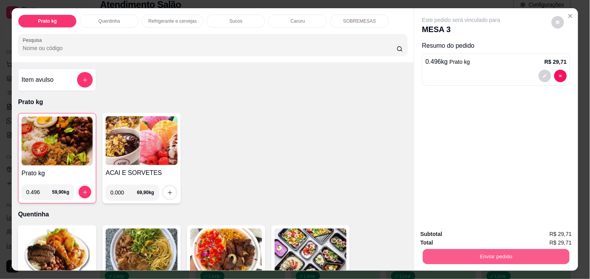
click at [487, 249] on button "Enviar pedido" at bounding box center [496, 256] width 147 height 15
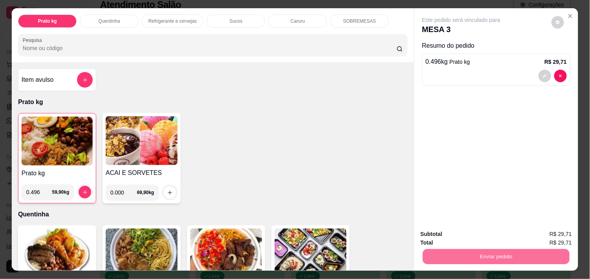
click at [470, 234] on button "Não registrar e enviar pedido" at bounding box center [470, 234] width 79 height 14
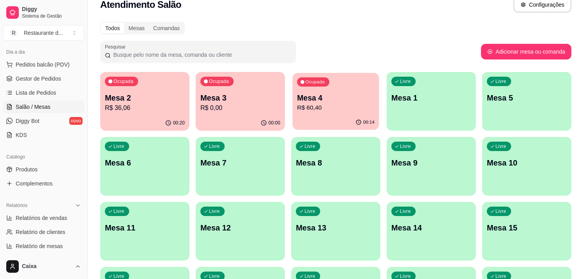
click at [330, 86] on div "Ocupada Mesa 4 R$ 60,40" at bounding box center [335, 94] width 86 height 42
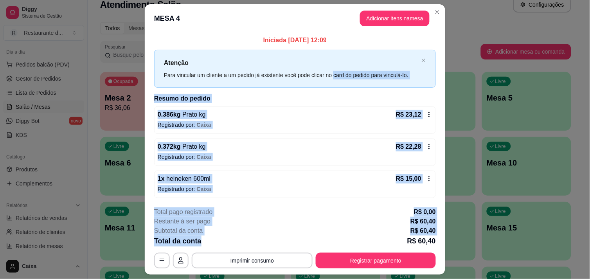
drag, startPoint x: 330, startPoint y: 86, endPoint x: 256, endPoint y: 248, distance: 177.8
click at [256, 248] on section "**********" at bounding box center [295, 139] width 301 height 270
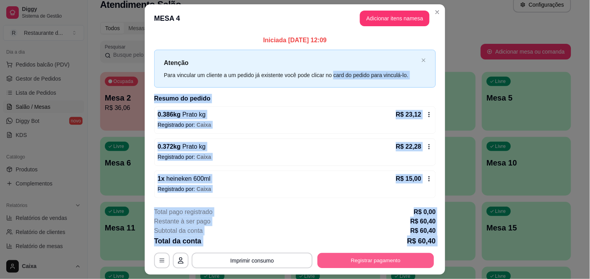
click at [365, 267] on button "Registrar pagamento" at bounding box center [376, 260] width 117 height 15
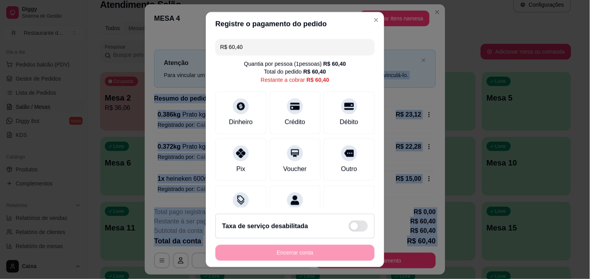
click at [365, 267] on footer "Taxa de serviço desabilitada Encerrar conta" at bounding box center [295, 237] width 178 height 60
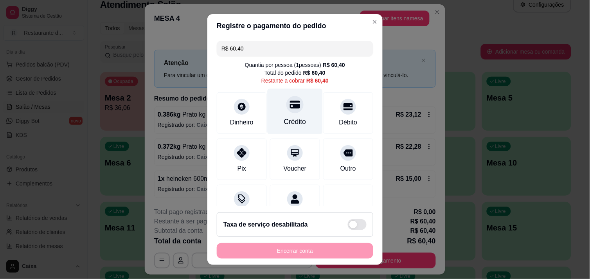
click at [287, 113] on div "Crédito" at bounding box center [295, 111] width 55 height 46
type input "R$ 0,00"
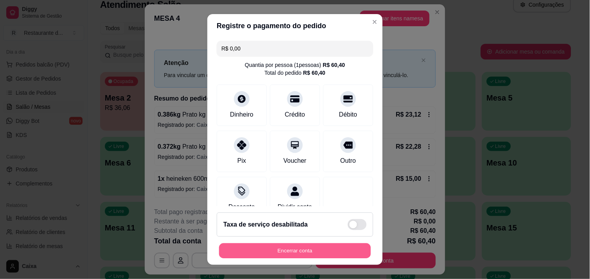
click at [286, 245] on button "Encerrar conta" at bounding box center [295, 250] width 152 height 15
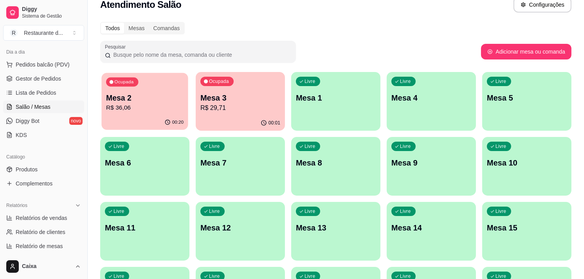
click at [161, 118] on div "00:20" at bounding box center [144, 122] width 86 height 15
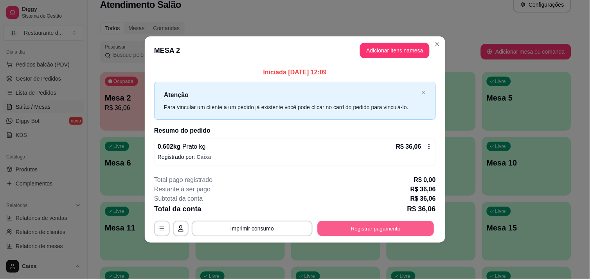
click at [368, 224] on button "Registrar pagamento" at bounding box center [376, 228] width 117 height 15
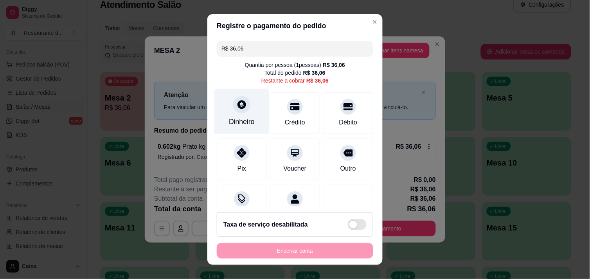
click at [234, 113] on div "Dinheiro" at bounding box center [241, 111] width 55 height 46
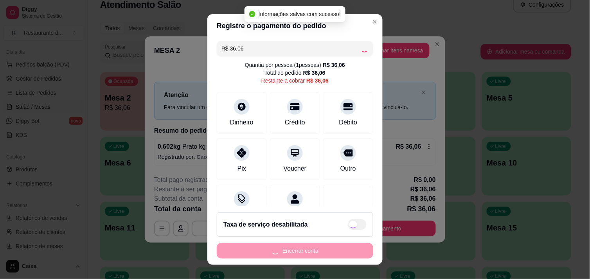
type input "R$ 0,00"
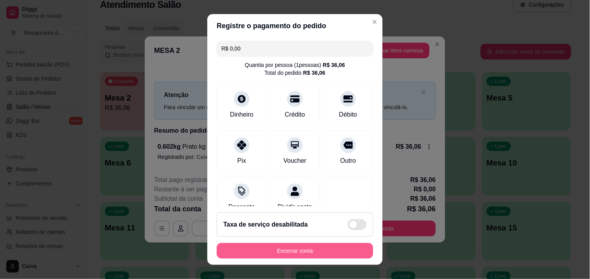
click at [316, 249] on button "Encerrar conta" at bounding box center [295, 251] width 157 height 16
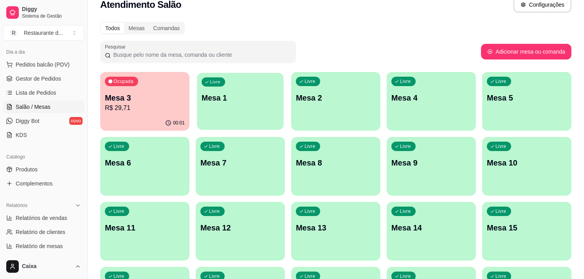
click at [269, 83] on div "Livre Mesa 1" at bounding box center [240, 97] width 86 height 48
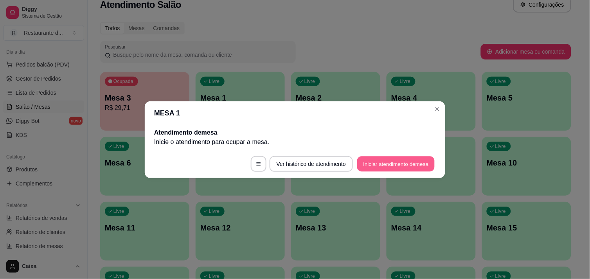
click at [381, 164] on button "Iniciar atendimento de mesa" at bounding box center [395, 163] width 77 height 15
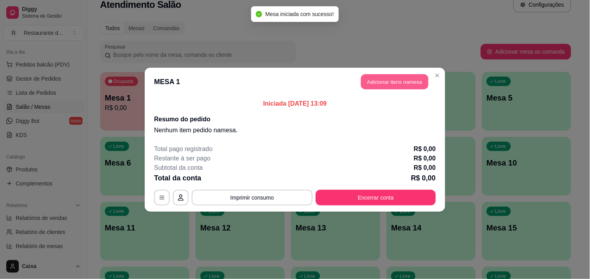
click at [411, 79] on button "Adicionar itens na mesa" at bounding box center [394, 81] width 67 height 15
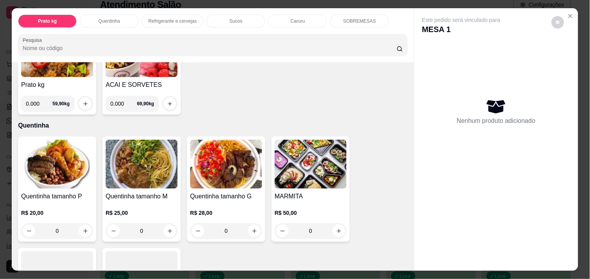
scroll to position [104, 0]
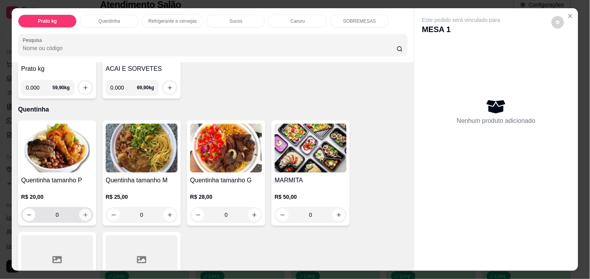
click at [84, 212] on icon "increase-product-quantity" at bounding box center [86, 215] width 6 height 6
type input "1"
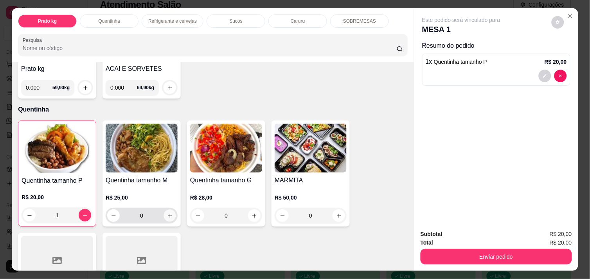
click at [166, 216] on button "increase-product-quantity" at bounding box center [170, 216] width 12 height 12
type input "1"
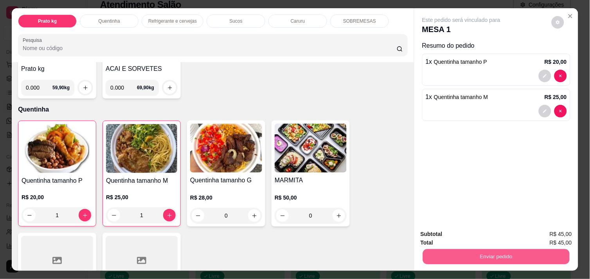
click at [472, 251] on button "Enviar pedido" at bounding box center [496, 256] width 147 height 15
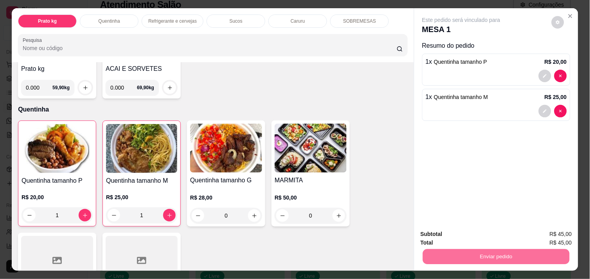
click at [461, 235] on button "Não registrar e enviar pedido" at bounding box center [470, 234] width 79 height 14
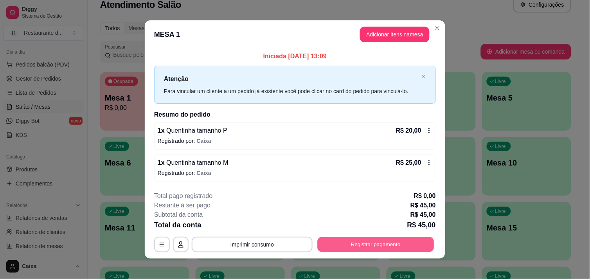
click at [367, 246] on button "Registrar pagamento" at bounding box center [376, 244] width 117 height 15
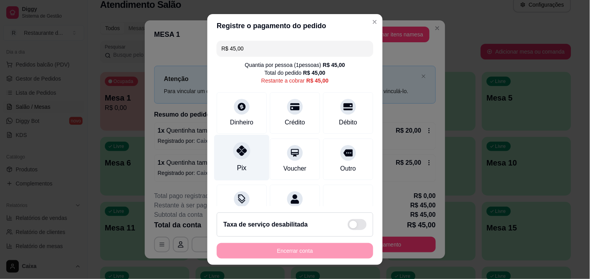
click at [239, 155] on icon at bounding box center [242, 151] width 10 height 10
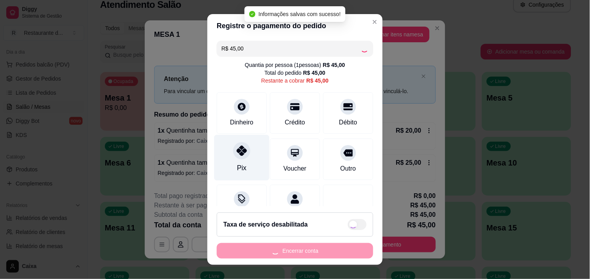
type input "R$ 0,00"
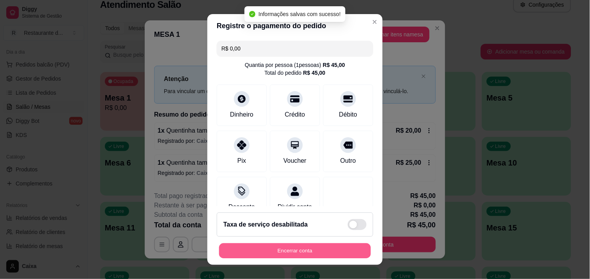
click at [302, 248] on button "Encerrar conta" at bounding box center [295, 250] width 152 height 15
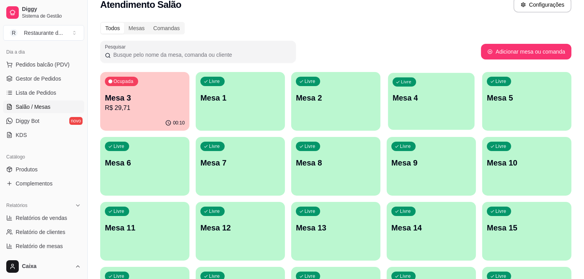
click at [411, 101] on p "Mesa 4" at bounding box center [431, 98] width 77 height 11
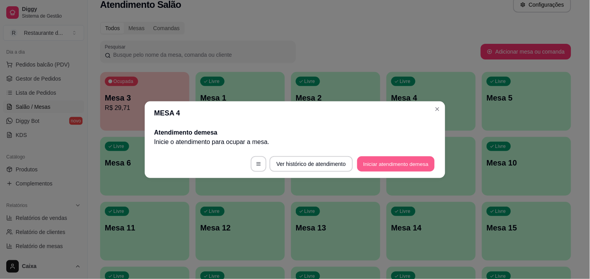
click at [386, 157] on button "Iniciar atendimento de mesa" at bounding box center [395, 163] width 77 height 15
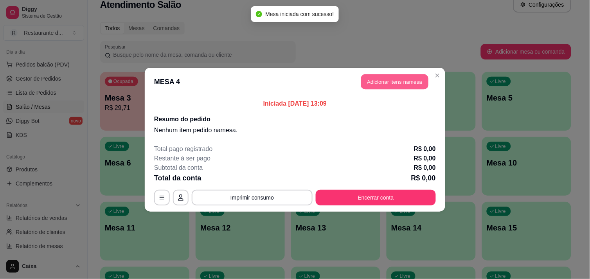
click at [397, 79] on button "Adicionar itens na mesa" at bounding box center [394, 81] width 67 height 15
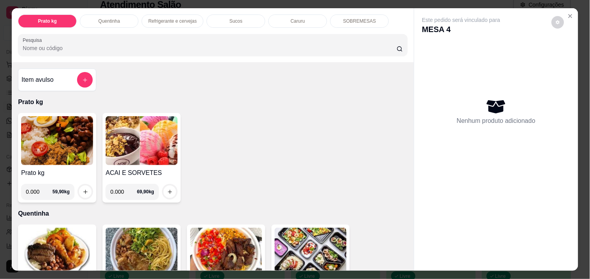
click at [39, 187] on input "0.000" at bounding box center [39, 192] width 27 height 16
type input "0.670"
click at [83, 189] on icon "increase-product-quantity" at bounding box center [86, 192] width 6 height 6
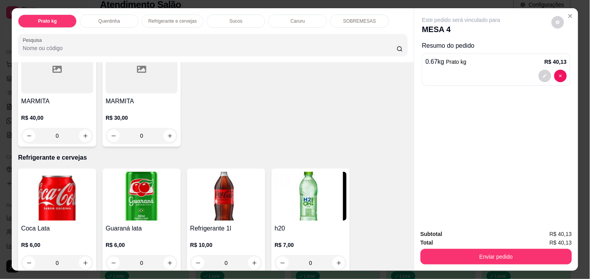
scroll to position [313, 0]
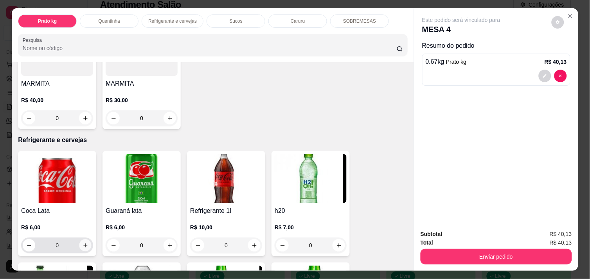
click at [83, 243] on icon "increase-product-quantity" at bounding box center [86, 246] width 6 height 6
type input "1"
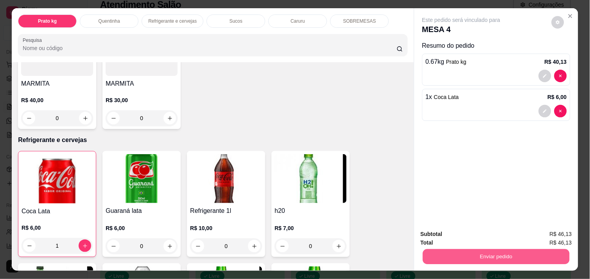
click at [471, 249] on button "Enviar pedido" at bounding box center [496, 256] width 147 height 15
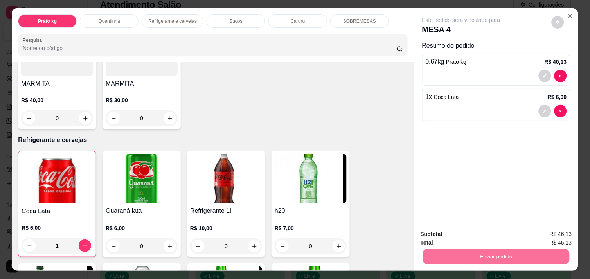
click at [463, 236] on button "Não registrar e enviar pedido" at bounding box center [470, 234] width 79 height 14
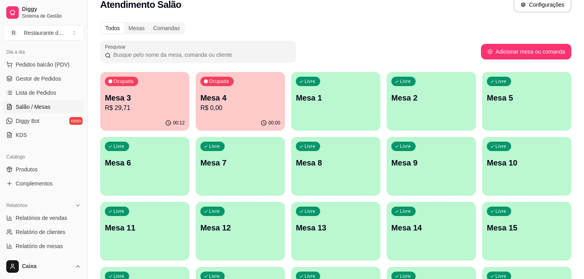
click at [409, 93] on p "Mesa 2" at bounding box center [431, 97] width 80 height 11
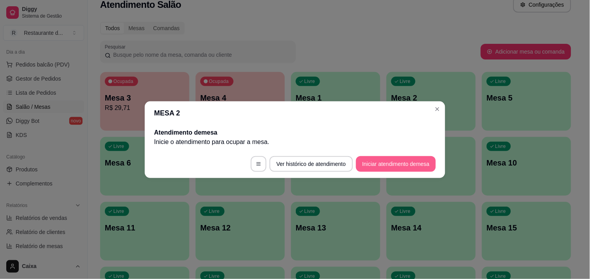
click at [404, 161] on button "Iniciar atendimento de mesa" at bounding box center [396, 164] width 80 height 16
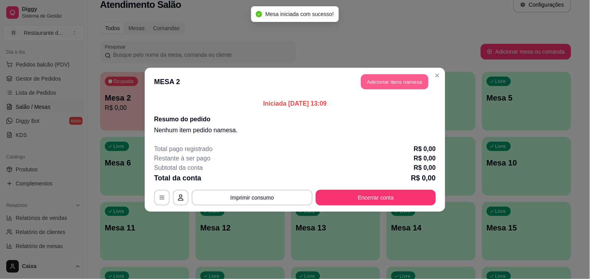
click at [398, 83] on button "Adicionar itens na mesa" at bounding box center [394, 81] width 67 height 15
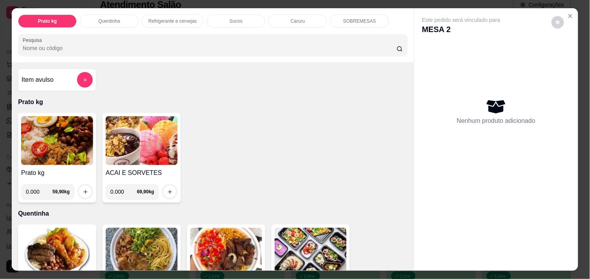
click at [36, 188] on input "0.000" at bounding box center [39, 192] width 27 height 16
type input "0.234"
click at [83, 189] on icon "increase-product-quantity" at bounding box center [86, 192] width 6 height 6
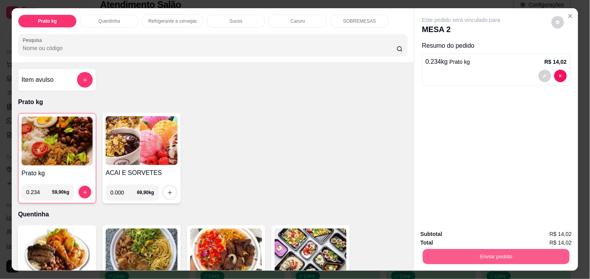
click at [517, 251] on button "Enviar pedido" at bounding box center [496, 256] width 147 height 15
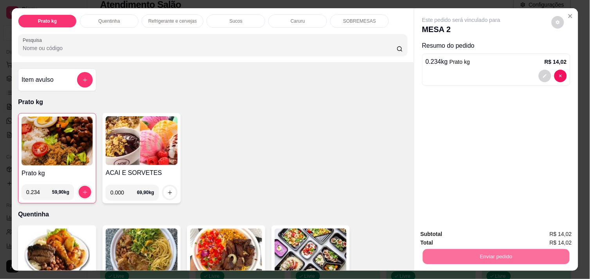
click at [499, 231] on button "Não registrar e enviar pedido" at bounding box center [470, 234] width 79 height 14
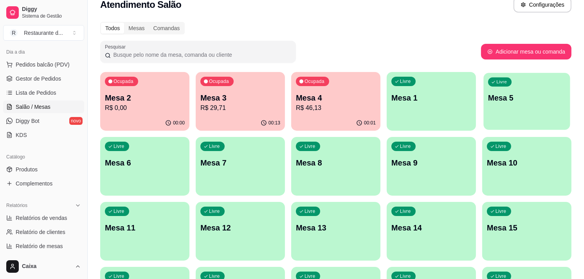
click at [521, 113] on div "Livre Mesa 5" at bounding box center [526, 97] width 86 height 48
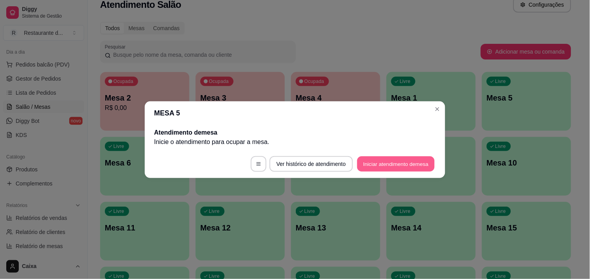
click at [400, 157] on button "Iniciar atendimento de mesa" at bounding box center [395, 163] width 77 height 15
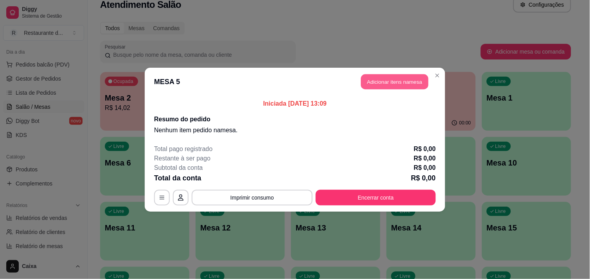
click at [393, 83] on button "Adicionar itens na mesa" at bounding box center [394, 81] width 67 height 15
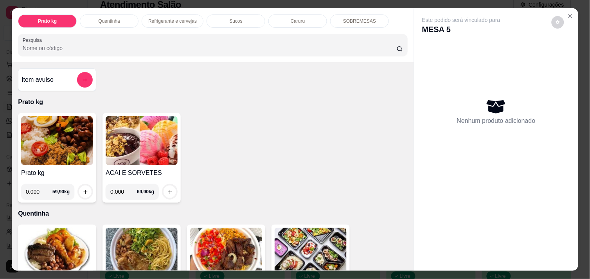
click at [35, 189] on input "0.000" at bounding box center [39, 192] width 27 height 16
type input "0.322"
click at [83, 189] on icon "increase-product-quantity" at bounding box center [86, 192] width 6 height 6
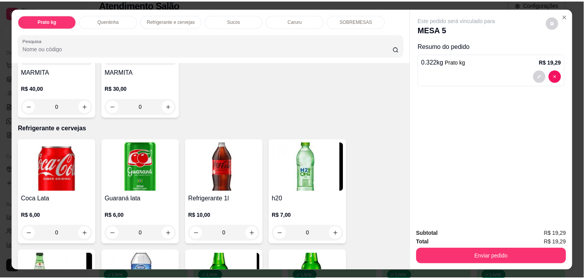
scroll to position [330, 0]
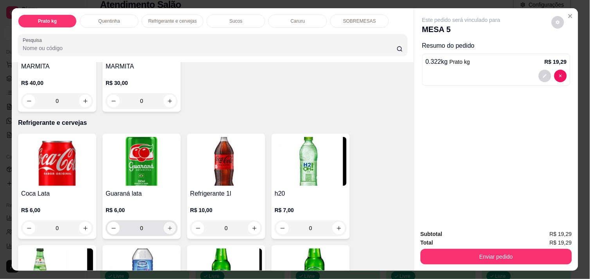
click at [168, 226] on icon "increase-product-quantity" at bounding box center [170, 228] width 4 height 4
type input "1"
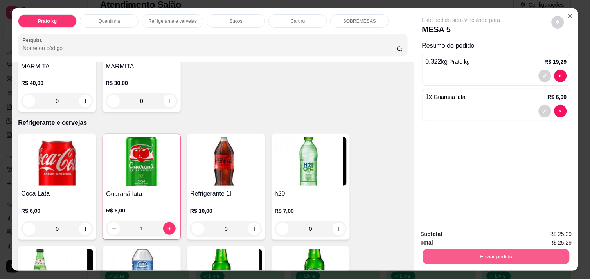
click at [488, 251] on button "Enviar pedido" at bounding box center [496, 256] width 147 height 15
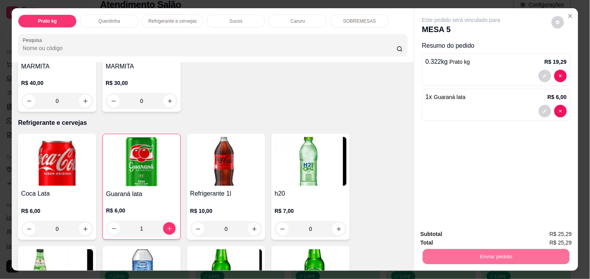
click at [456, 234] on button "Não registrar e enviar pedido" at bounding box center [470, 234] width 79 height 14
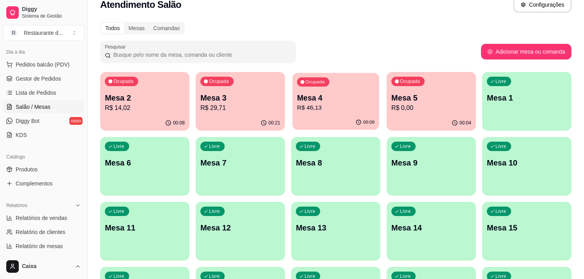
click at [346, 86] on div "Ocupada Mesa 4 R$ 46,13" at bounding box center [335, 94] width 86 height 42
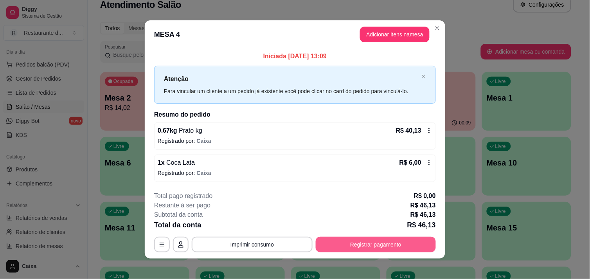
click at [372, 250] on button "Registrar pagamento" at bounding box center [376, 245] width 120 height 16
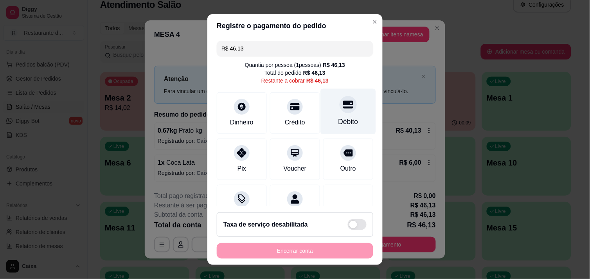
click at [329, 111] on div "Débito" at bounding box center [348, 111] width 55 height 46
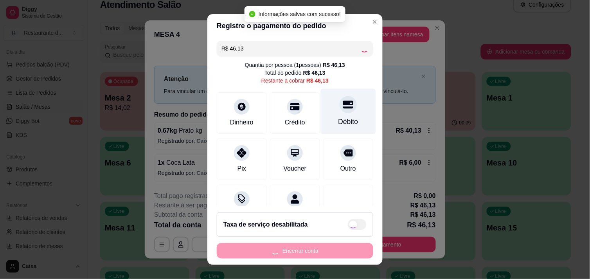
type input "R$ 0,00"
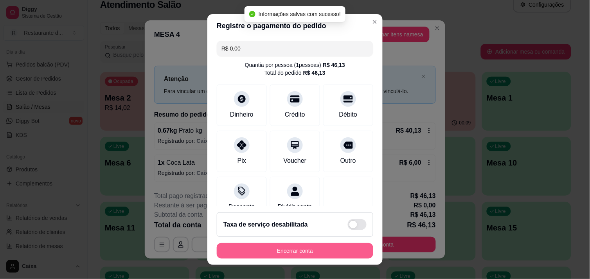
click at [299, 245] on button "Encerrar conta" at bounding box center [295, 251] width 157 height 16
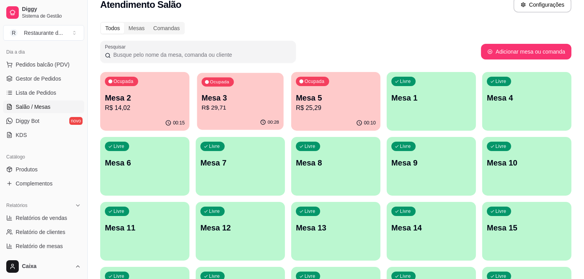
click at [259, 102] on p "Mesa 3" at bounding box center [240, 98] width 77 height 11
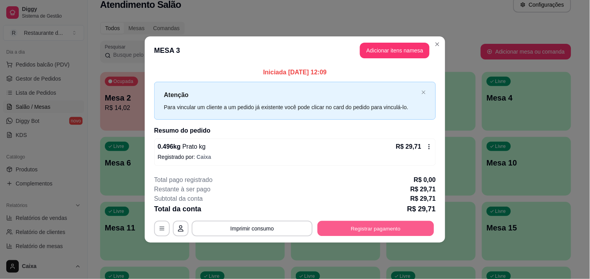
click at [362, 231] on button "Registrar pagamento" at bounding box center [376, 228] width 117 height 15
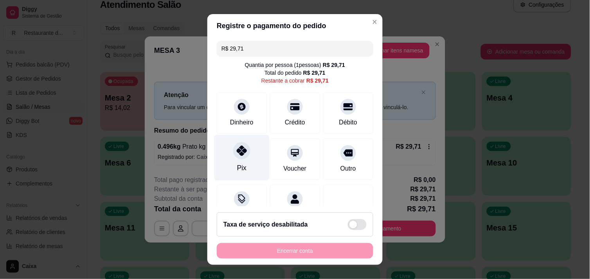
click at [239, 156] on div at bounding box center [241, 150] width 17 height 17
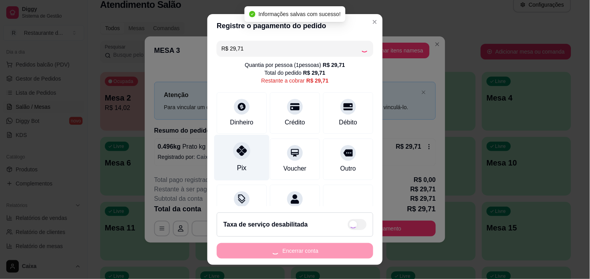
type input "R$ 0,00"
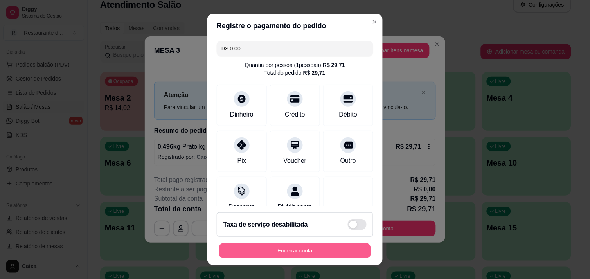
click at [275, 249] on button "Encerrar conta" at bounding box center [295, 250] width 152 height 15
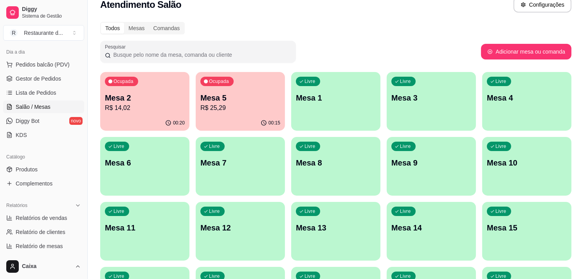
scroll to position [12, 0]
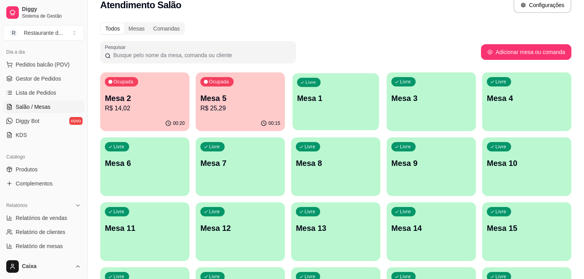
click at [335, 104] on div "Livre Mesa 1" at bounding box center [335, 97] width 86 height 48
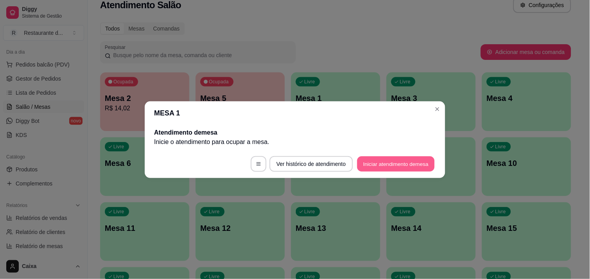
click at [367, 159] on button "Iniciar atendimento de mesa" at bounding box center [395, 163] width 77 height 15
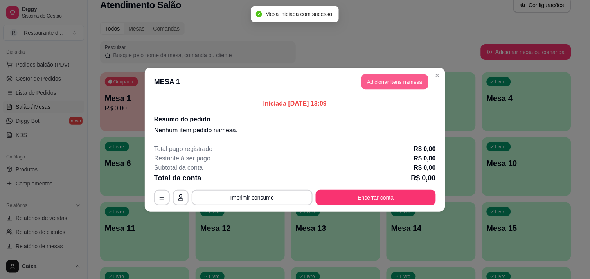
click at [376, 75] on button "Adicionar itens na mesa" at bounding box center [394, 81] width 67 height 15
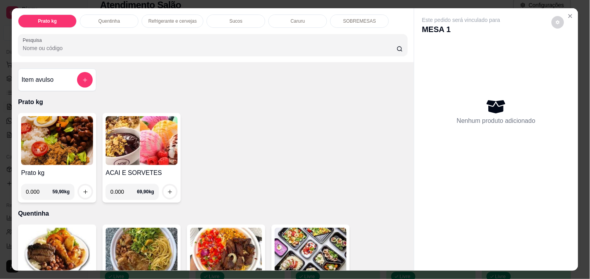
click at [123, 189] on input "0.000" at bounding box center [123, 192] width 27 height 16
type input "0.322"
click at [164, 186] on button "increase-product-quantity" at bounding box center [170, 192] width 12 height 12
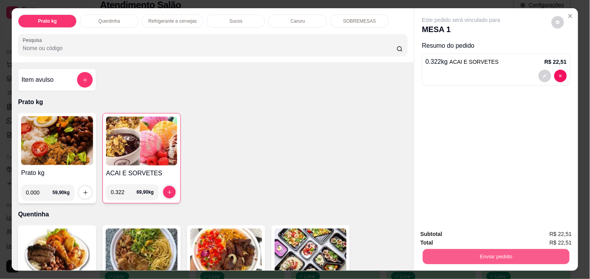
click at [490, 255] on button "Enviar pedido" at bounding box center [496, 256] width 147 height 15
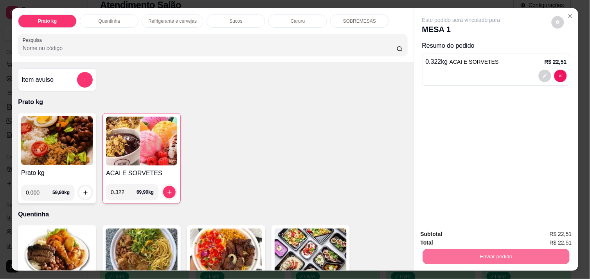
click at [490, 231] on button "Não registrar e enviar pedido" at bounding box center [470, 234] width 79 height 14
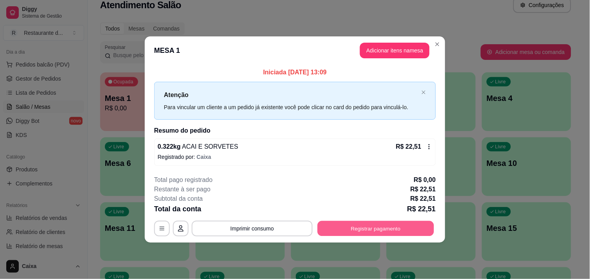
click at [361, 226] on button "Registrar pagamento" at bounding box center [376, 228] width 117 height 15
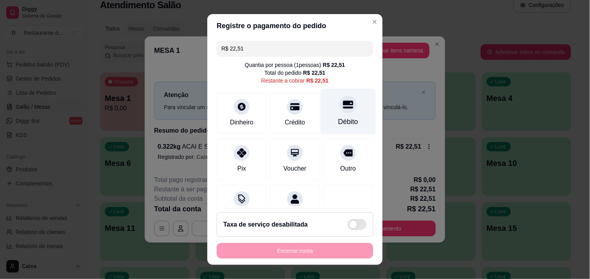
click at [343, 107] on icon at bounding box center [348, 105] width 10 height 8
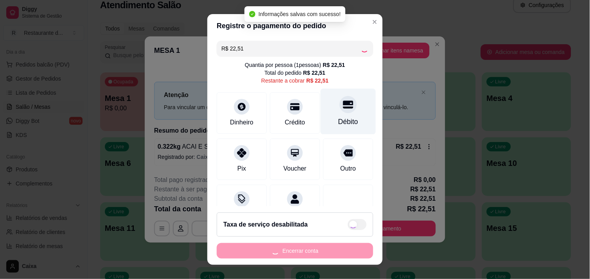
type input "R$ 0,00"
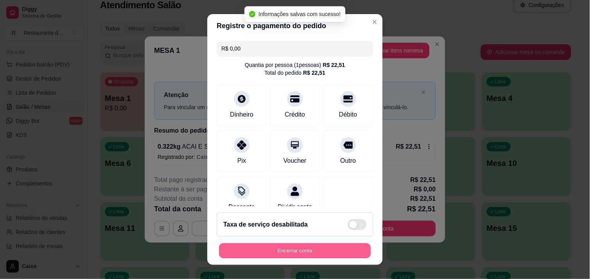
click at [289, 248] on button "Encerrar conta" at bounding box center [295, 250] width 152 height 15
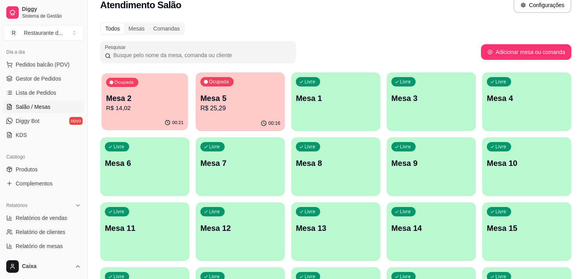
click at [142, 121] on div "00:21" at bounding box center [144, 122] width 86 height 15
click at [145, 180] on div "Livre Mesa 6" at bounding box center [144, 162] width 86 height 48
click at [141, 110] on p "R$ 14,02" at bounding box center [144, 108] width 77 height 9
click at [153, 110] on p "R$ 14,02" at bounding box center [144, 108] width 77 height 9
click at [239, 108] on p "R$ 25,29" at bounding box center [240, 108] width 77 height 9
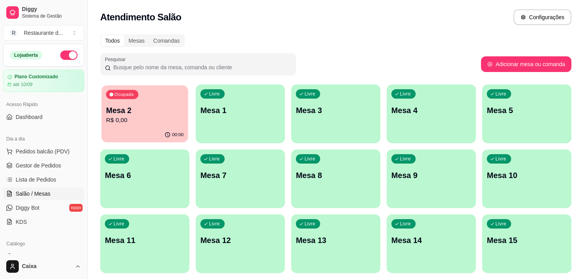
click at [155, 111] on p "Mesa 2" at bounding box center [144, 110] width 77 height 11
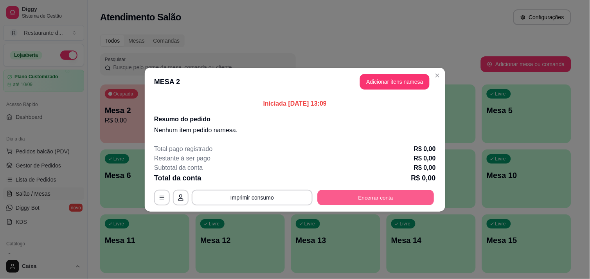
click at [369, 200] on button "Encerrar conta" at bounding box center [376, 197] width 117 height 15
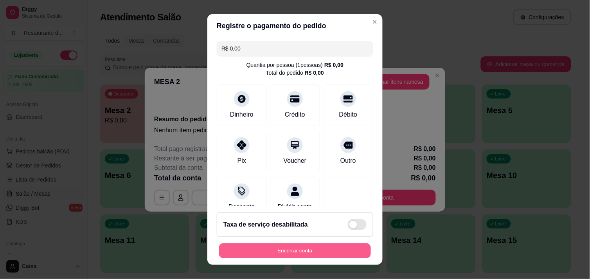
click at [291, 251] on button "Encerrar conta" at bounding box center [295, 250] width 152 height 15
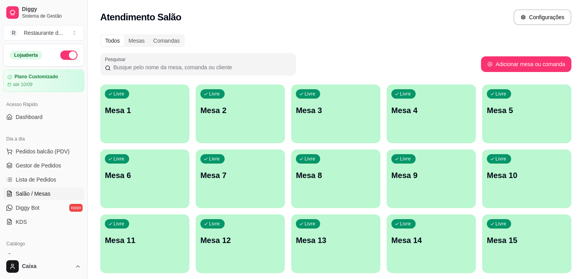
click at [306, 46] on div "Todos Mesas Comandas" at bounding box center [335, 40] width 471 height 13
click at [53, 164] on span "Gestor de Pedidos" at bounding box center [38, 166] width 45 height 8
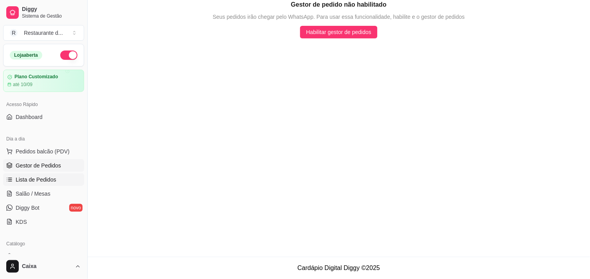
click at [41, 176] on span "Lista de Pedidos" at bounding box center [36, 180] width 41 height 8
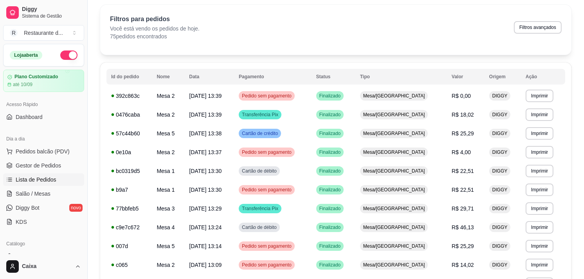
scroll to position [34, 0]
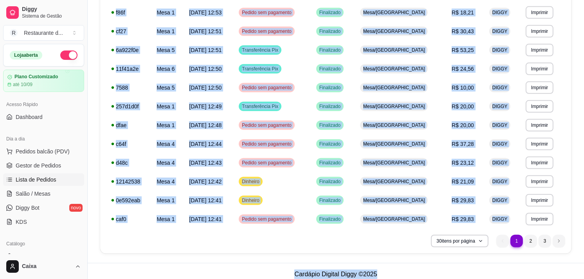
scroll to position [454, 0]
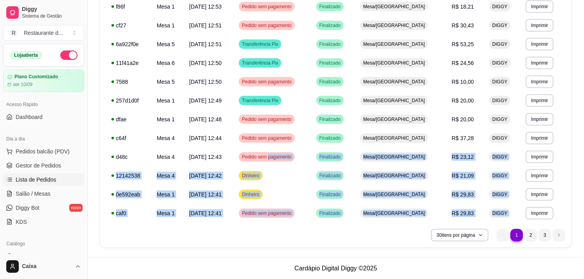
drag, startPoint x: 582, startPoint y: 277, endPoint x: 282, endPoint y: 157, distance: 322.5
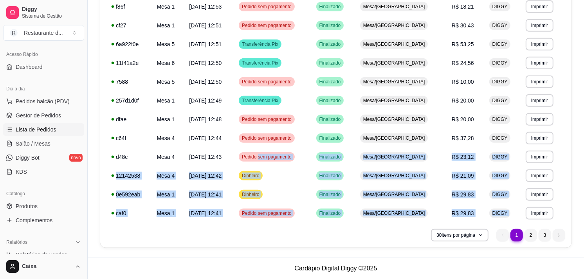
scroll to position [69, 0]
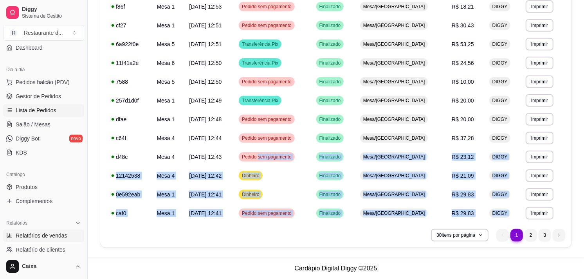
click at [40, 234] on span "Relatórios de vendas" at bounding box center [42, 236] width 52 height 8
select select "ALL"
select select "0"
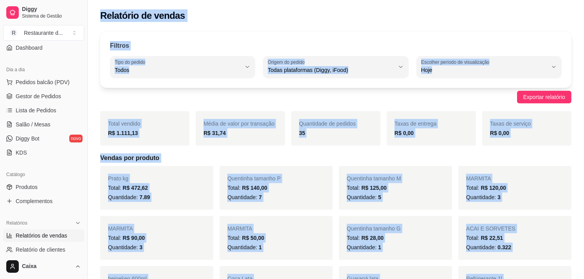
click at [198, 197] on div "Quantidade: 7.89" at bounding box center [156, 197] width 97 height 9
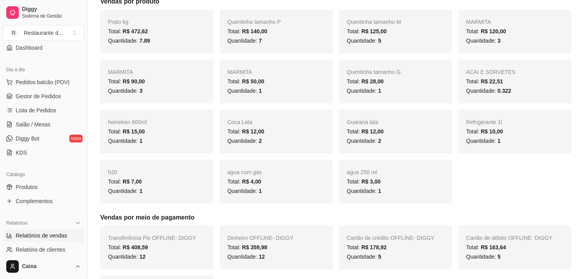
scroll to position [139, 0]
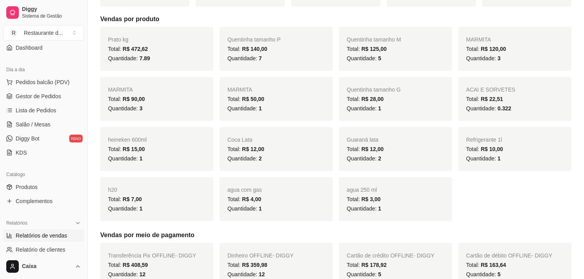
click at [265, 205] on div "Quantidade: 1" at bounding box center [275, 208] width 97 height 9
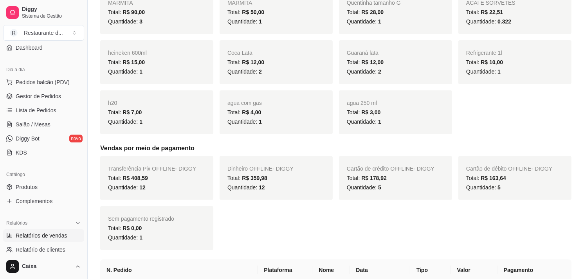
scroll to position [230, 0]
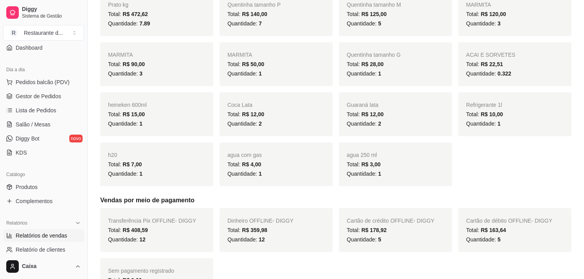
scroll to position [191, 0]
